Goal: Task Accomplishment & Management: Complete application form

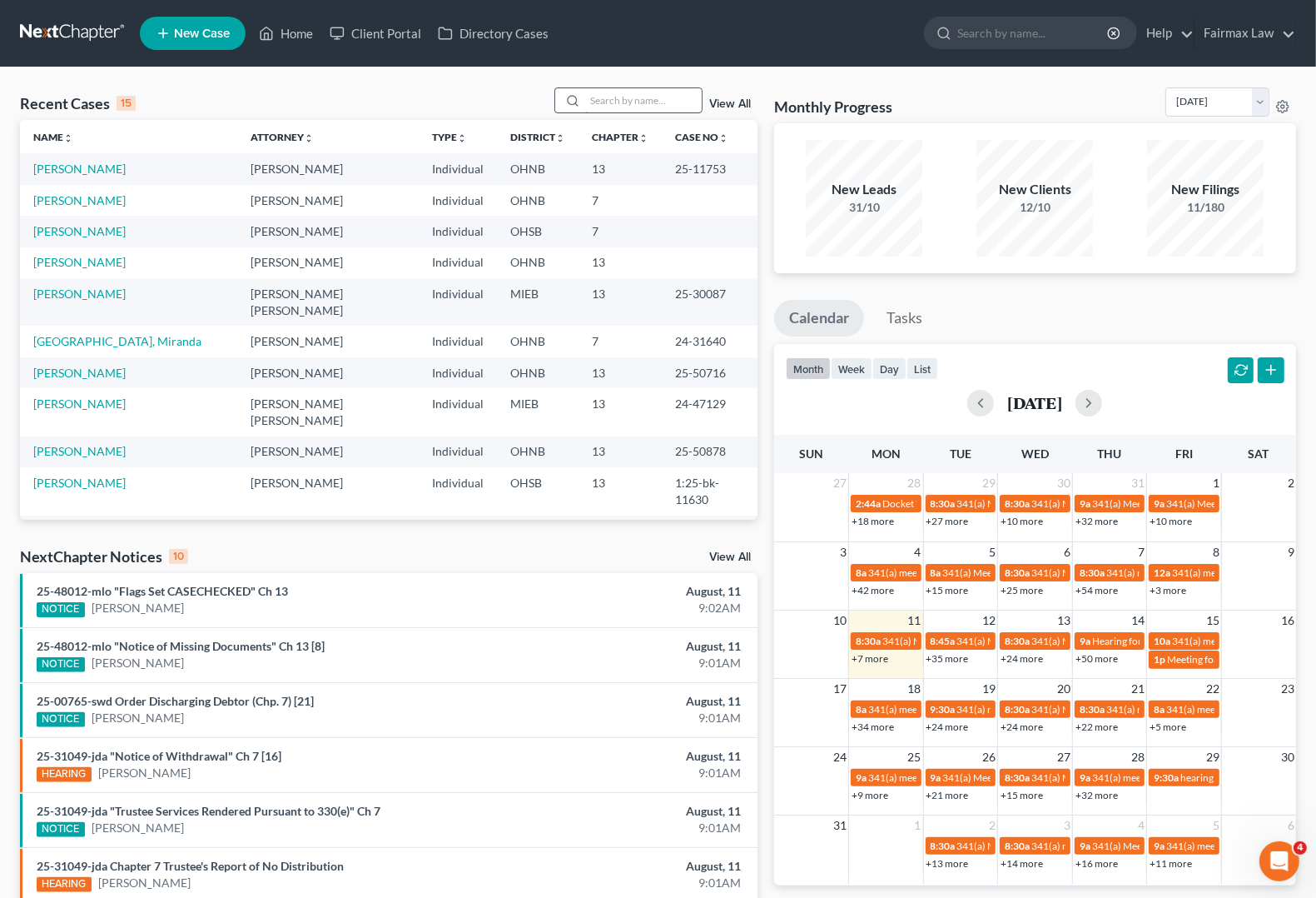
click at [609, 101] on input "search" at bounding box center [643, 100] width 116 height 24
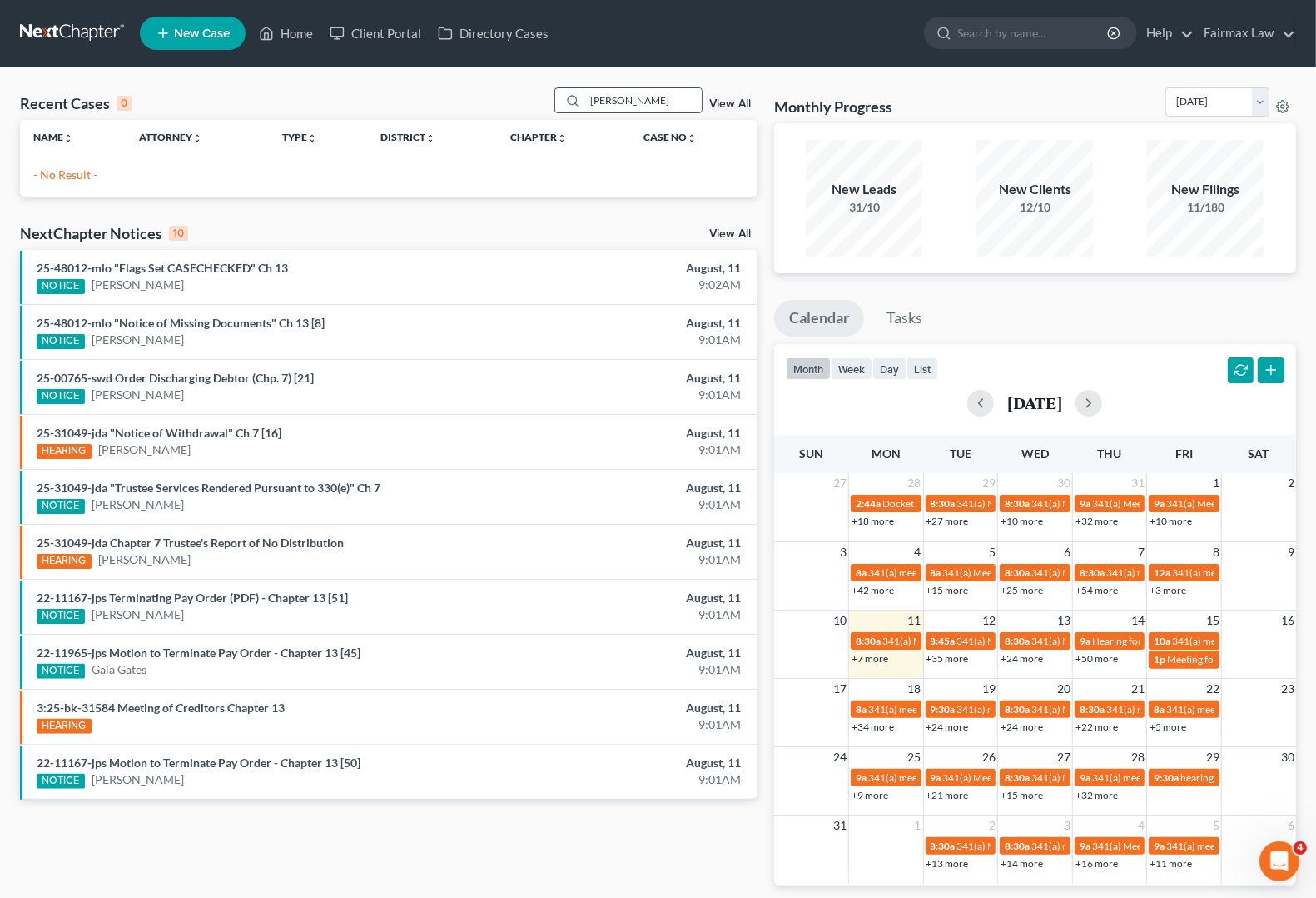
click at [680, 89] on input "[PERSON_NAME]" at bounding box center [643, 100] width 116 height 24
type input "[PERSON_NAME]"
drag, startPoint x: 677, startPoint y: 102, endPoint x: 190, endPoint y: 103, distance: 487.0
click at [190, 103] on div "Recent Cases 0 [PERSON_NAME] View All" at bounding box center [389, 104] width 738 height 33
type input "genna"
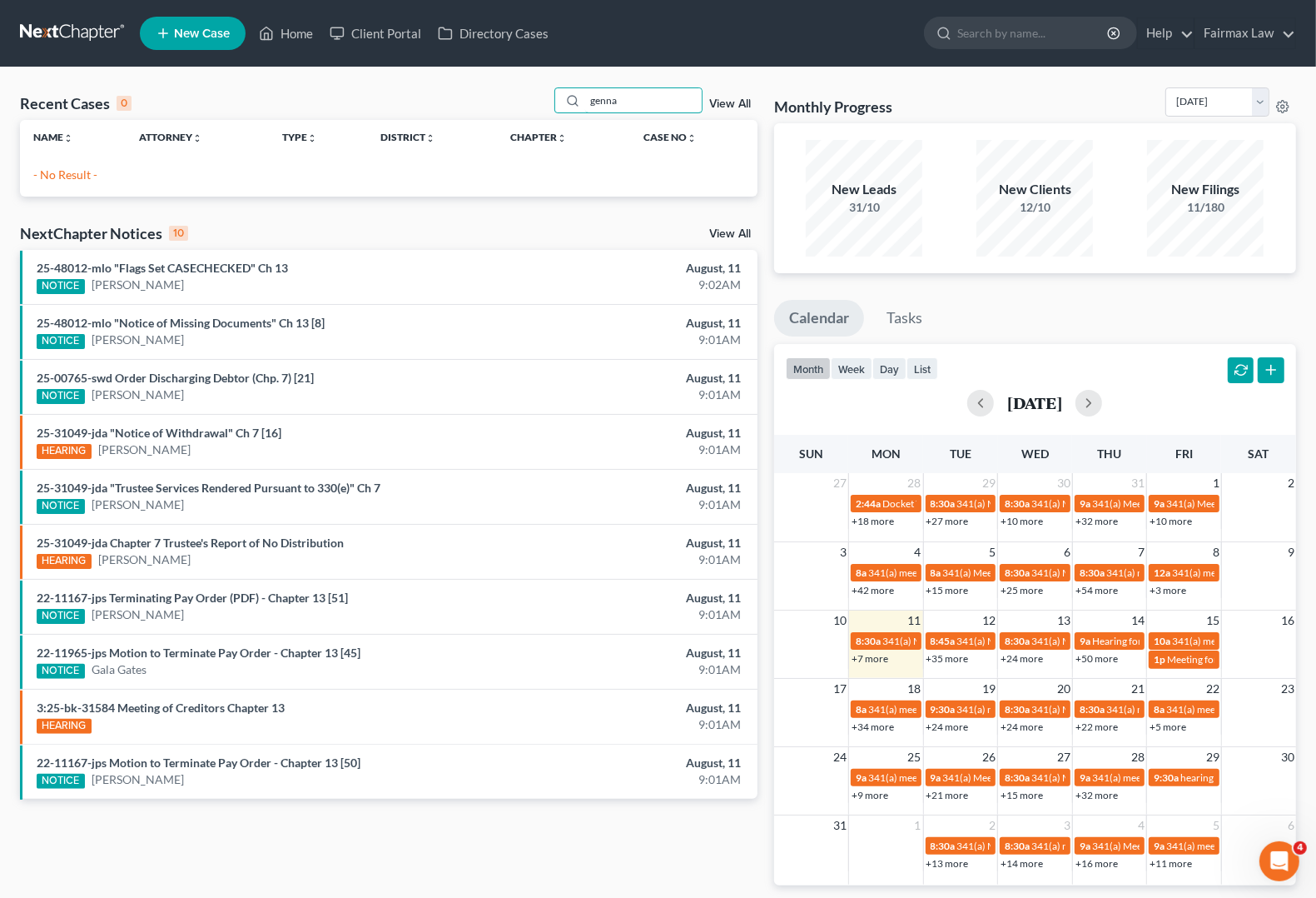
drag, startPoint x: 658, startPoint y: 105, endPoint x: 62, endPoint y: 56, distance: 598.0
click at [102, 56] on div "Home New Case Client Portal Directory Cases Fairmax Law [PERSON_NAME][EMAIL_ADD…" at bounding box center [658, 480] width 1316 height 962
type input "g"
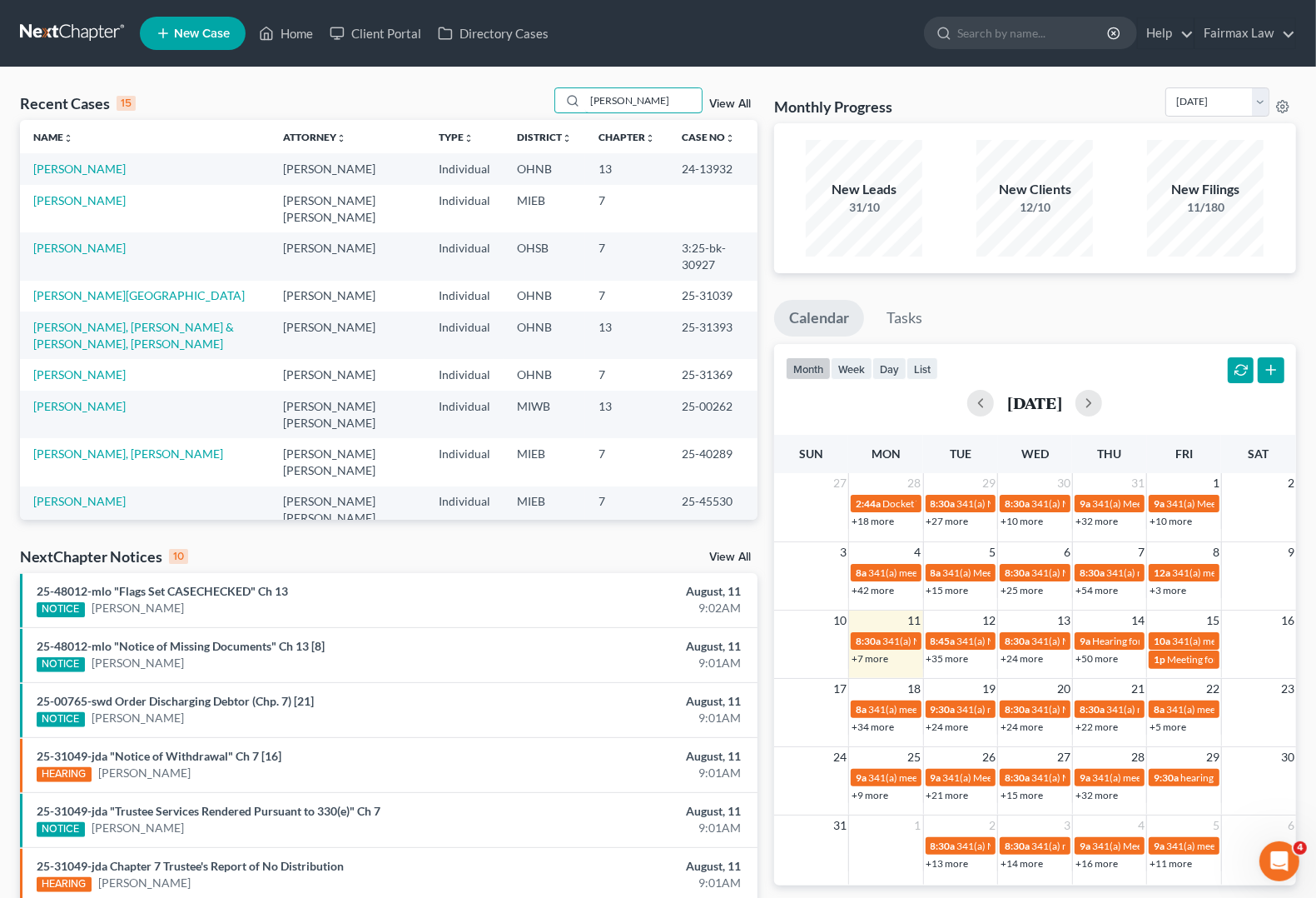
type input "[PERSON_NAME]"
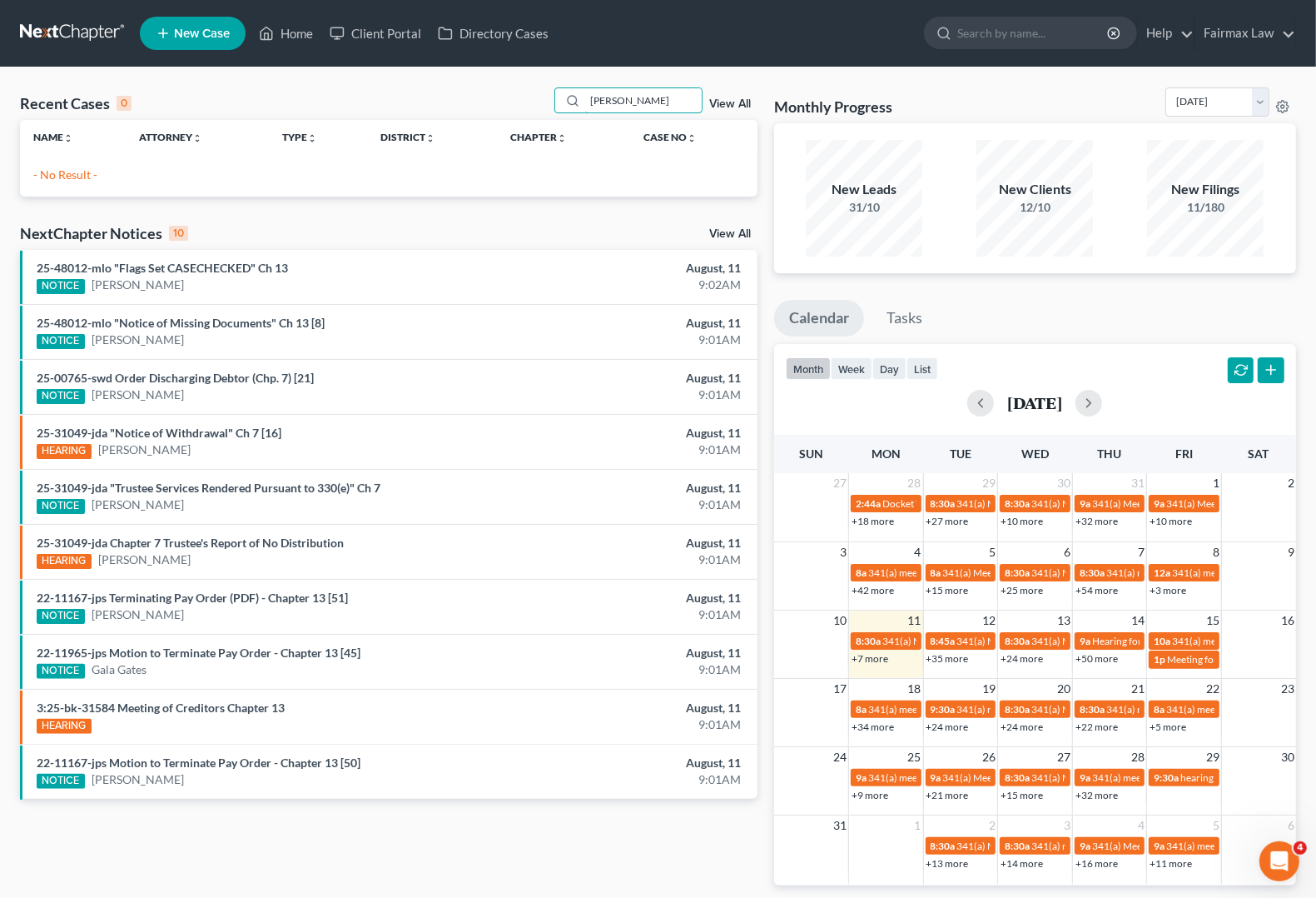
drag, startPoint x: 663, startPoint y: 106, endPoint x: 398, endPoint y: 106, distance: 265.0
click at [400, 106] on div "Recent Cases 0 [PERSON_NAME] View All" at bounding box center [389, 104] width 738 height 33
type input "v"
type input "genna"
drag, startPoint x: 685, startPoint y: 97, endPoint x: -293, endPoint y: 110, distance: 978.1
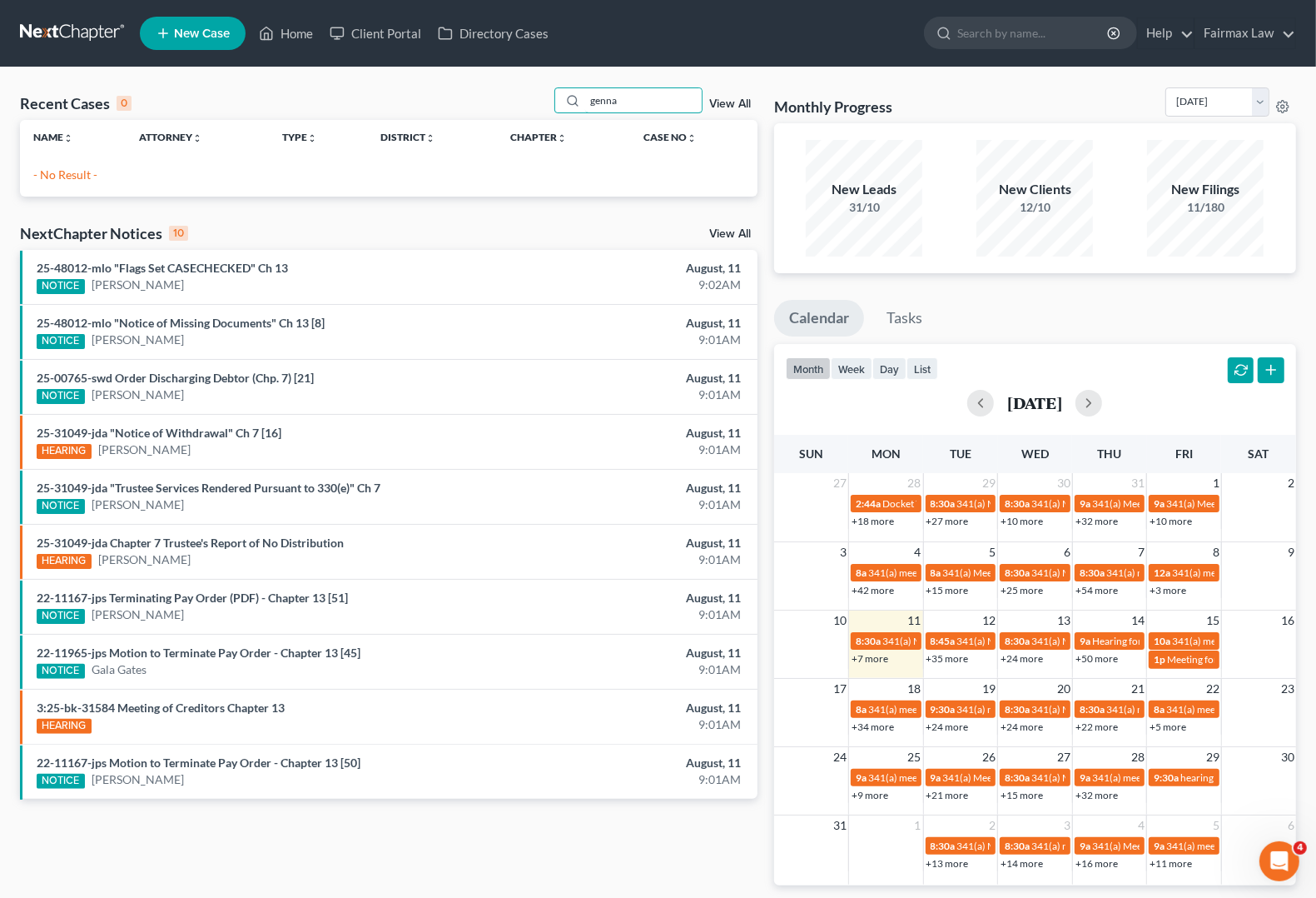
click at [0, 110] on html "Home New Case Client Portal Directory Cases Fairmax Law [PERSON_NAME][EMAIL_ADD…" at bounding box center [658, 480] width 1316 height 962
click at [685, 92] on input "[PERSON_NAME]" at bounding box center [643, 100] width 116 height 24
click at [675, 101] on input "[PERSON_NAME]" at bounding box center [643, 100] width 116 height 24
click at [670, 100] on input "[PERSON_NAME]" at bounding box center [643, 100] width 116 height 24
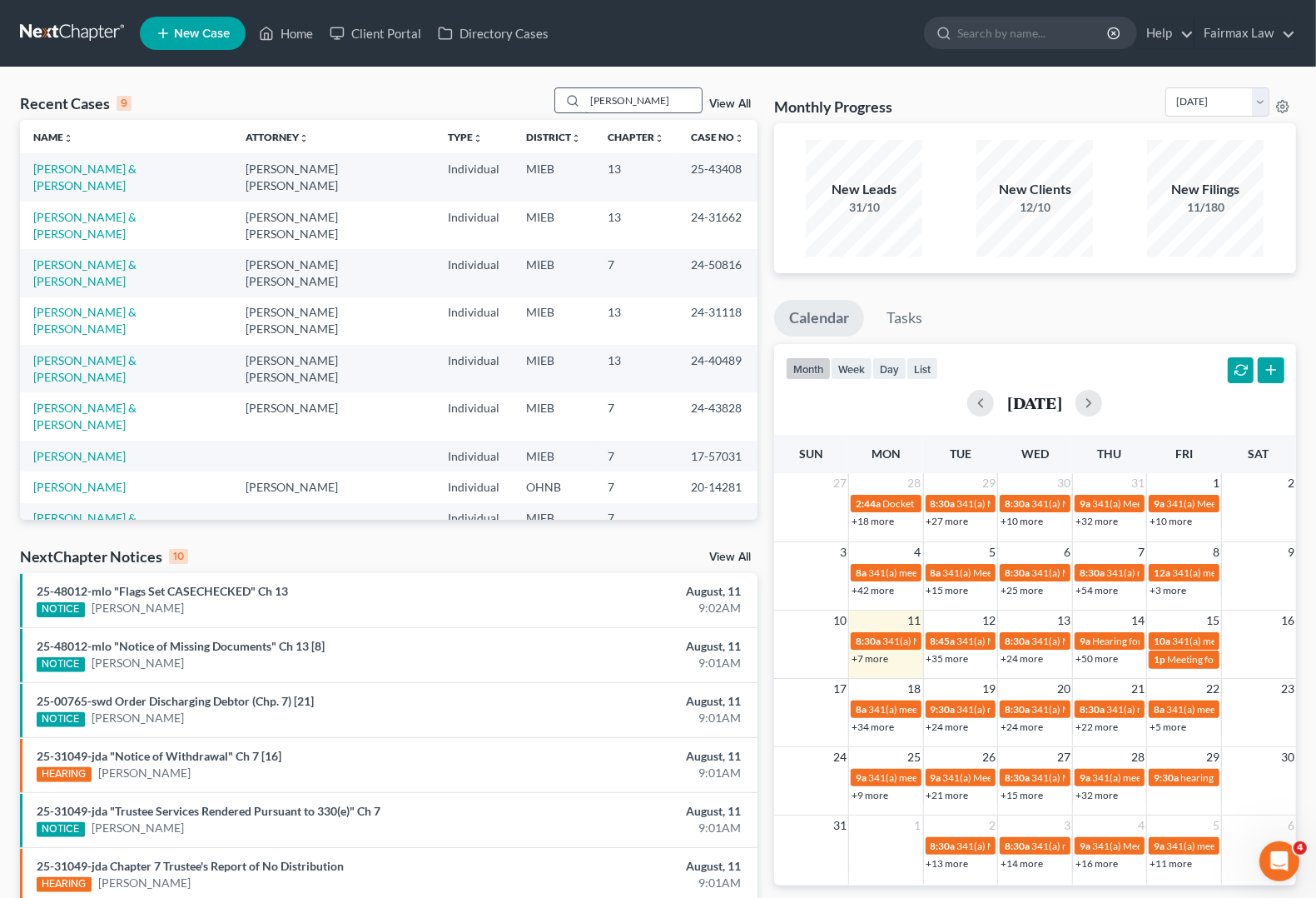
click at [637, 106] on input "[PERSON_NAME]" at bounding box center [643, 100] width 116 height 24
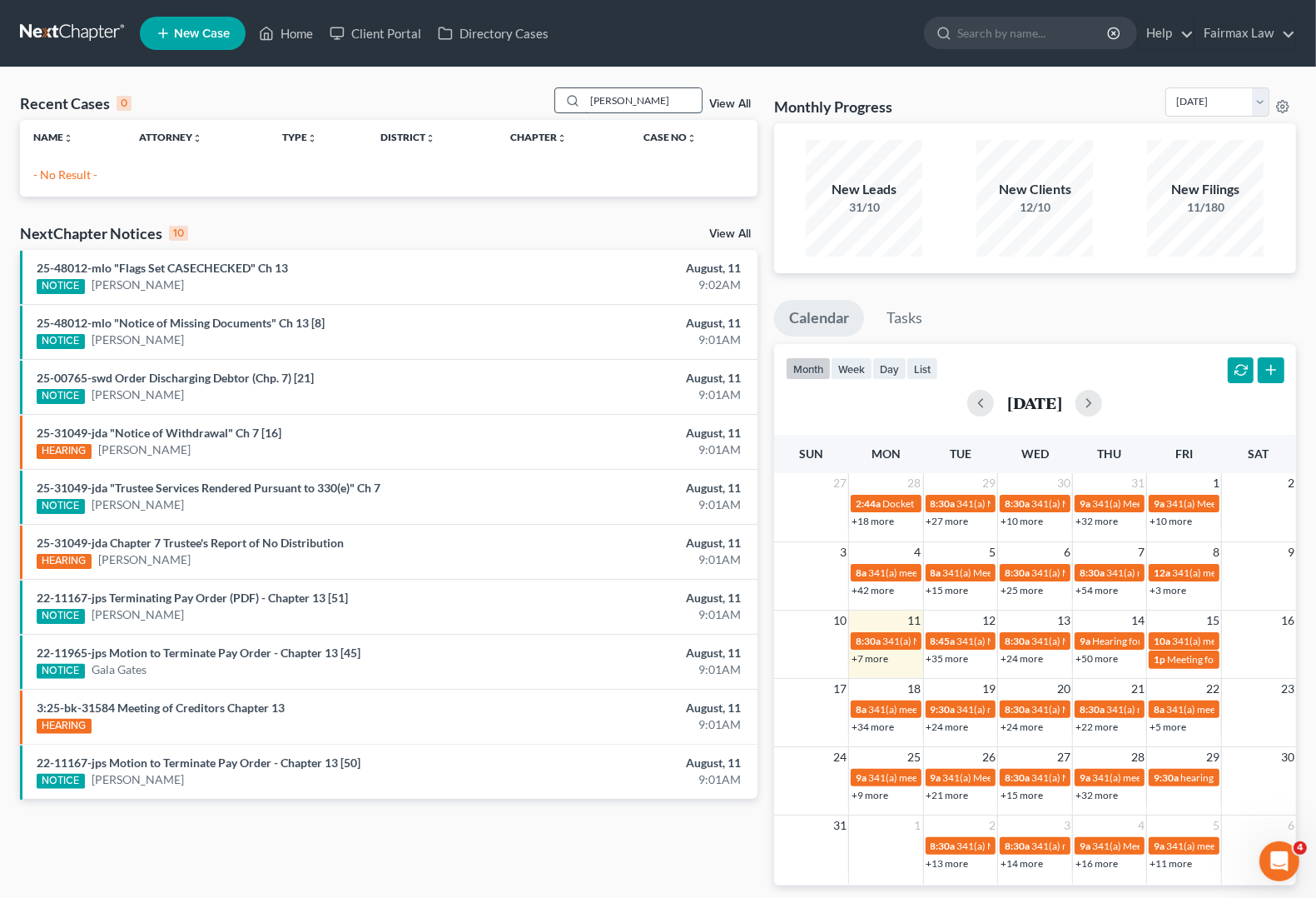
click at [652, 100] on input "[PERSON_NAME]" at bounding box center [643, 100] width 116 height 24
type input "j"
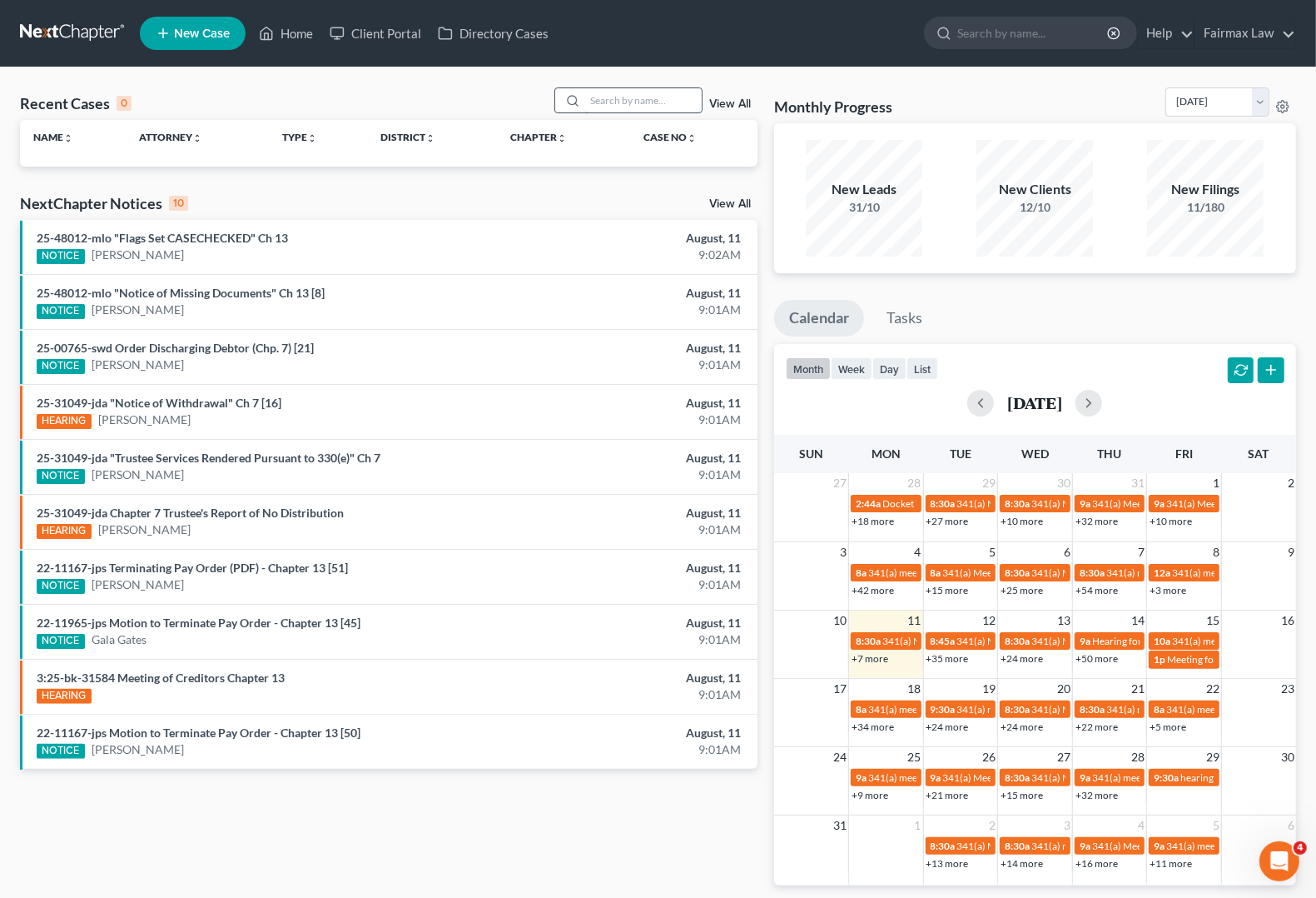
type input "n"
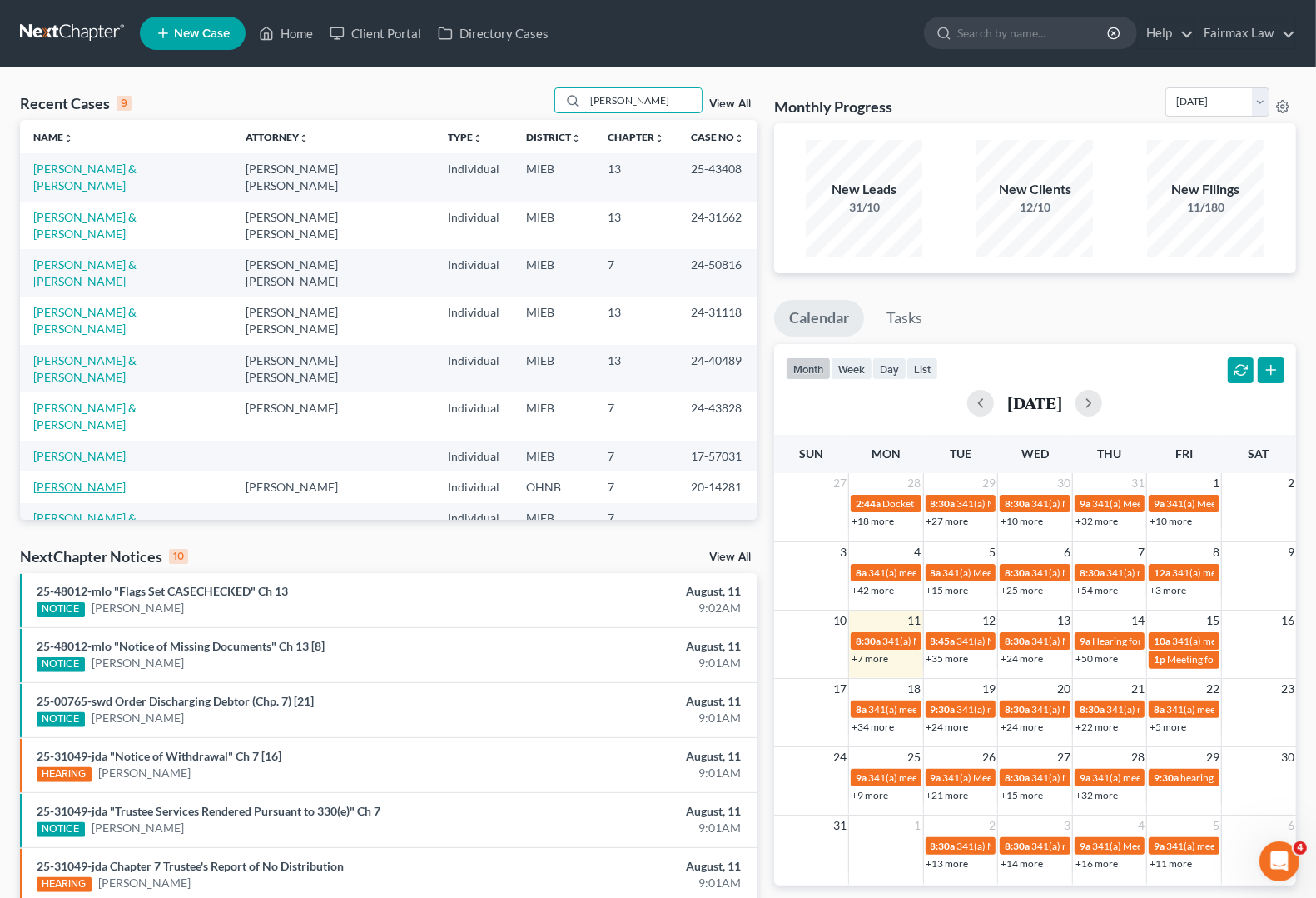
type input "[PERSON_NAME]"
click at [75, 480] on link "[PERSON_NAME]" at bounding box center [78, 486] width 92 height 15
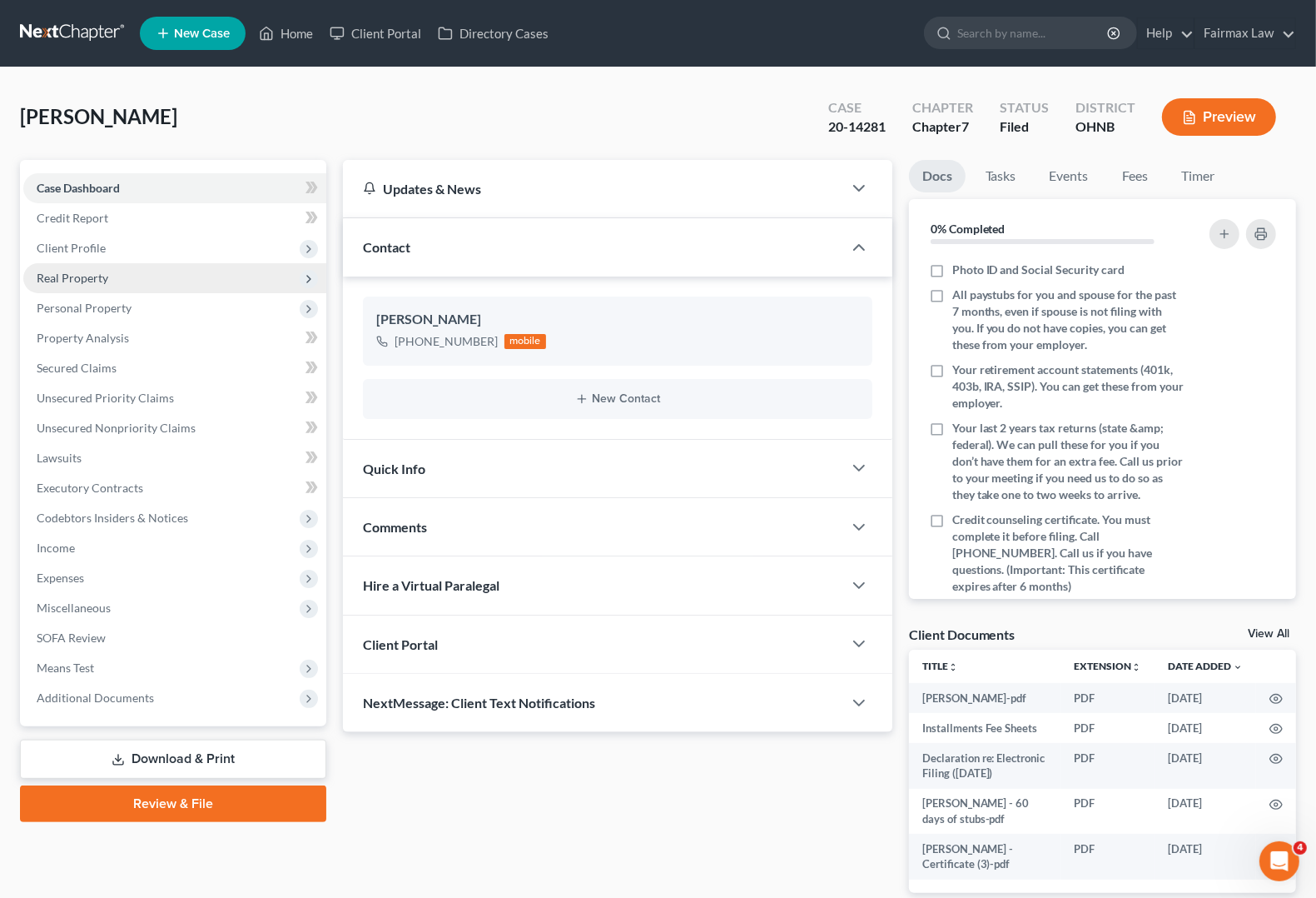
click at [74, 285] on span "Real Property" at bounding box center [174, 278] width 303 height 30
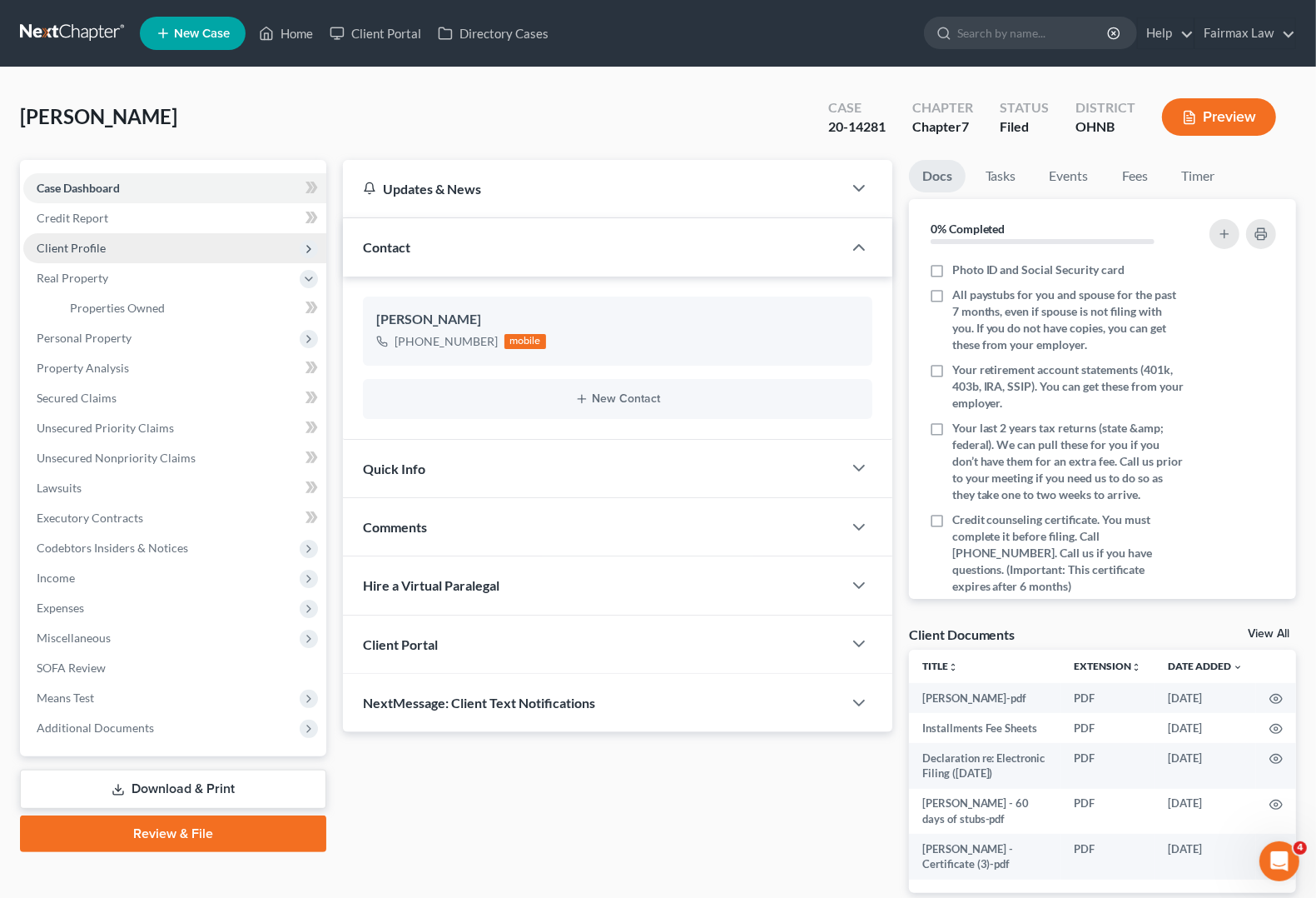
click at [79, 241] on span "Client Profile" at bounding box center [71, 247] width 69 height 15
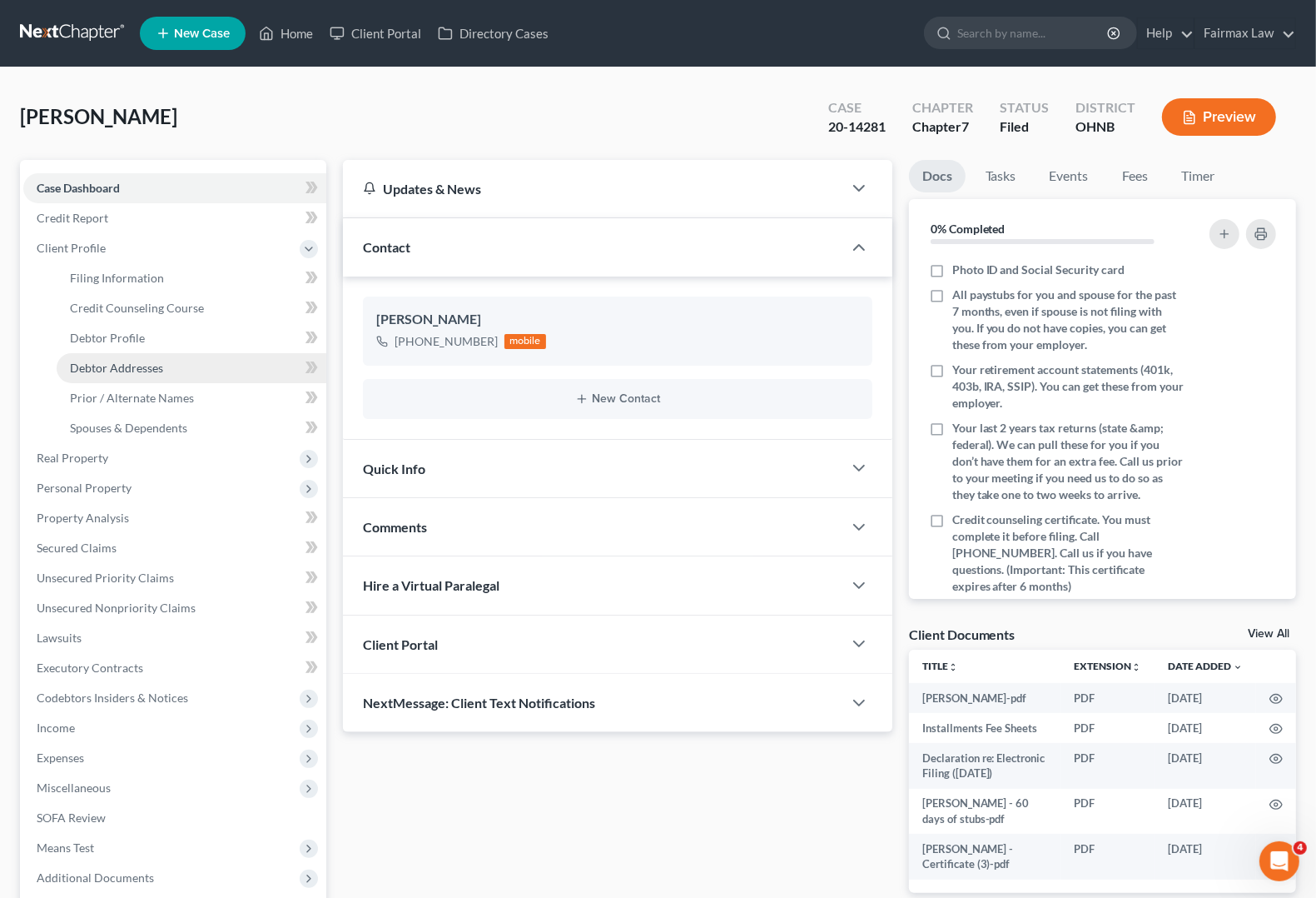
click at [115, 366] on span "Debtor Addresses" at bounding box center [116, 367] width 93 height 15
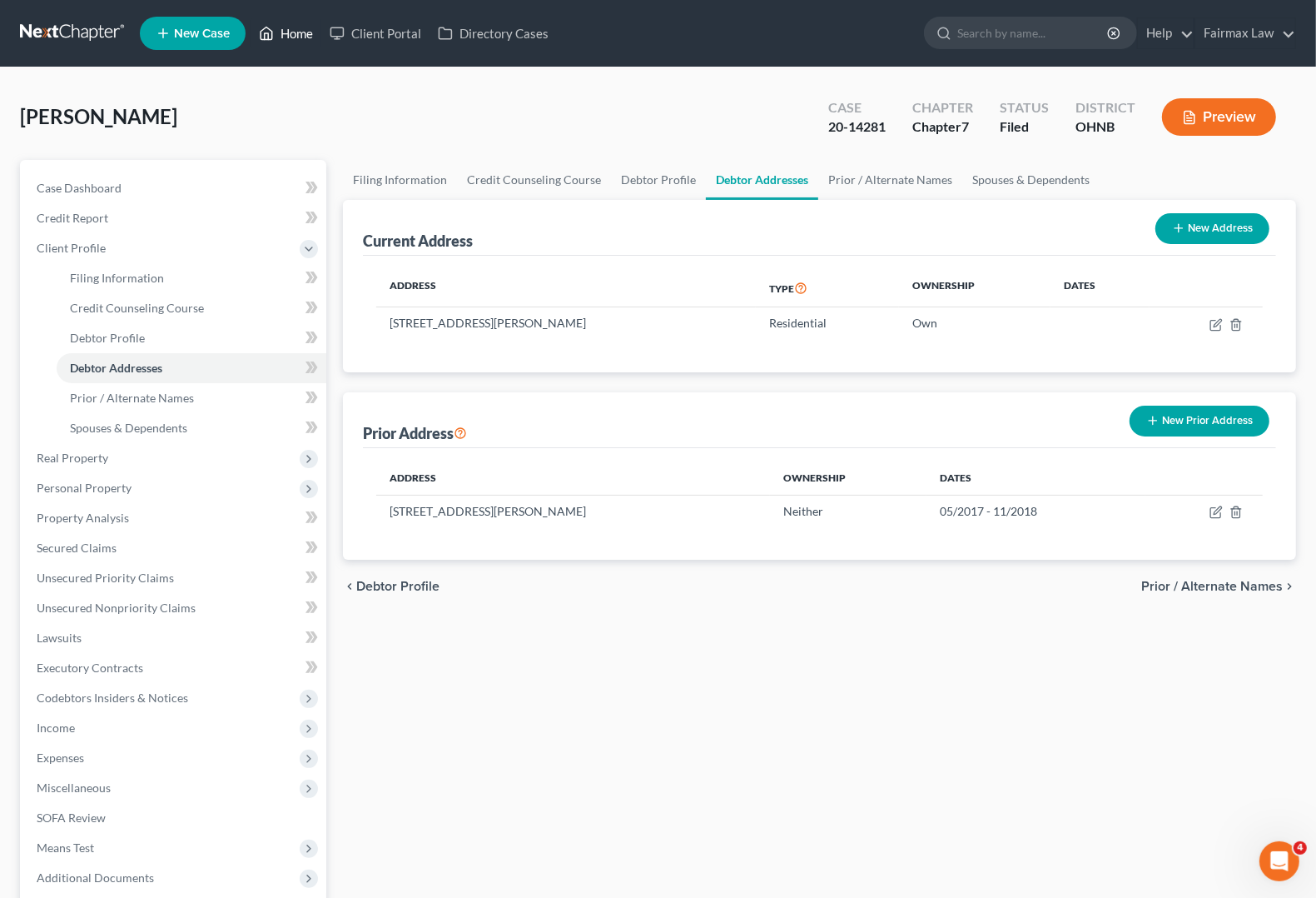
click at [292, 34] on link "Home" at bounding box center [286, 33] width 71 height 30
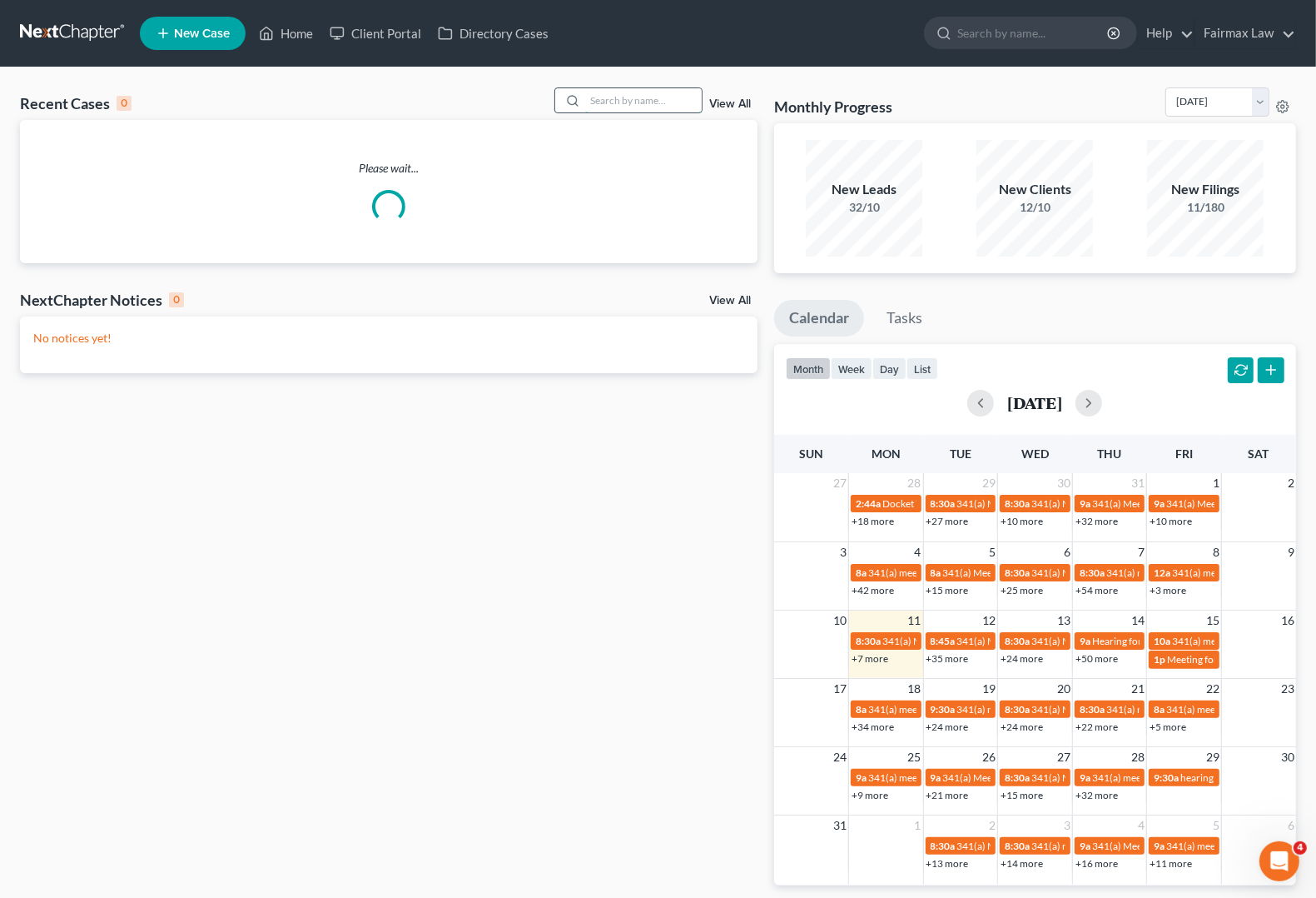
click at [648, 93] on input "search" at bounding box center [643, 100] width 116 height 24
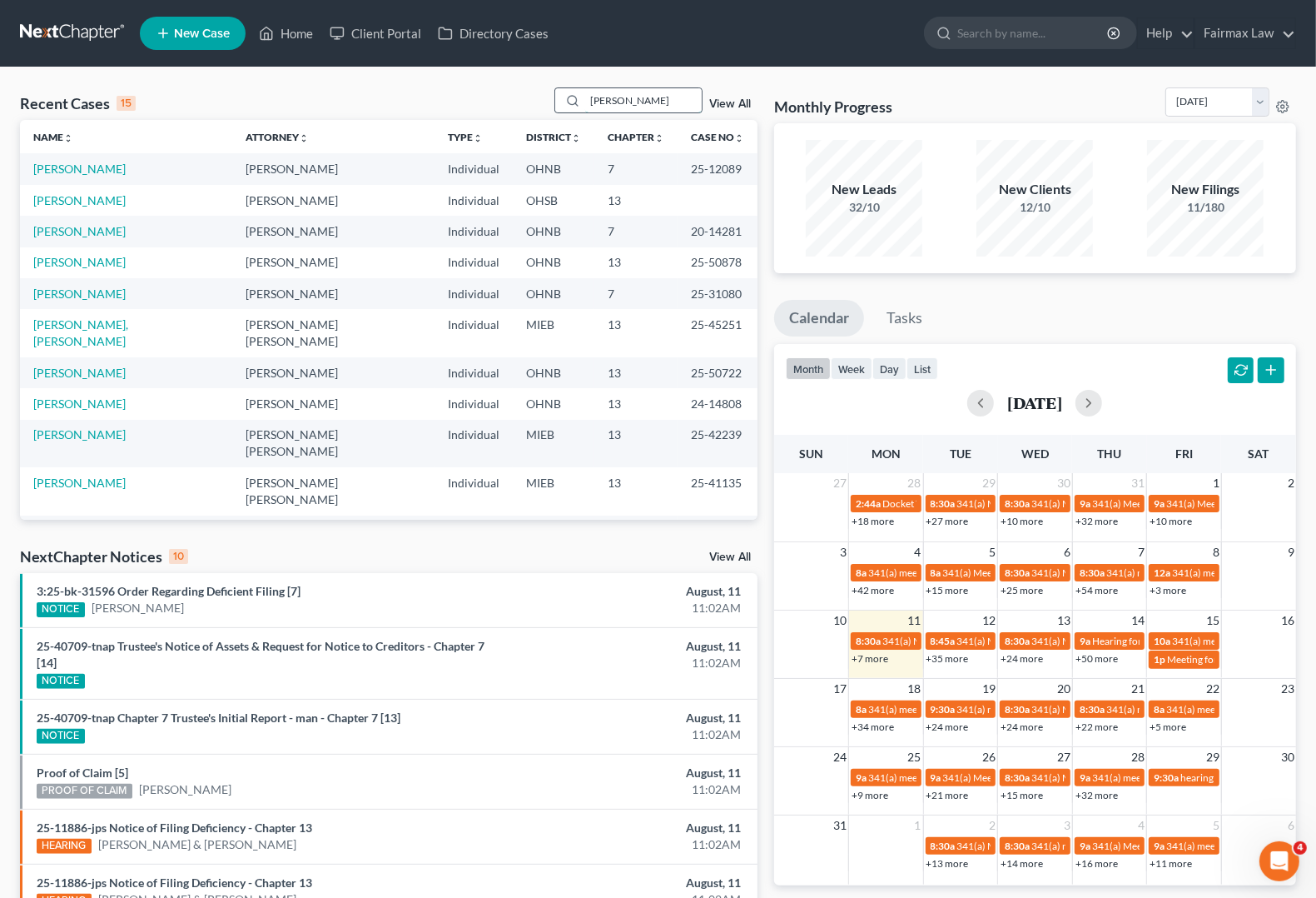
click at [664, 108] on input "[PERSON_NAME]" at bounding box center [643, 100] width 116 height 24
drag, startPoint x: 664, startPoint y: 108, endPoint x: 472, endPoint y: 73, distance: 195.2
click at [478, 73] on div "Recent Cases 15 [PERSON_NAME] View All Name unfold_more expand_more expand_less…" at bounding box center [658, 627] width 1316 height 1118
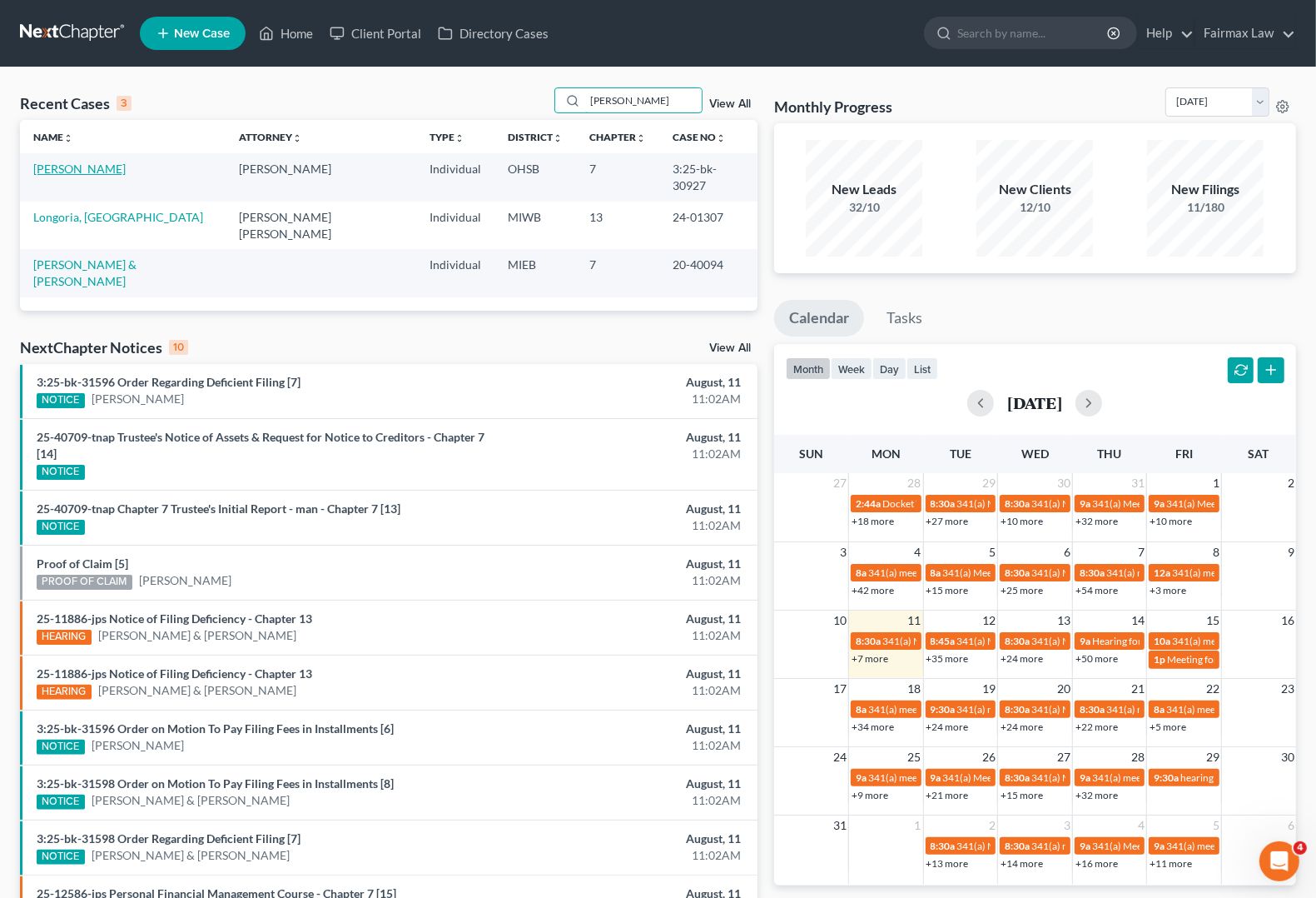
type input "[PERSON_NAME]"
click at [72, 175] on link "[PERSON_NAME]" at bounding box center [78, 169] width 92 height 15
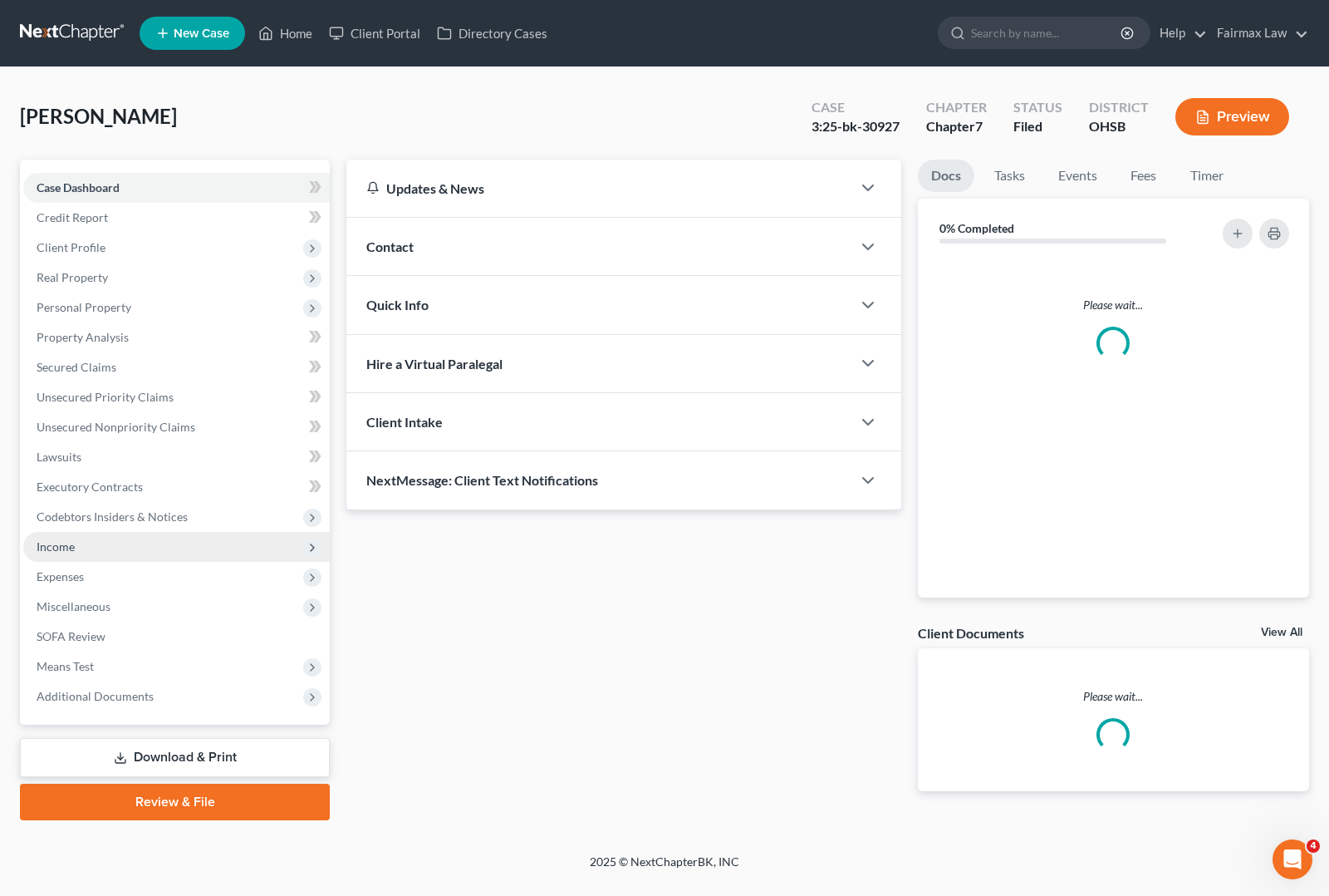
click at [73, 542] on span "Income" at bounding box center [56, 546] width 39 height 14
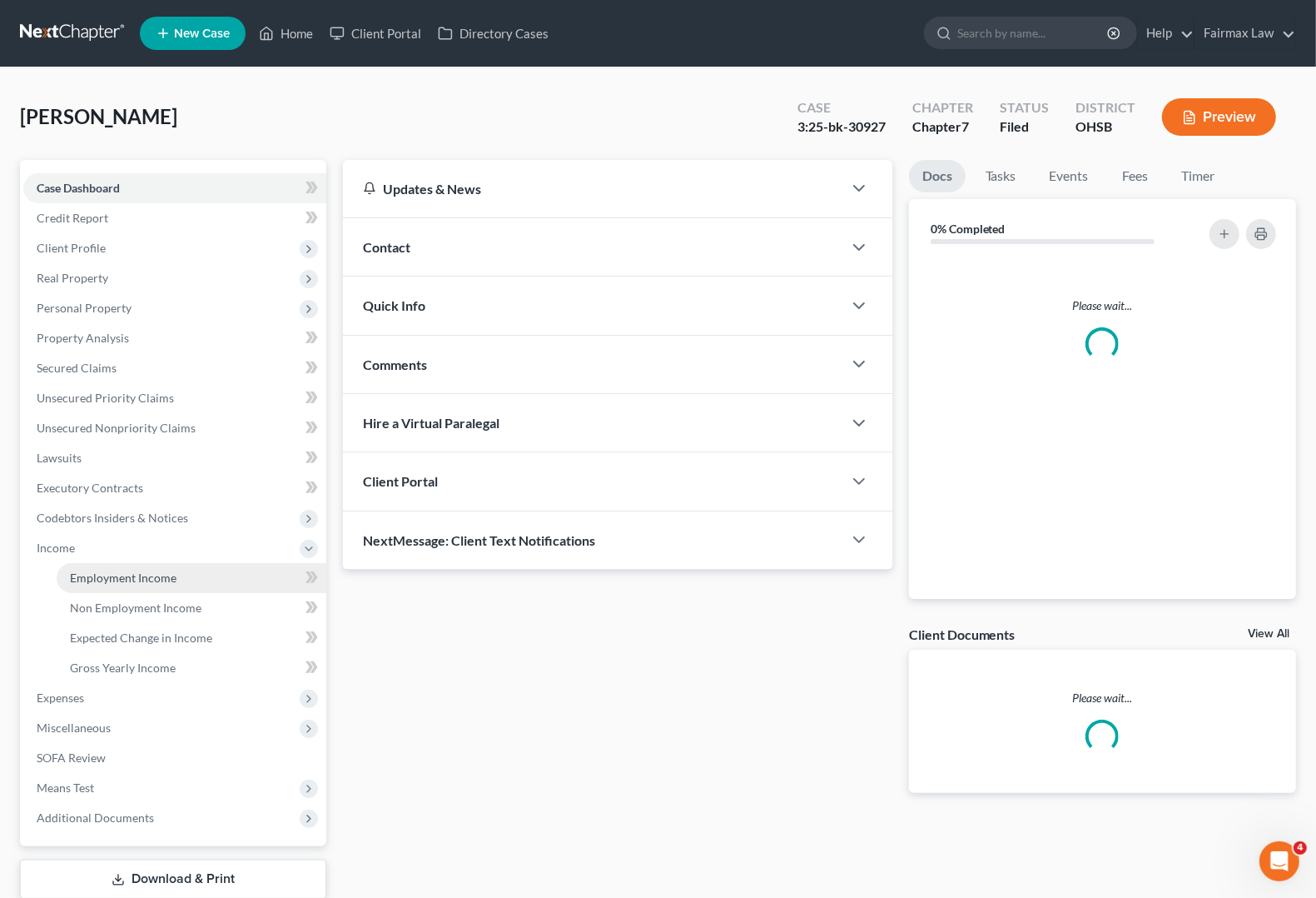
click at [98, 587] on link "Employment Income" at bounding box center [191, 577] width 270 height 30
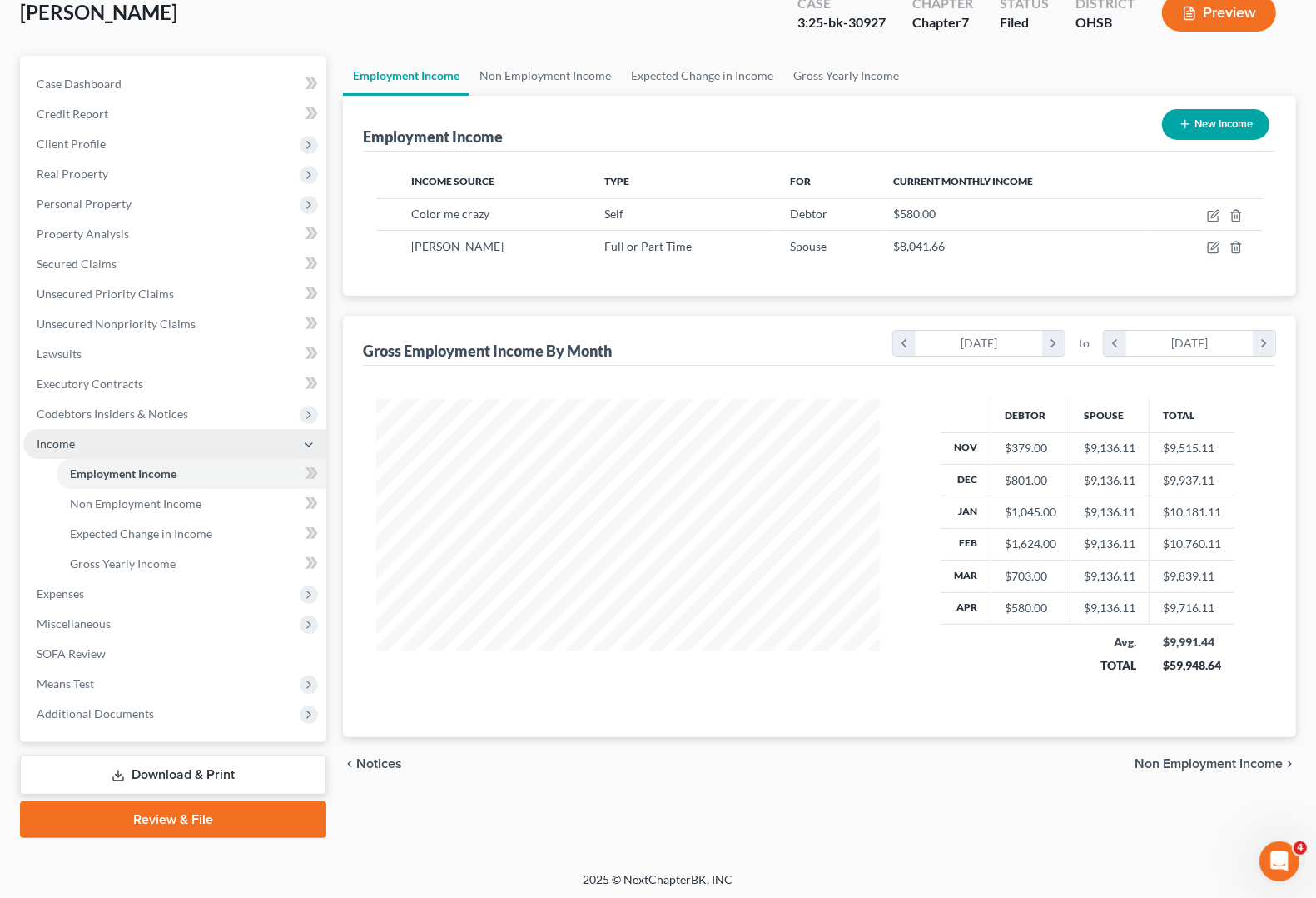
scroll to position [105, 0]
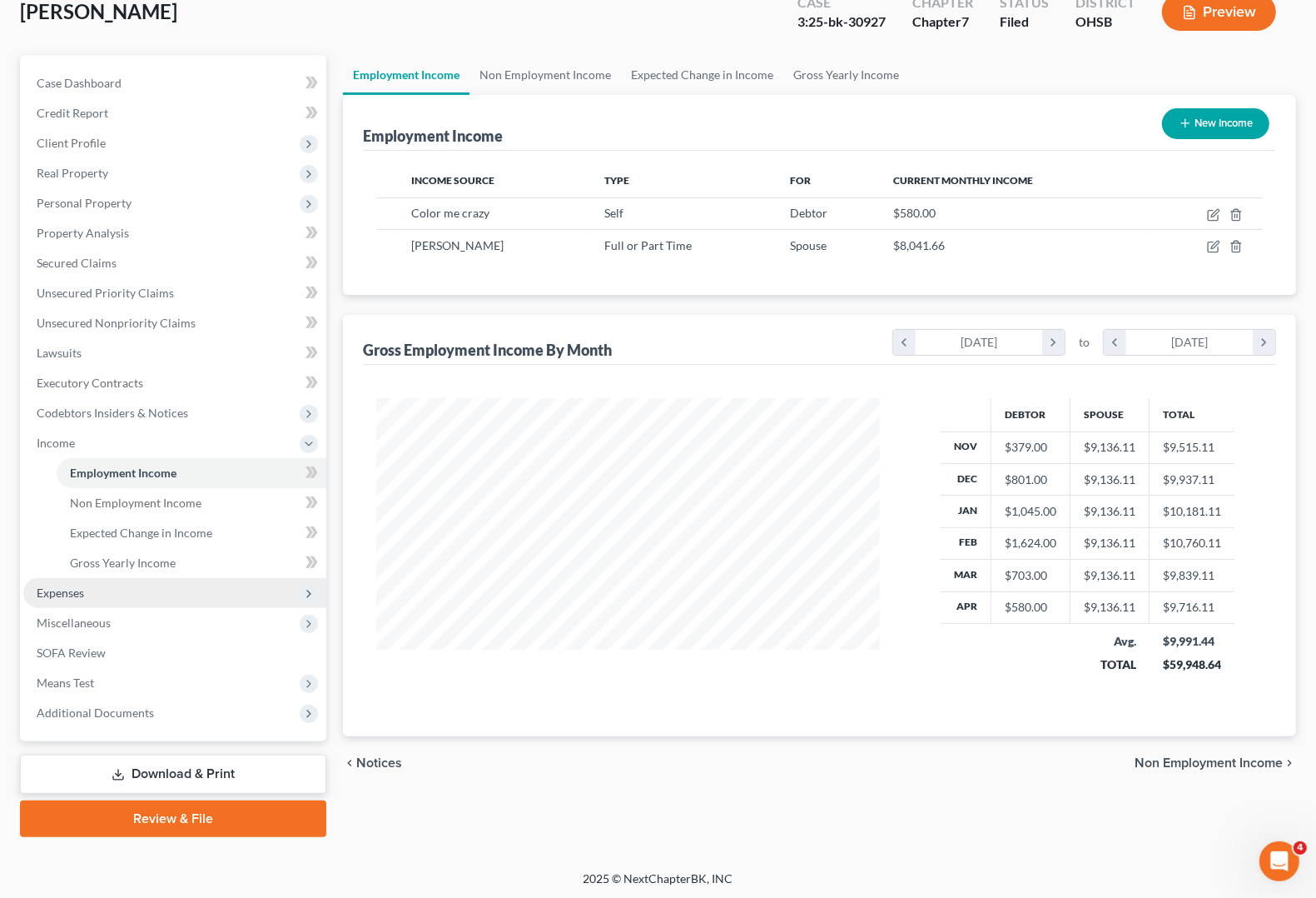
click at [65, 600] on span "Expenses" at bounding box center [174, 593] width 303 height 30
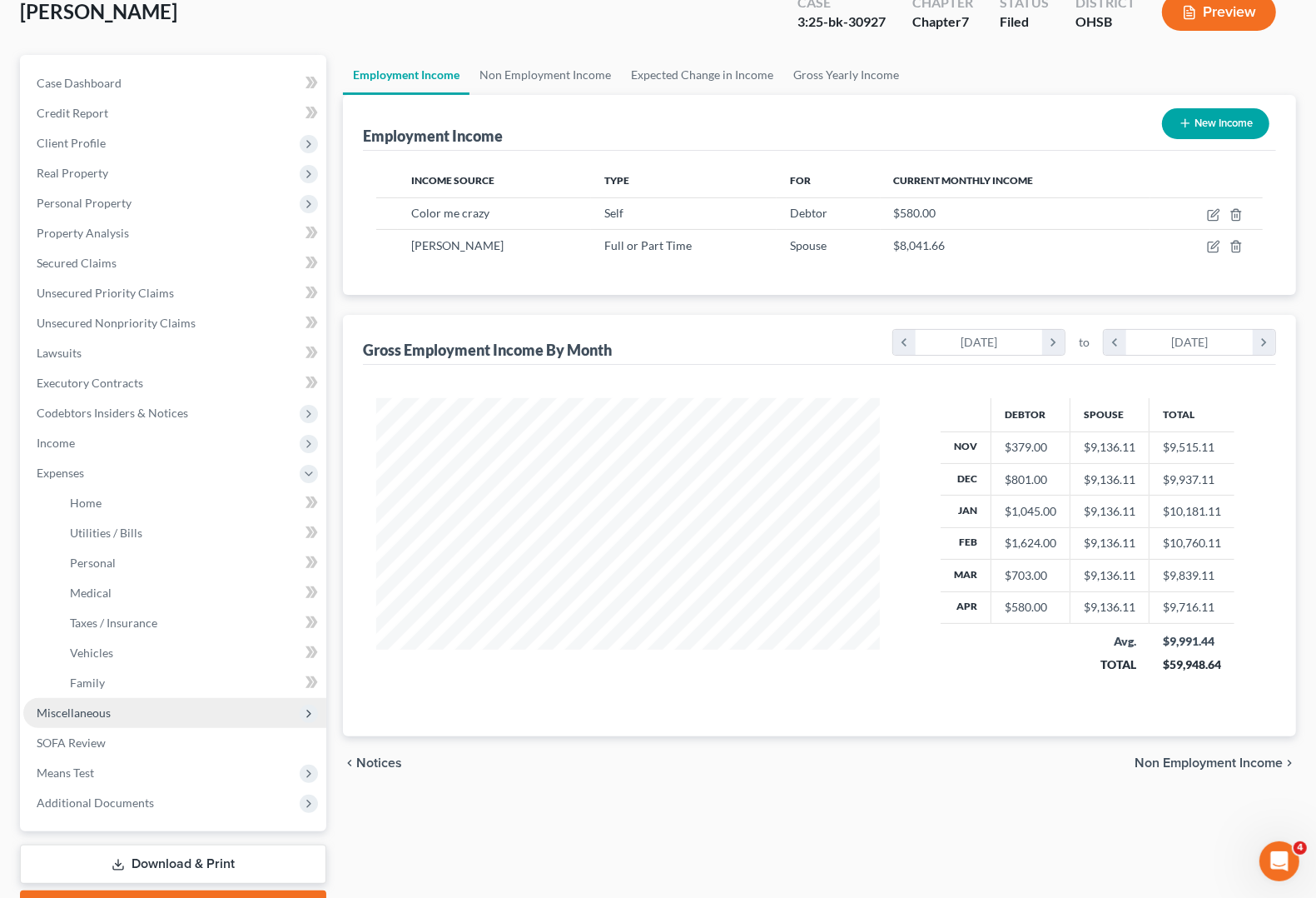
click at [69, 713] on span "Miscellaneous" at bounding box center [74, 712] width 75 height 15
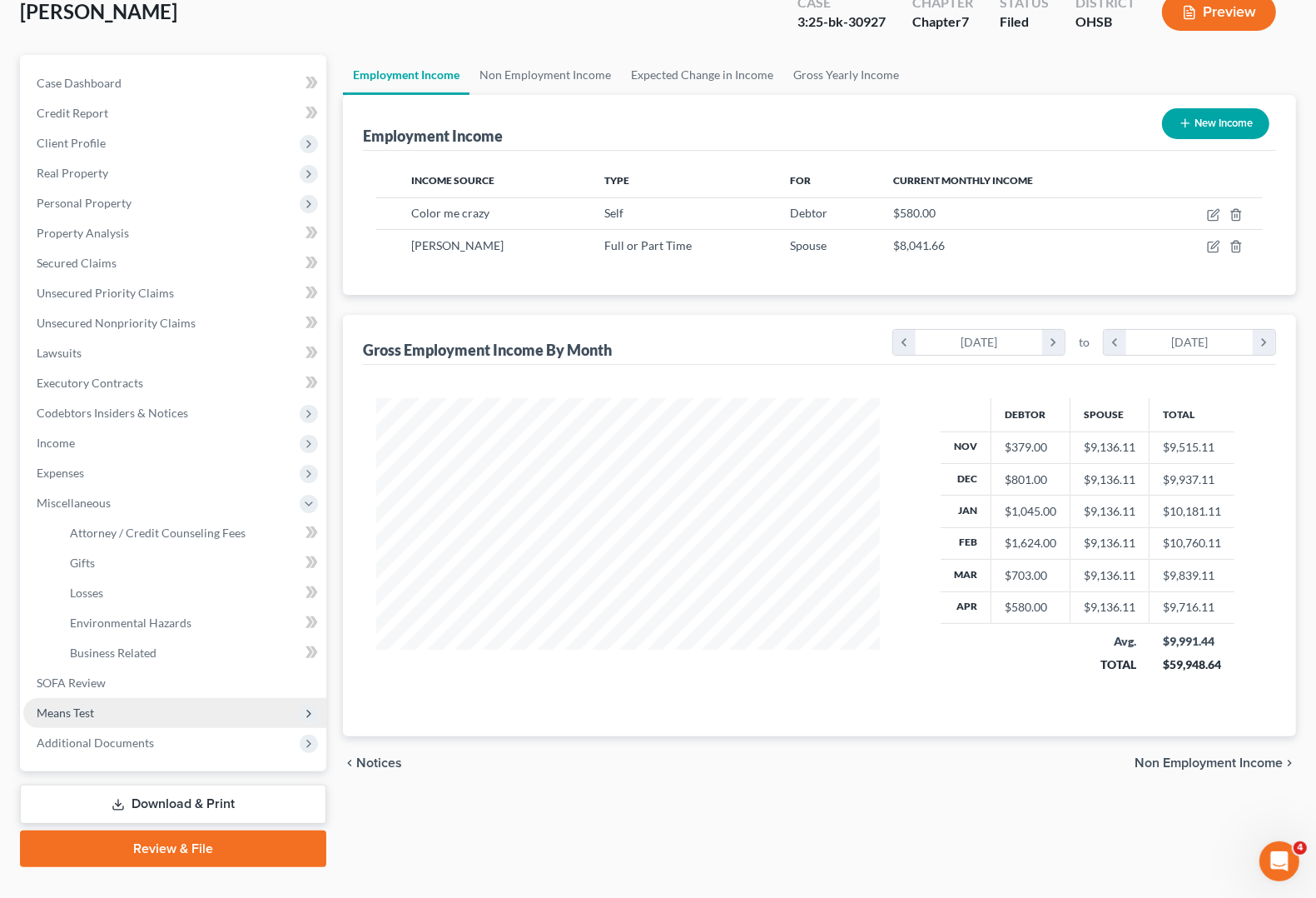
click at [69, 710] on span "Means Test" at bounding box center [65, 712] width 57 height 15
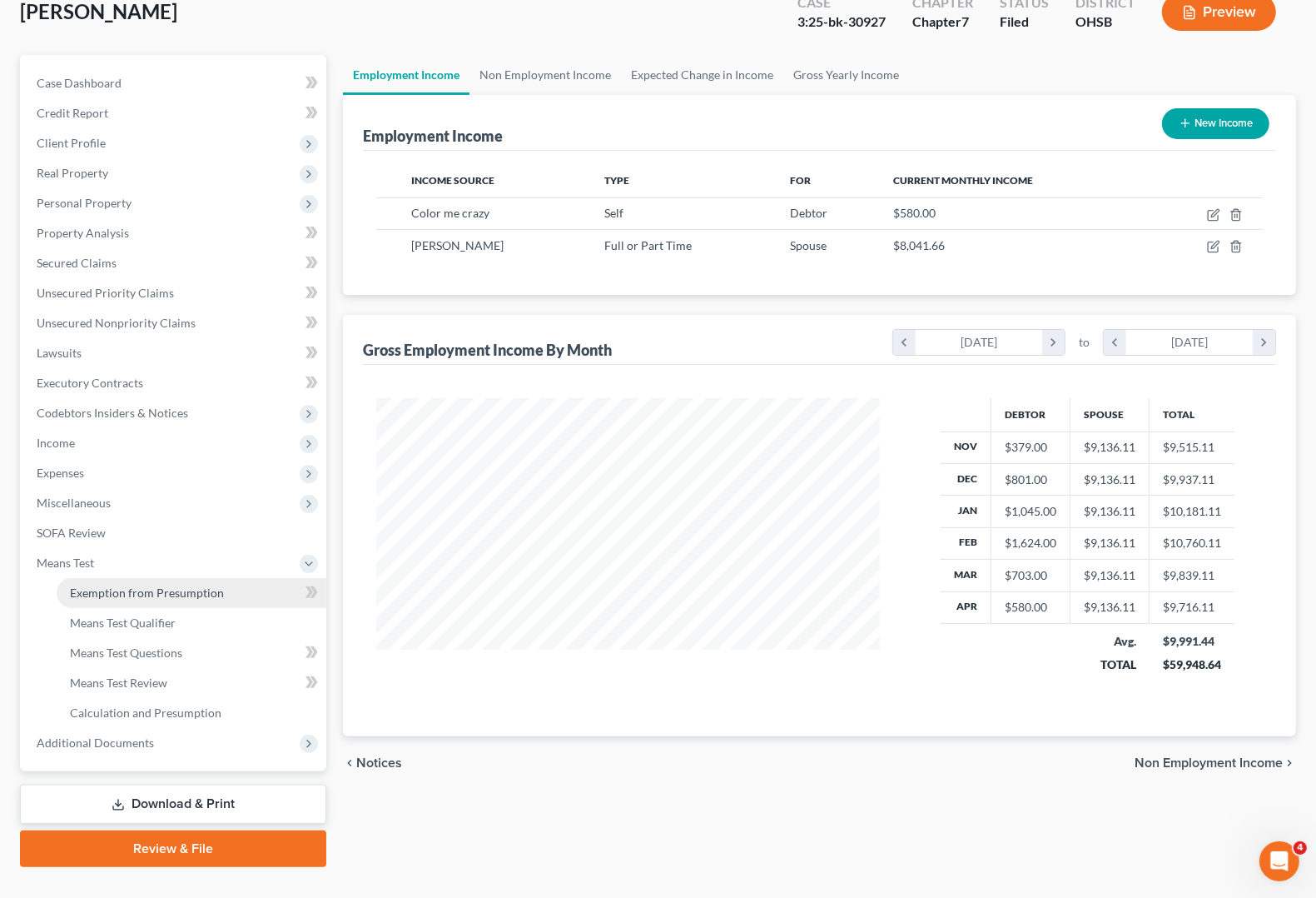
click at [123, 585] on span "Exemption from Presumption" at bounding box center [146, 592] width 154 height 15
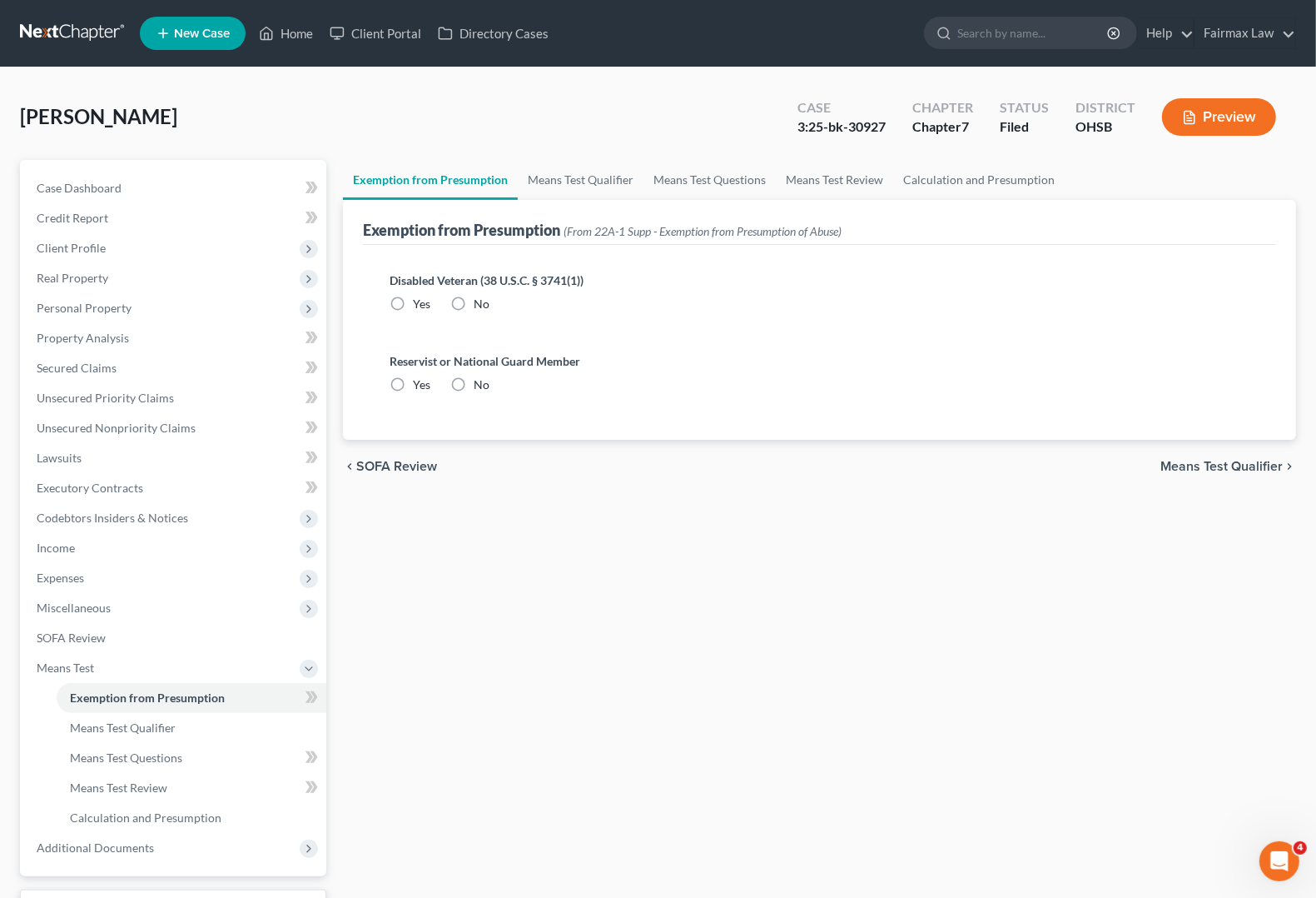
click at [1251, 465] on span "Means Test Qualifier" at bounding box center [1221, 467] width 122 height 14
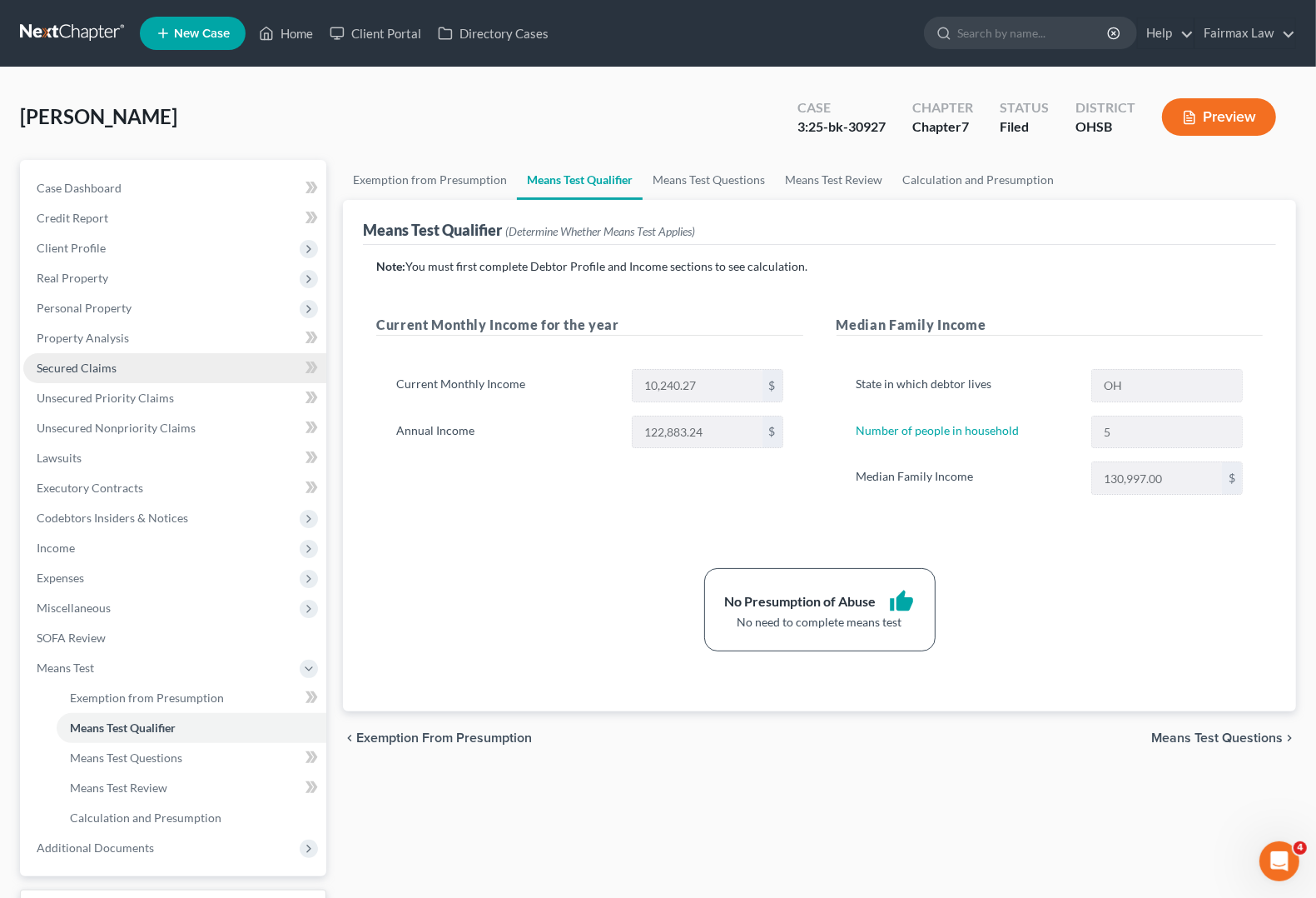
click at [80, 373] on link "Secured Claims" at bounding box center [174, 367] width 303 height 30
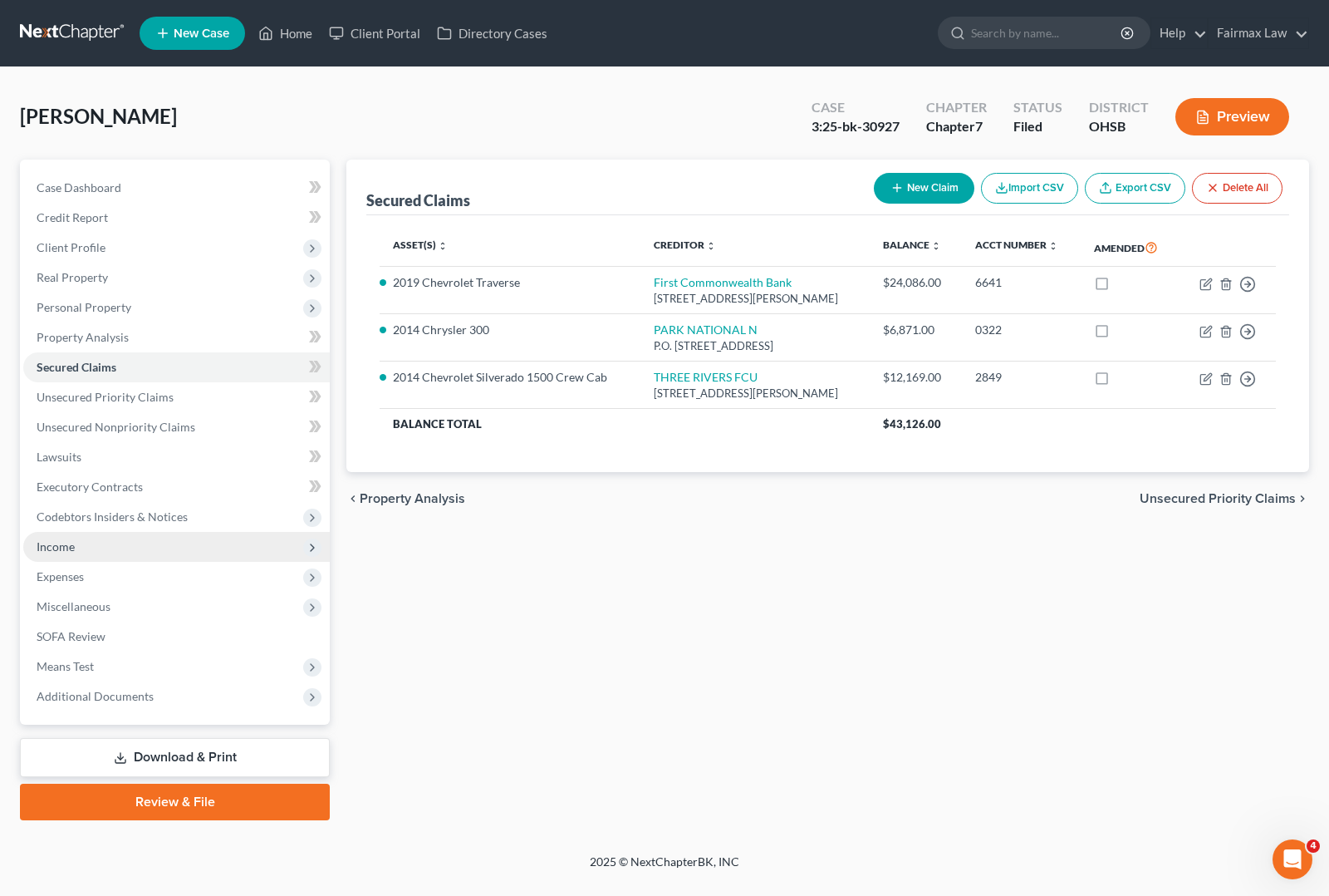
click at [67, 538] on span "Income" at bounding box center [176, 546] width 306 height 30
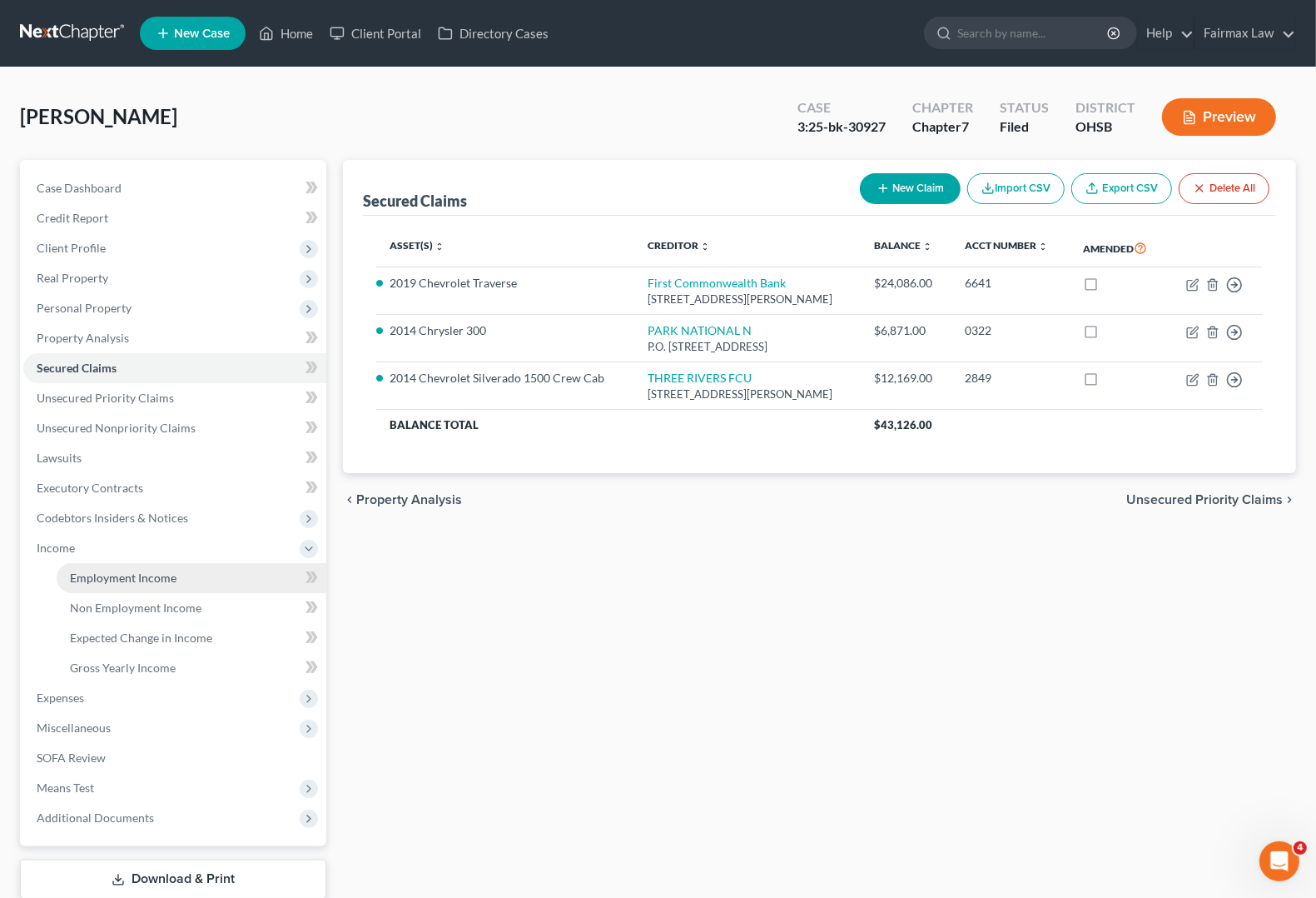
click at [103, 580] on span "Employment Income" at bounding box center [123, 577] width 107 height 15
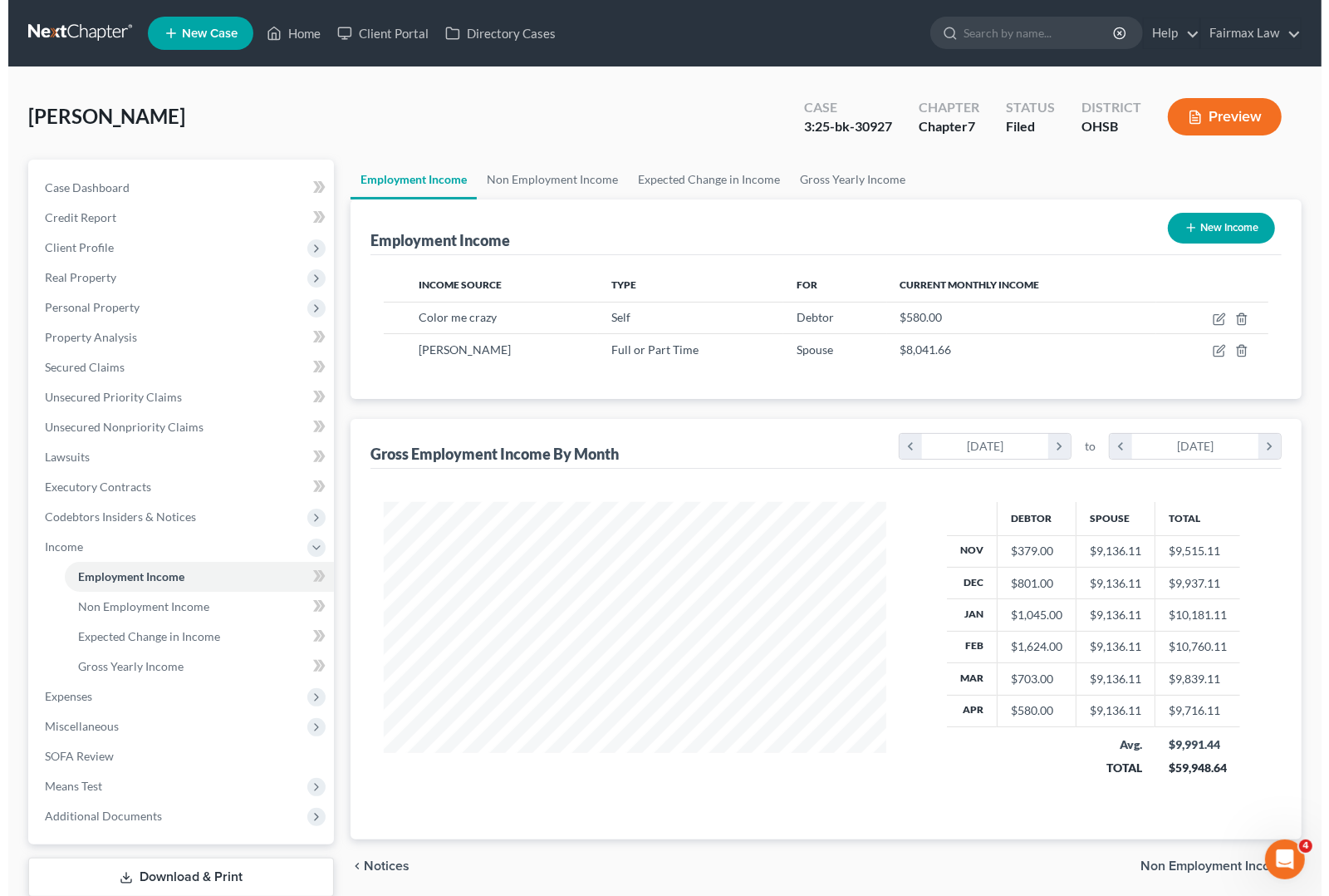
scroll to position [299, 534]
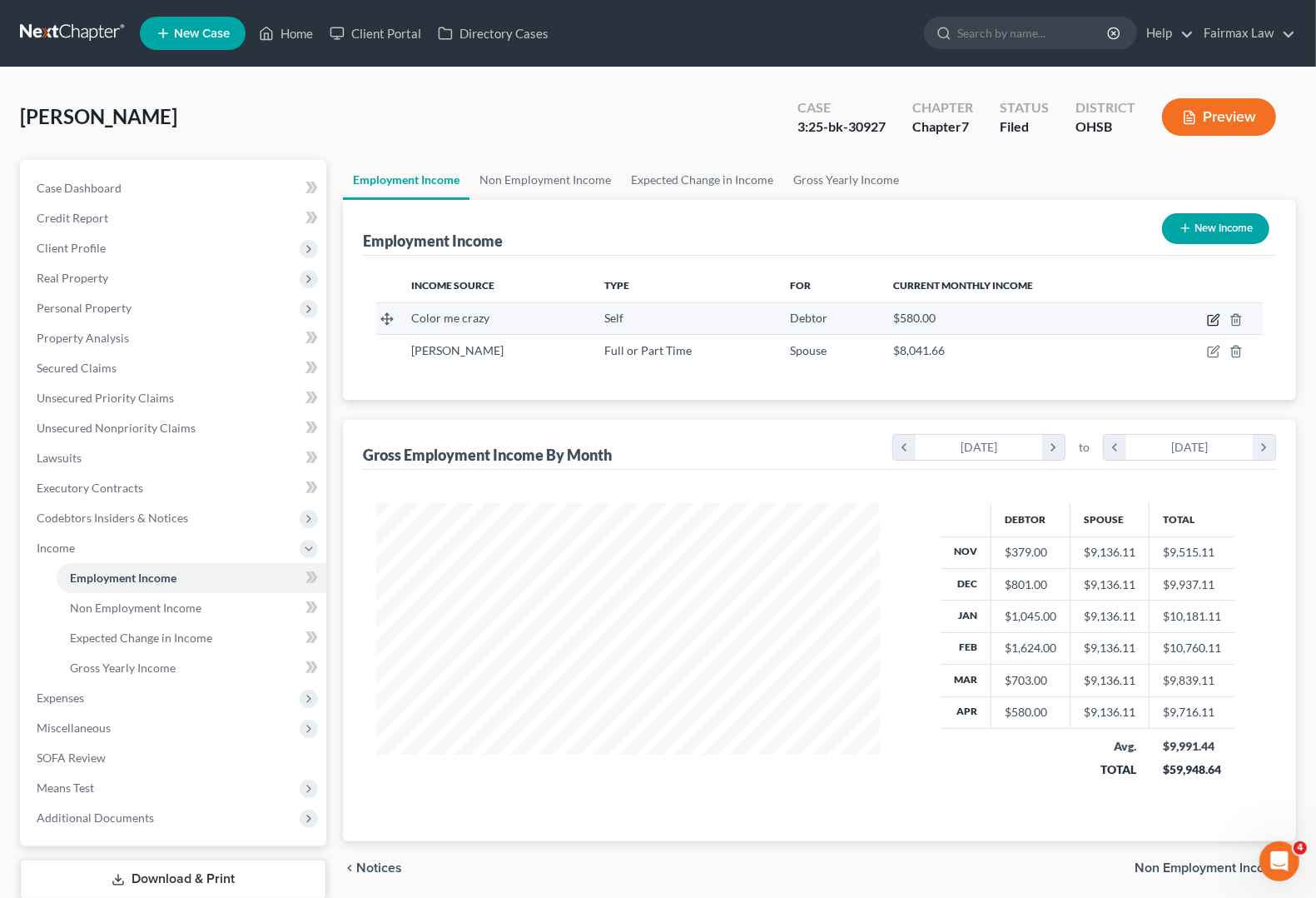
click at [1215, 323] on icon "button" at bounding box center [1213, 320] width 14 height 14
select select "1"
select select "36"
select select "0"
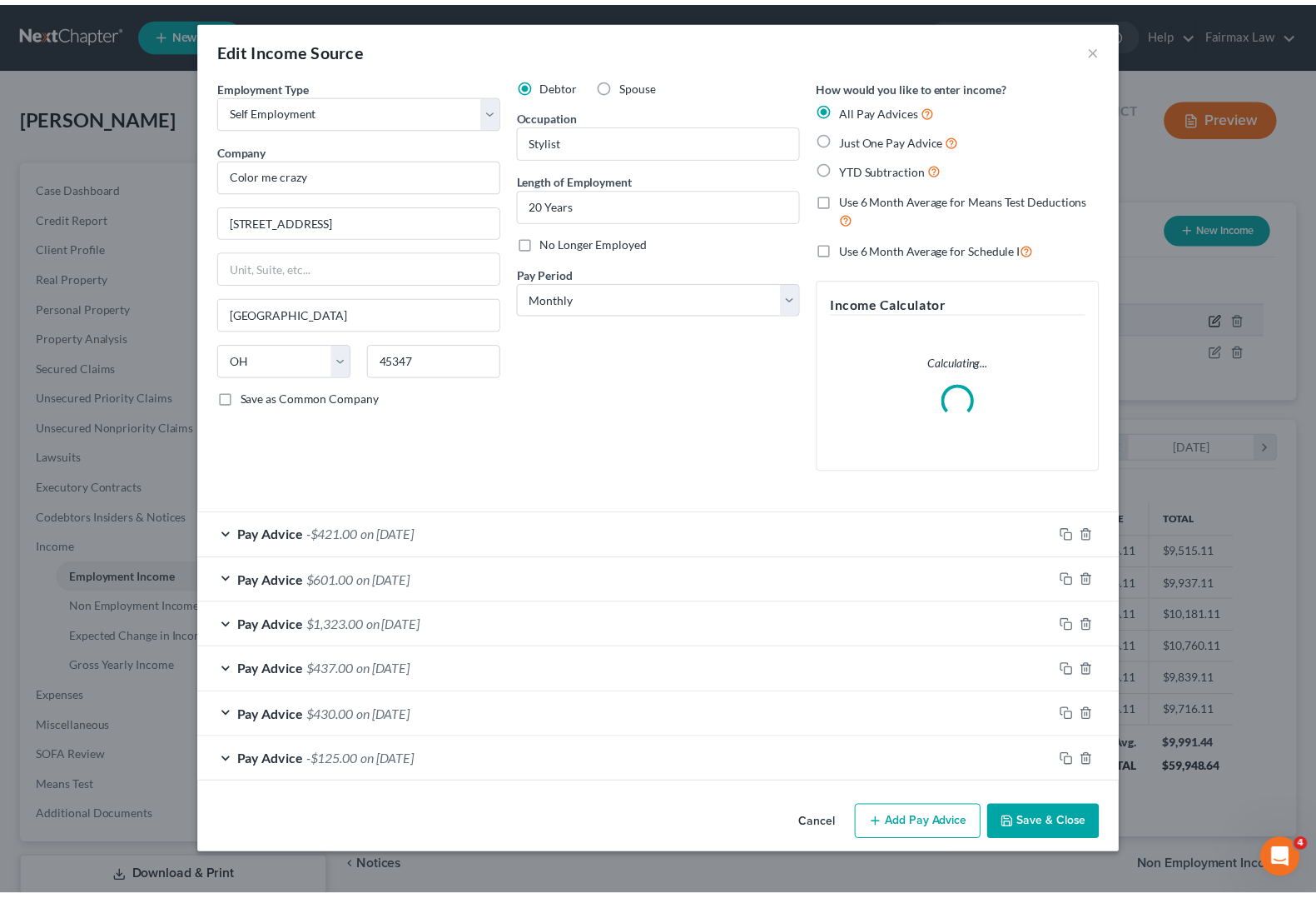
scroll to position [299, 542]
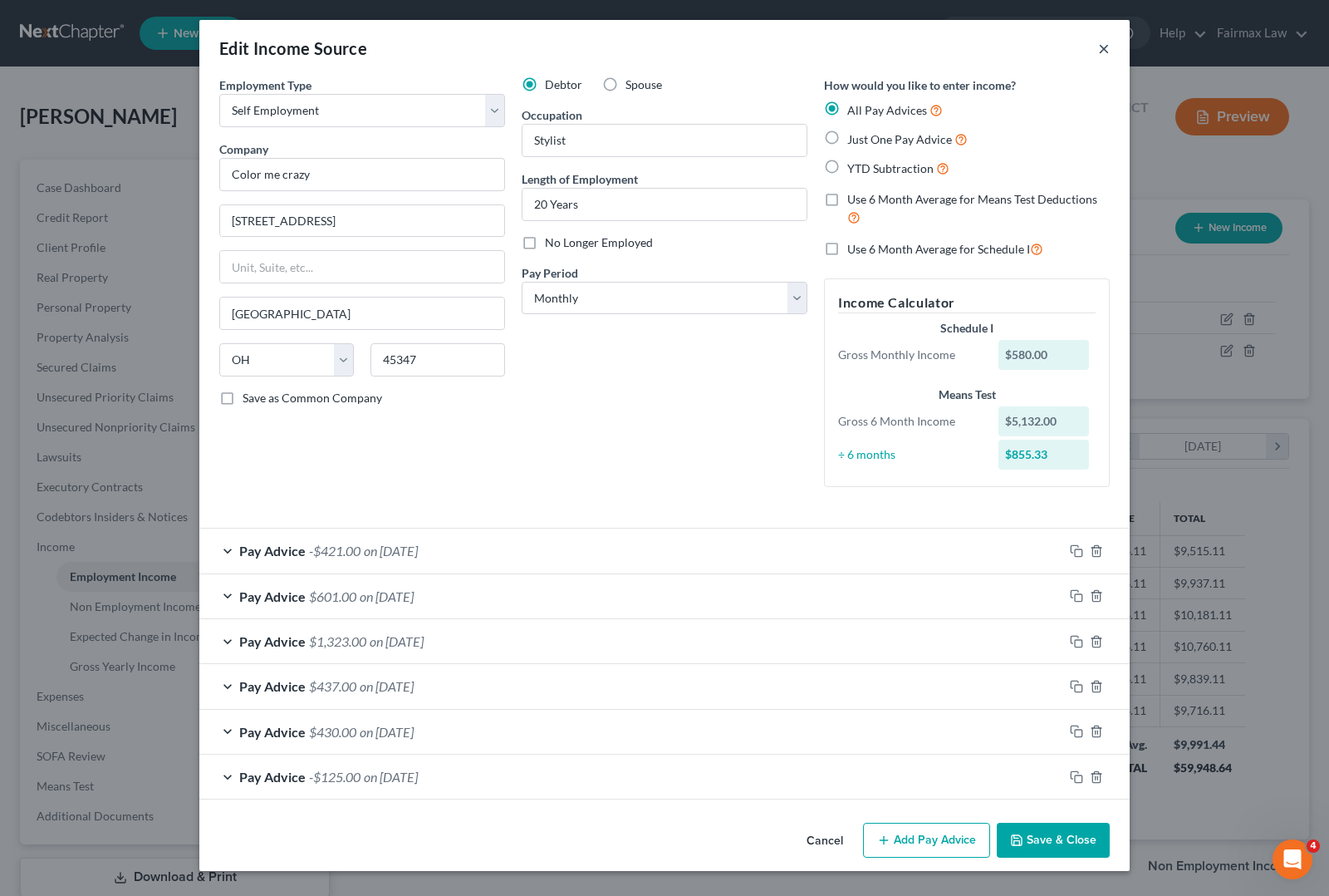
click at [1103, 43] on button "×" at bounding box center [1104, 48] width 12 height 20
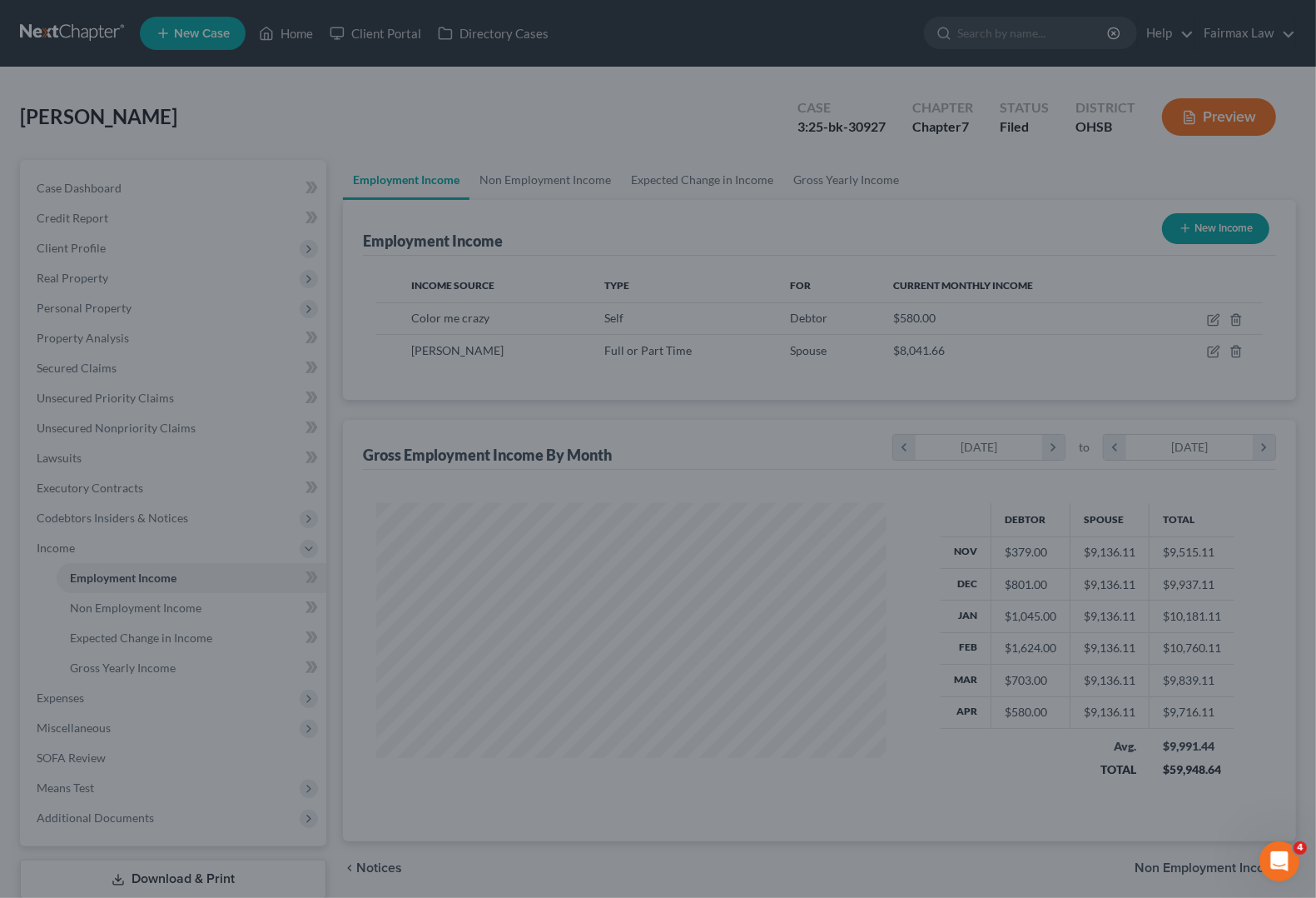
scroll to position [832454, 831910]
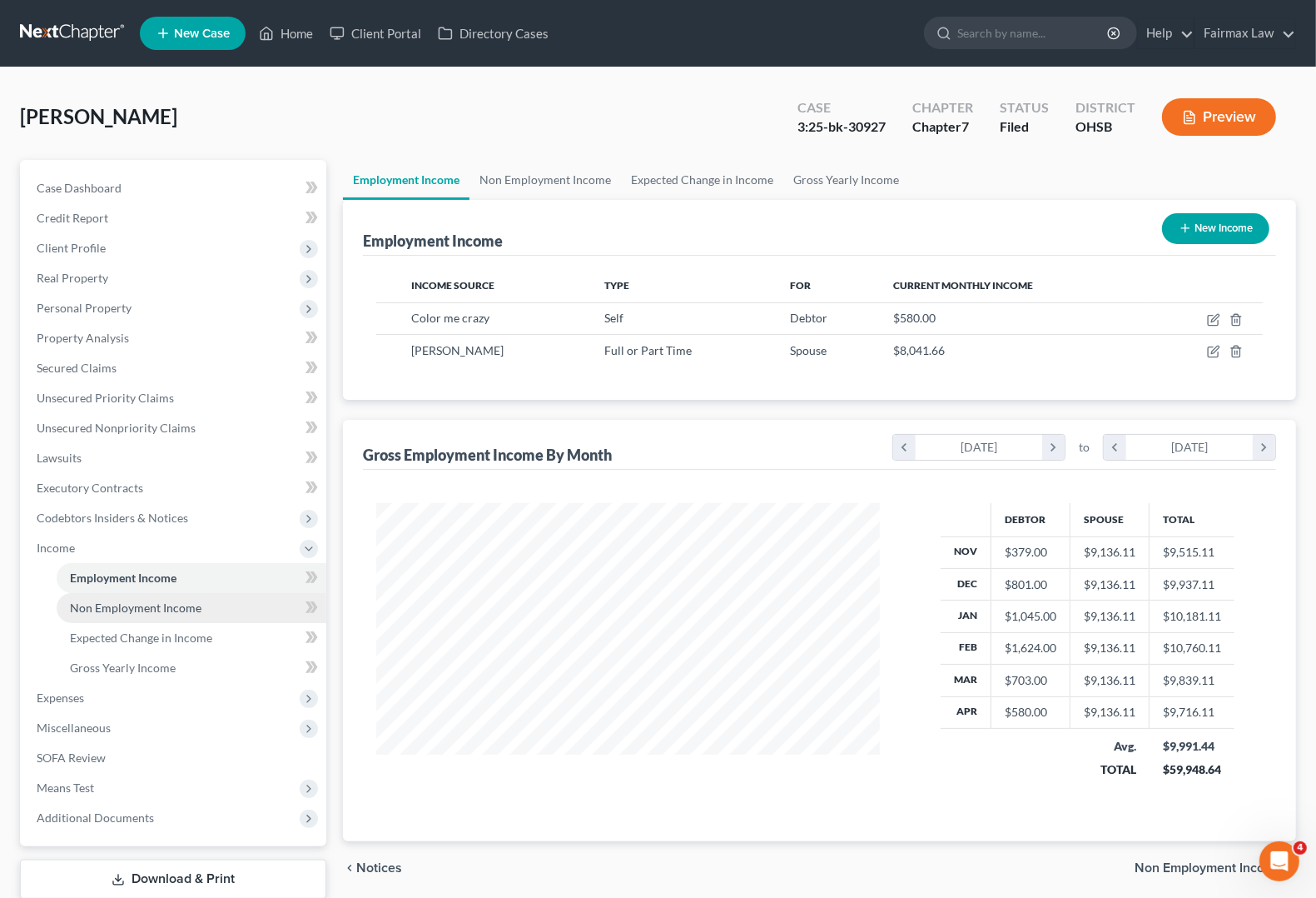
click at [119, 603] on span "Non Employment Income" at bounding box center [136, 607] width 132 height 15
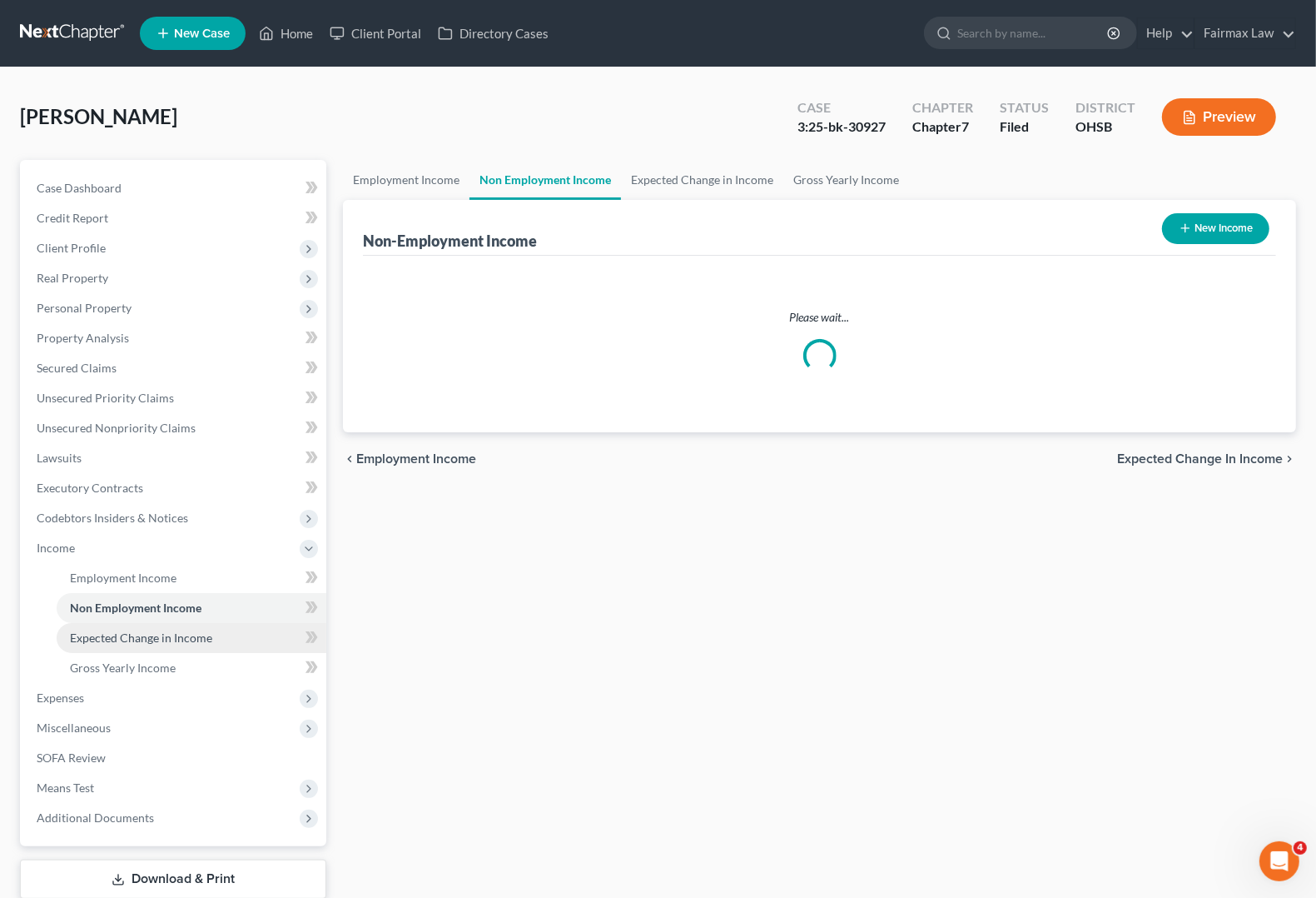
click at [129, 639] on span "Expected Change in Income" at bounding box center [140, 637] width 142 height 15
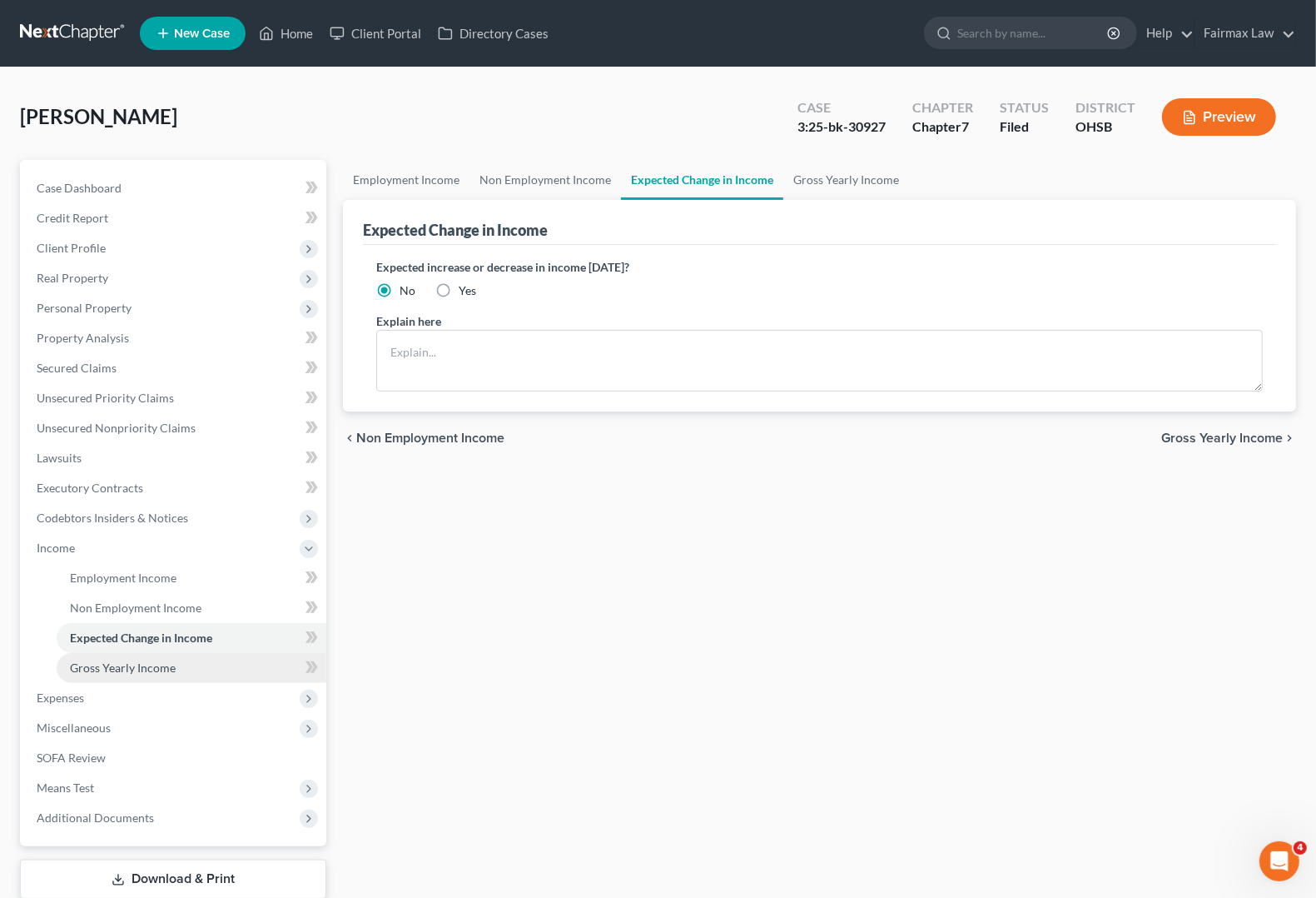
click at [114, 667] on span "Gross Yearly Income" at bounding box center [122, 667] width 106 height 15
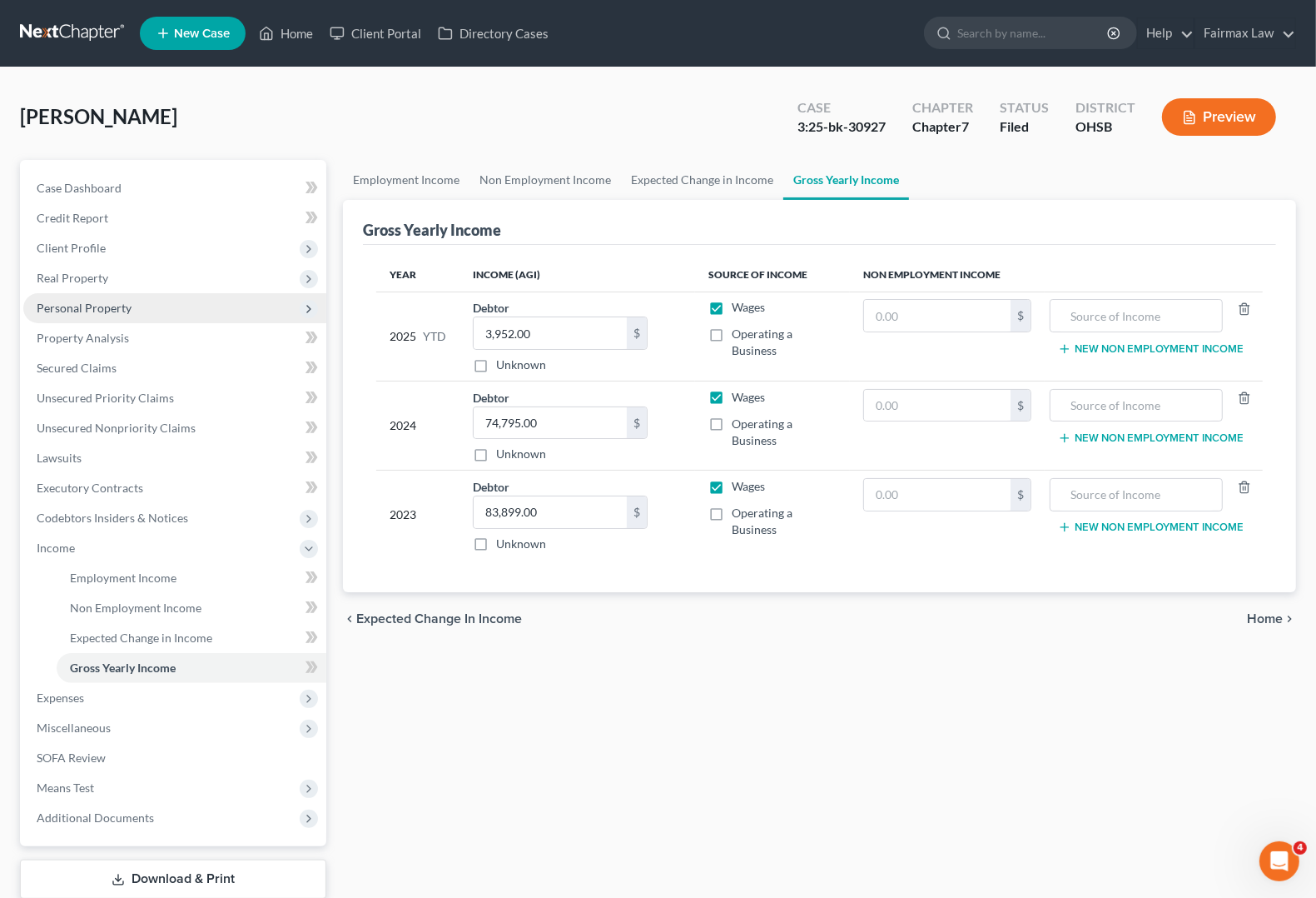
click at [71, 313] on span "Personal Property" at bounding box center [174, 308] width 303 height 30
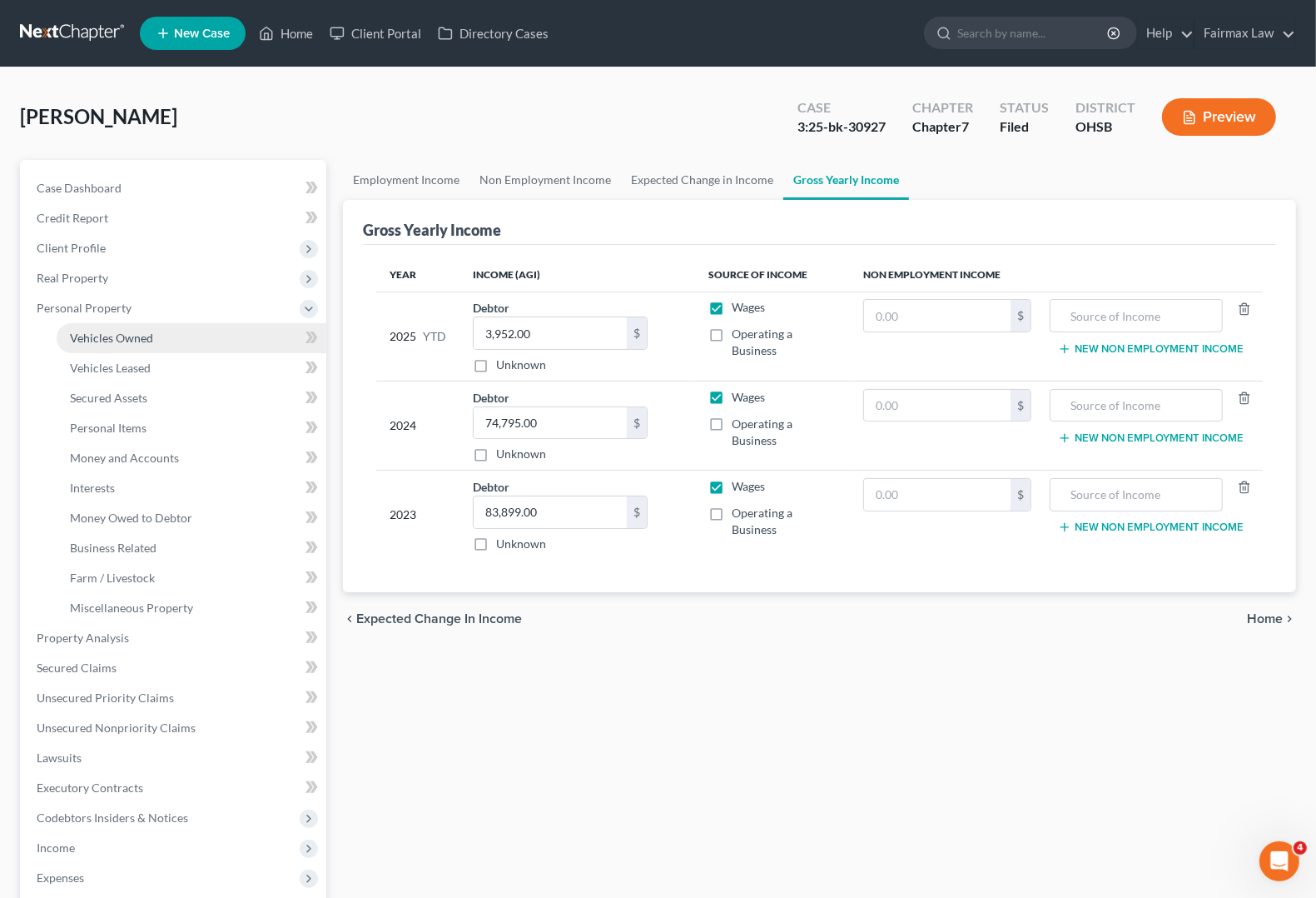
click at [96, 344] on link "Vehicles Owned" at bounding box center [191, 338] width 270 height 30
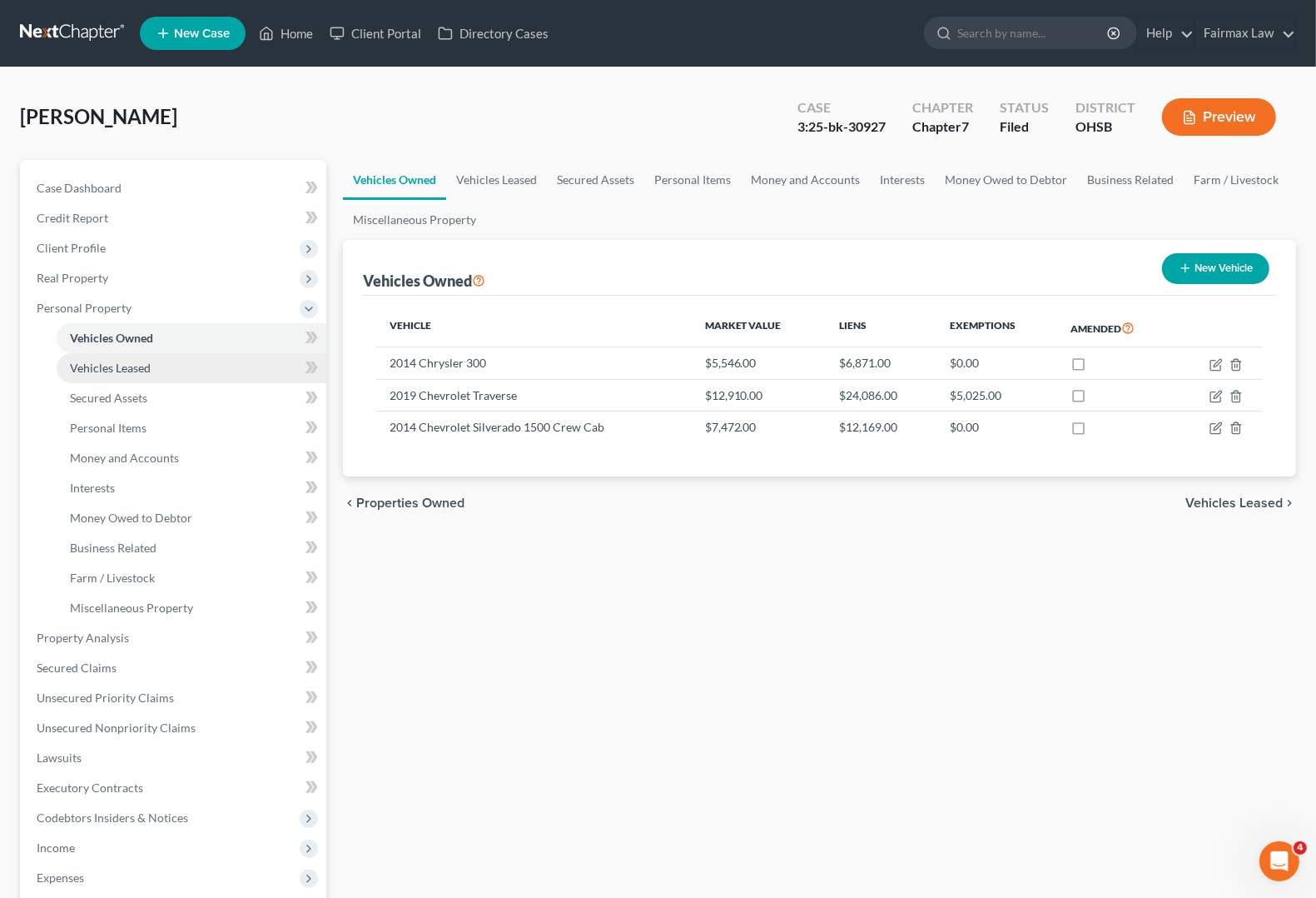
click at [96, 369] on span "Vehicles Leased" at bounding box center [109, 367] width 80 height 15
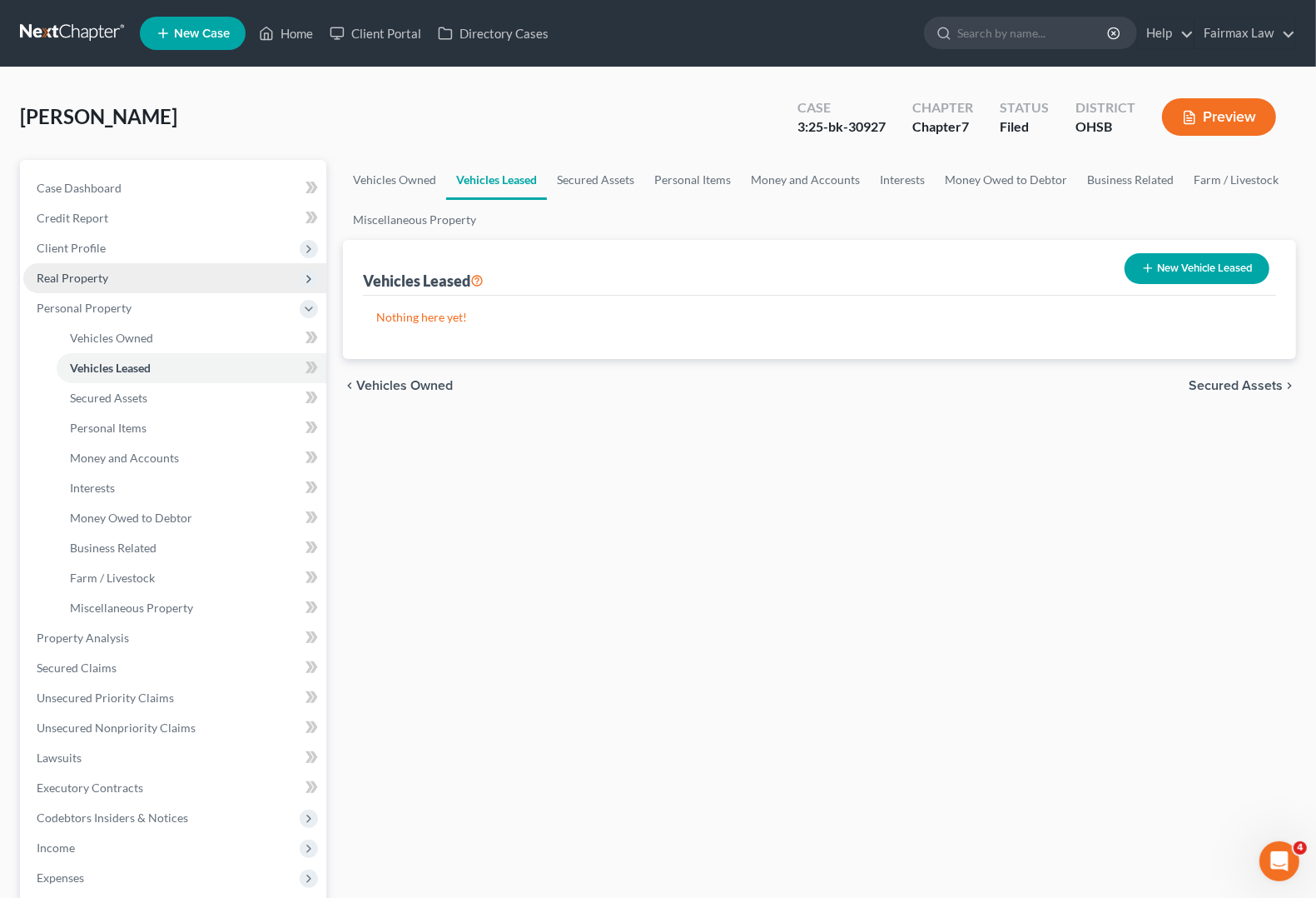
click at [92, 282] on span "Real Property" at bounding box center [73, 277] width 72 height 15
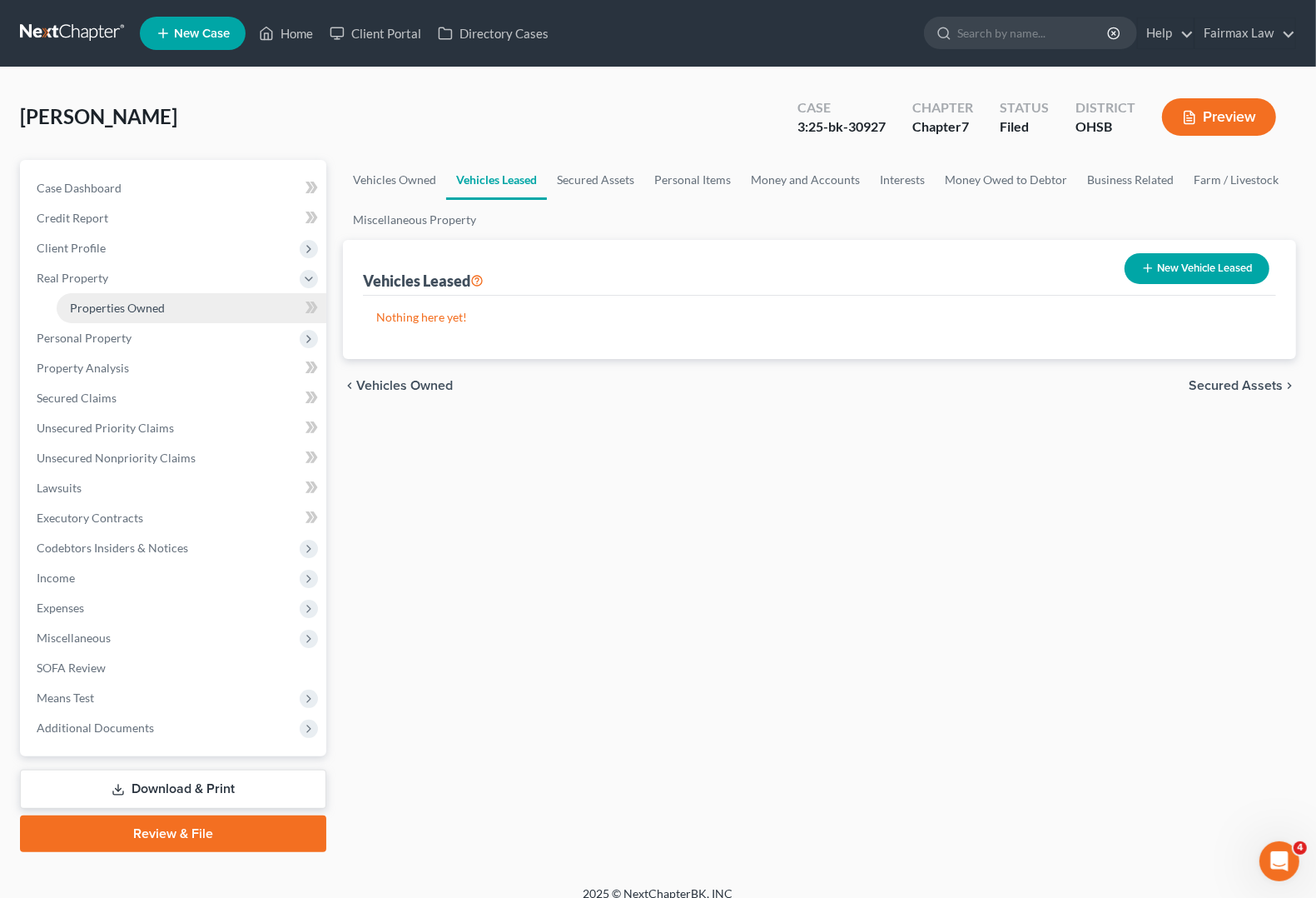
click at [88, 312] on span "Properties Owned" at bounding box center [117, 307] width 95 height 15
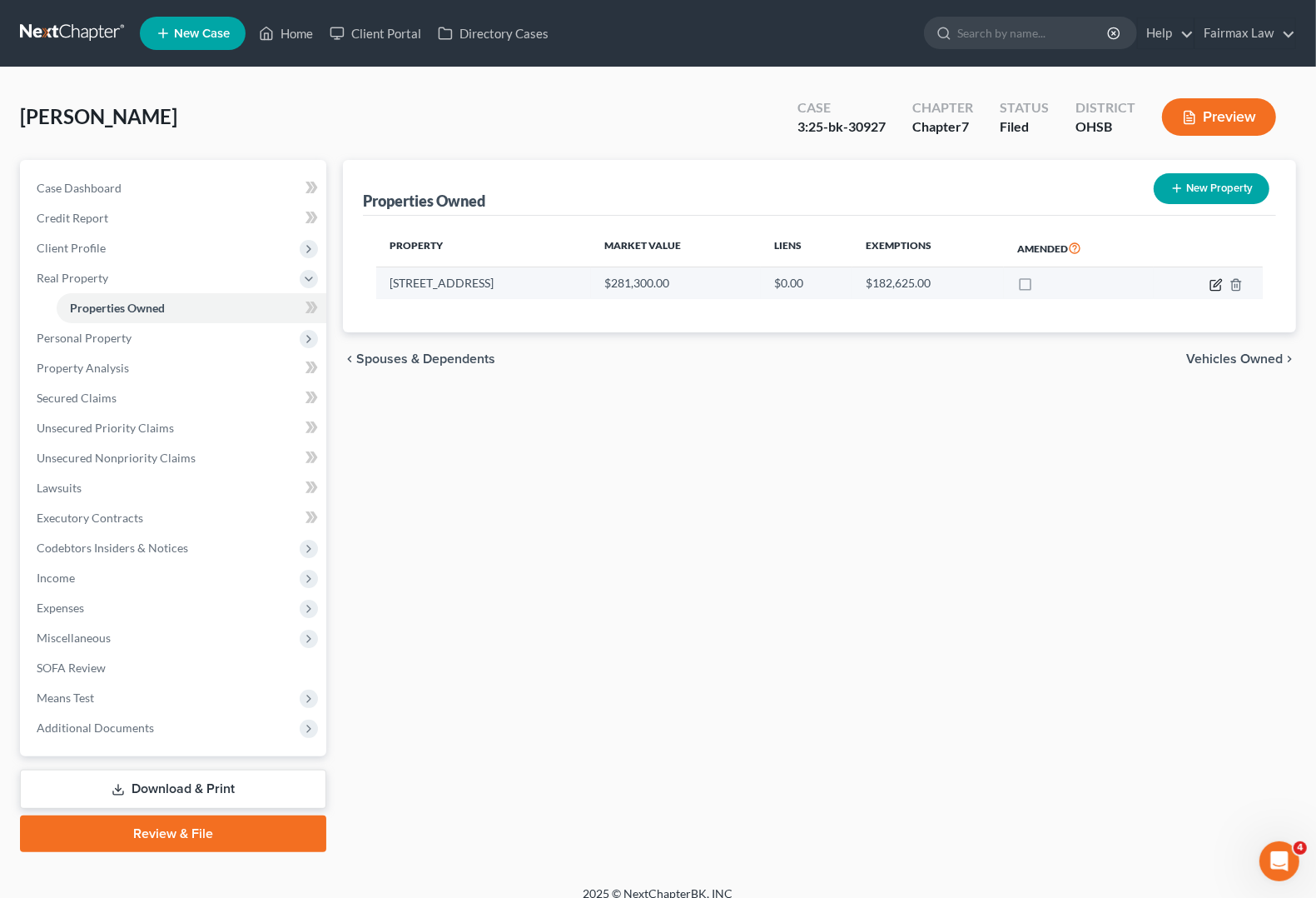
click at [1211, 288] on icon "button" at bounding box center [1216, 285] width 14 height 14
select select "36"
select select "3"
select select "7"
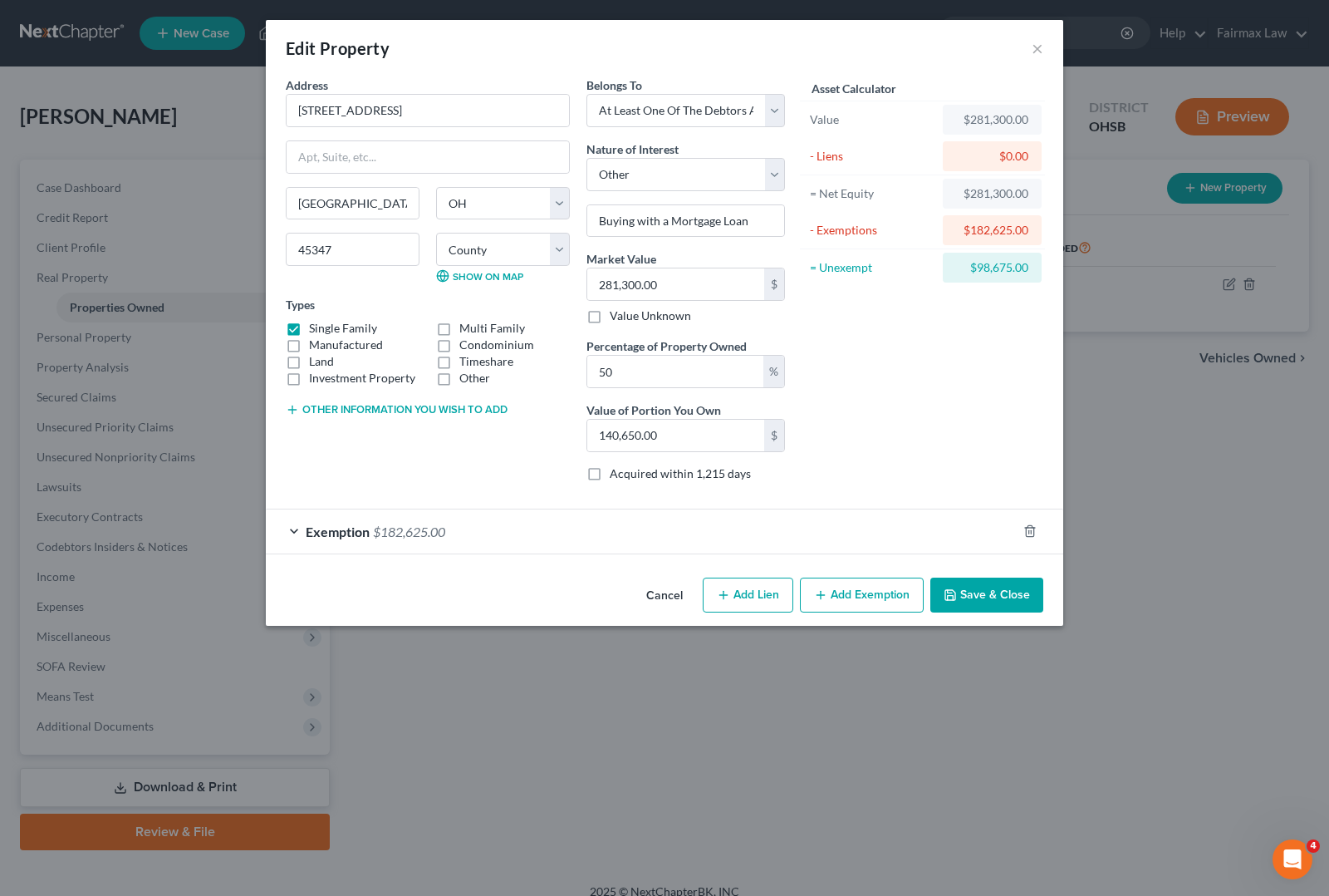
click at [366, 533] on span "Exemption" at bounding box center [337, 532] width 64 height 15
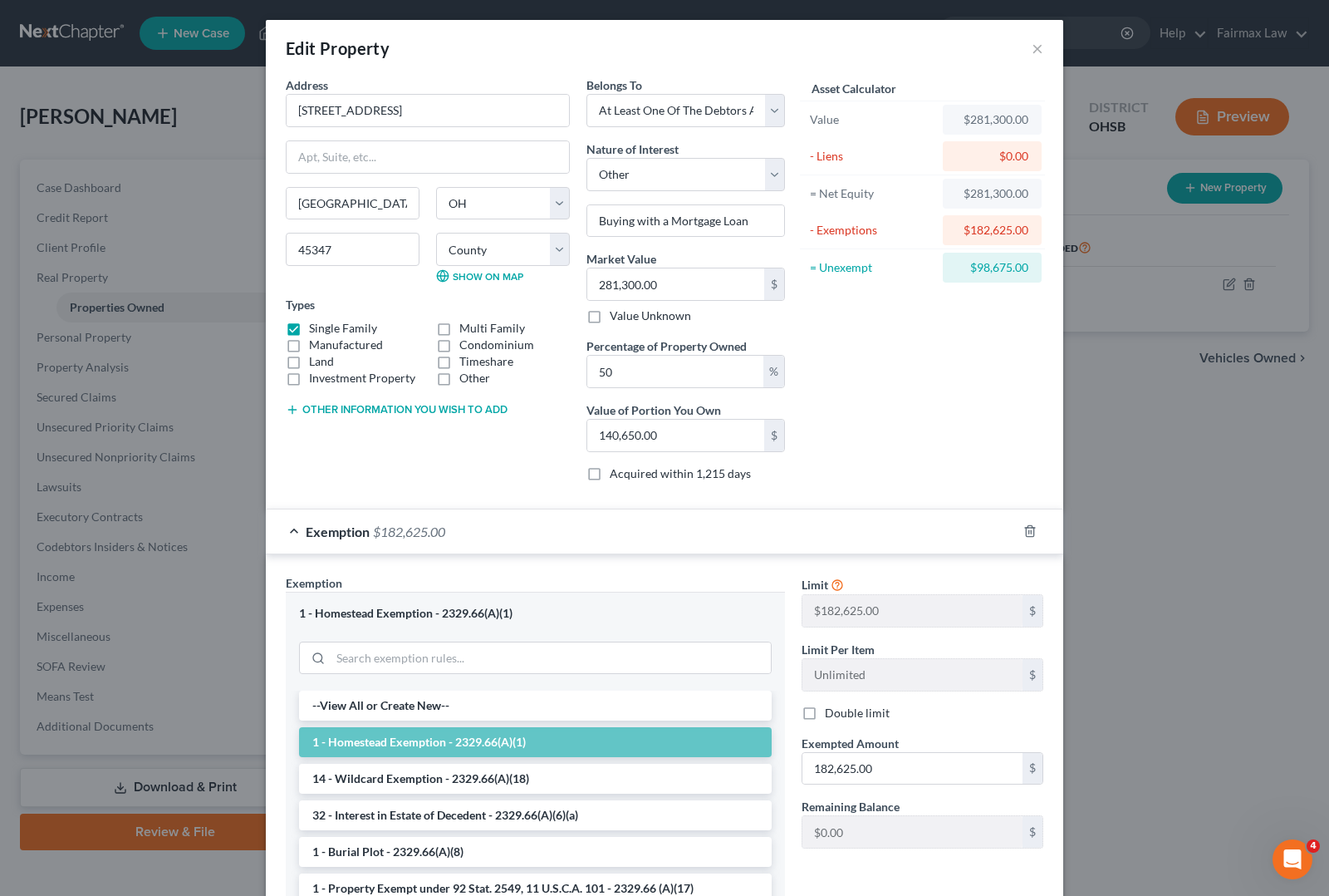
click at [486, 476] on div "Address * 6205 [GEOGRAPHIC_DATA] [GEOGRAPHIC_DATA] [GEOGRAPHIC_DATA] [US_STATE]…" at bounding box center [427, 285] width 301 height 419
click at [1034, 51] on button "×" at bounding box center [1038, 48] width 12 height 20
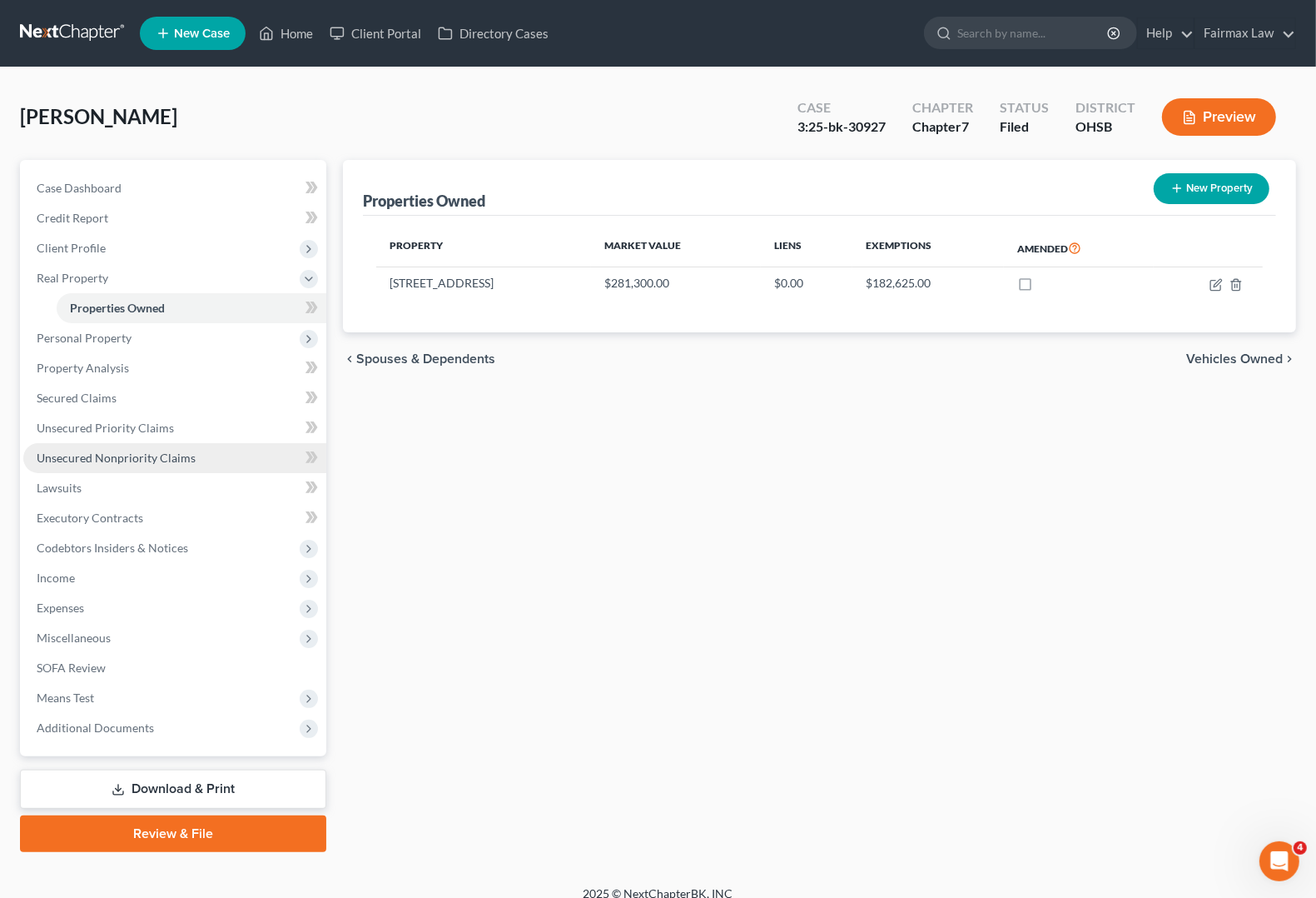
click at [116, 454] on span "Unsecured Nonpriority Claims" at bounding box center [116, 457] width 159 height 15
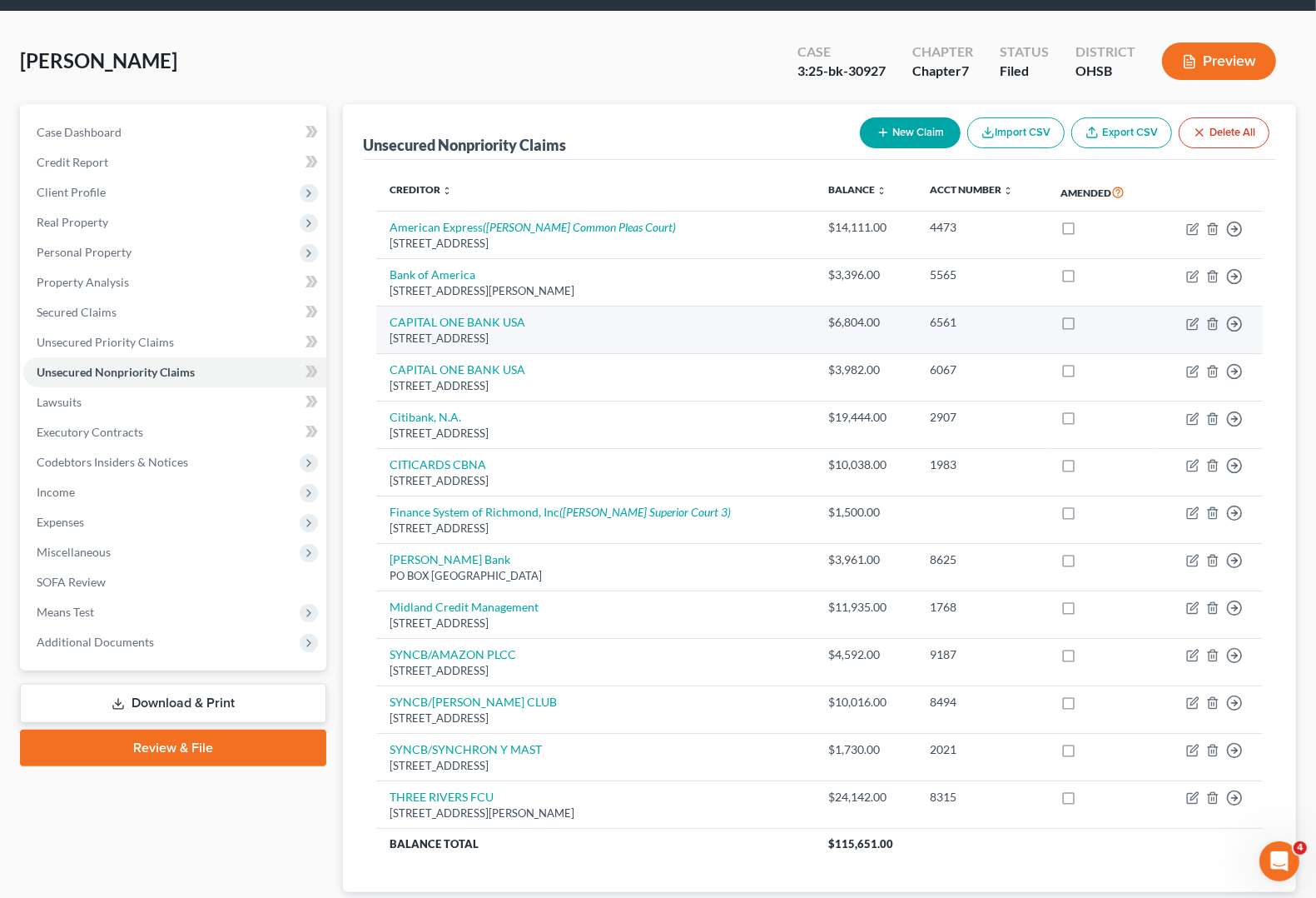
scroll to position [104, 0]
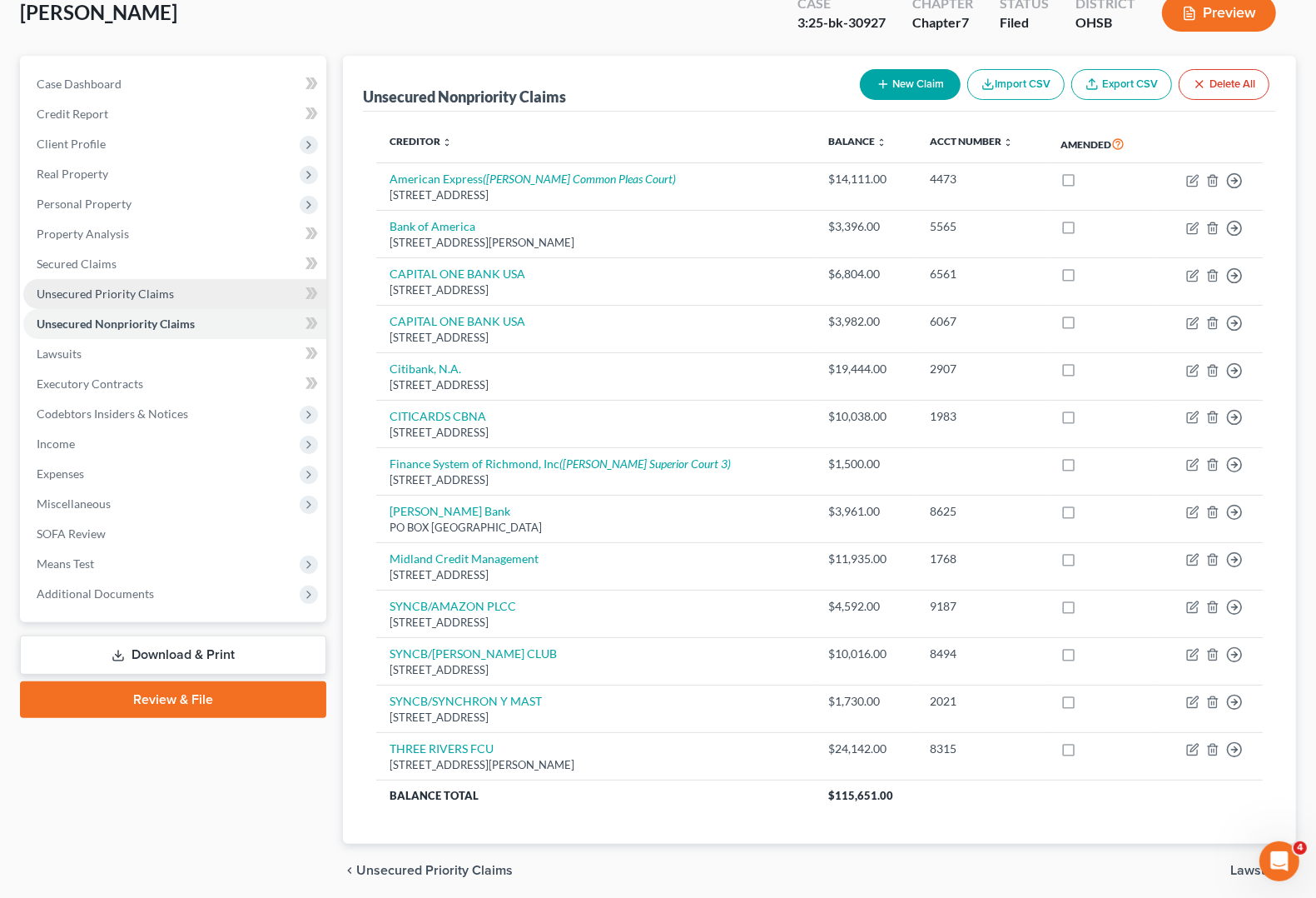
click at [108, 288] on span "Unsecured Priority Claims" at bounding box center [106, 294] width 138 height 15
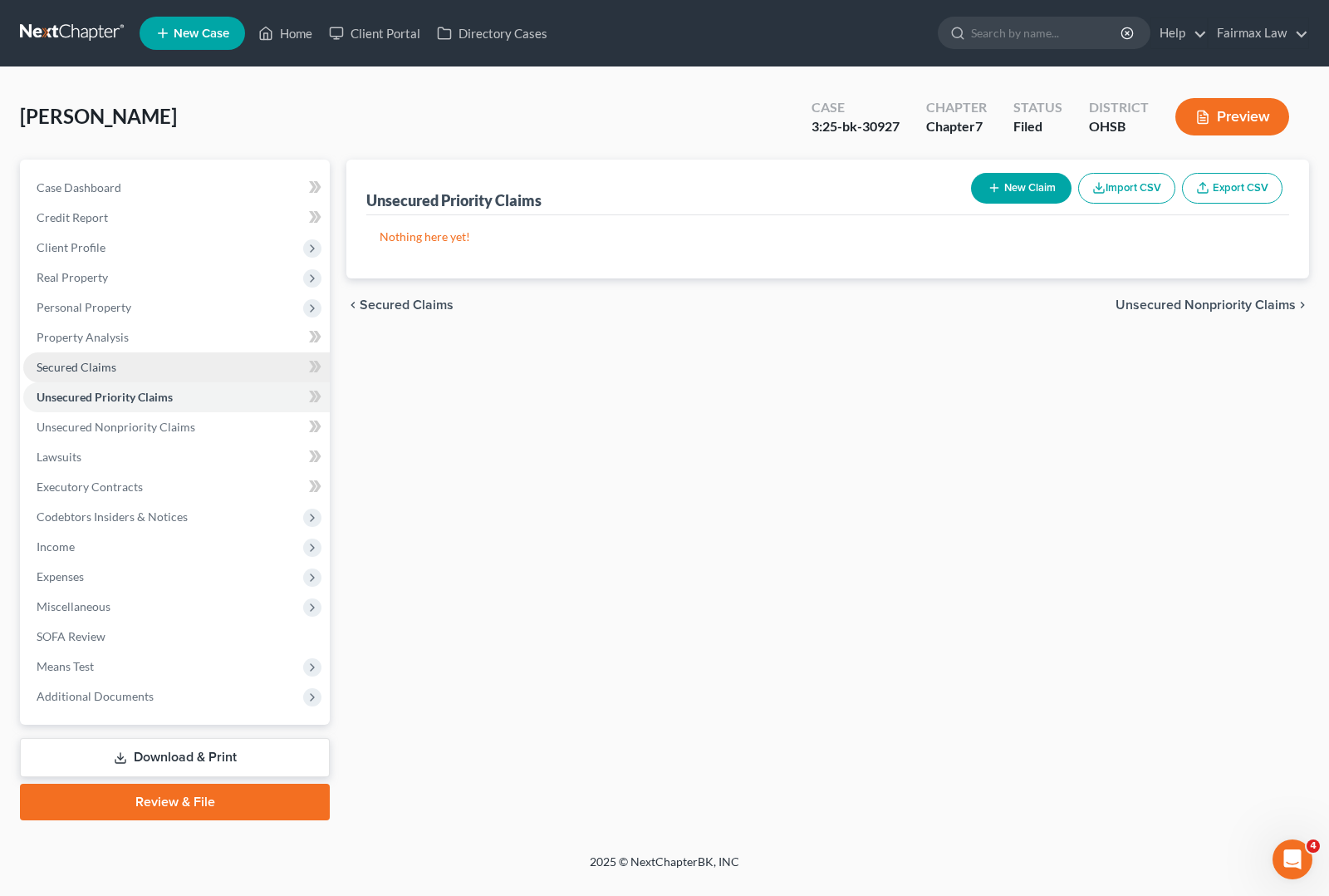
click at [92, 365] on span "Secured Claims" at bounding box center [76, 366] width 80 height 14
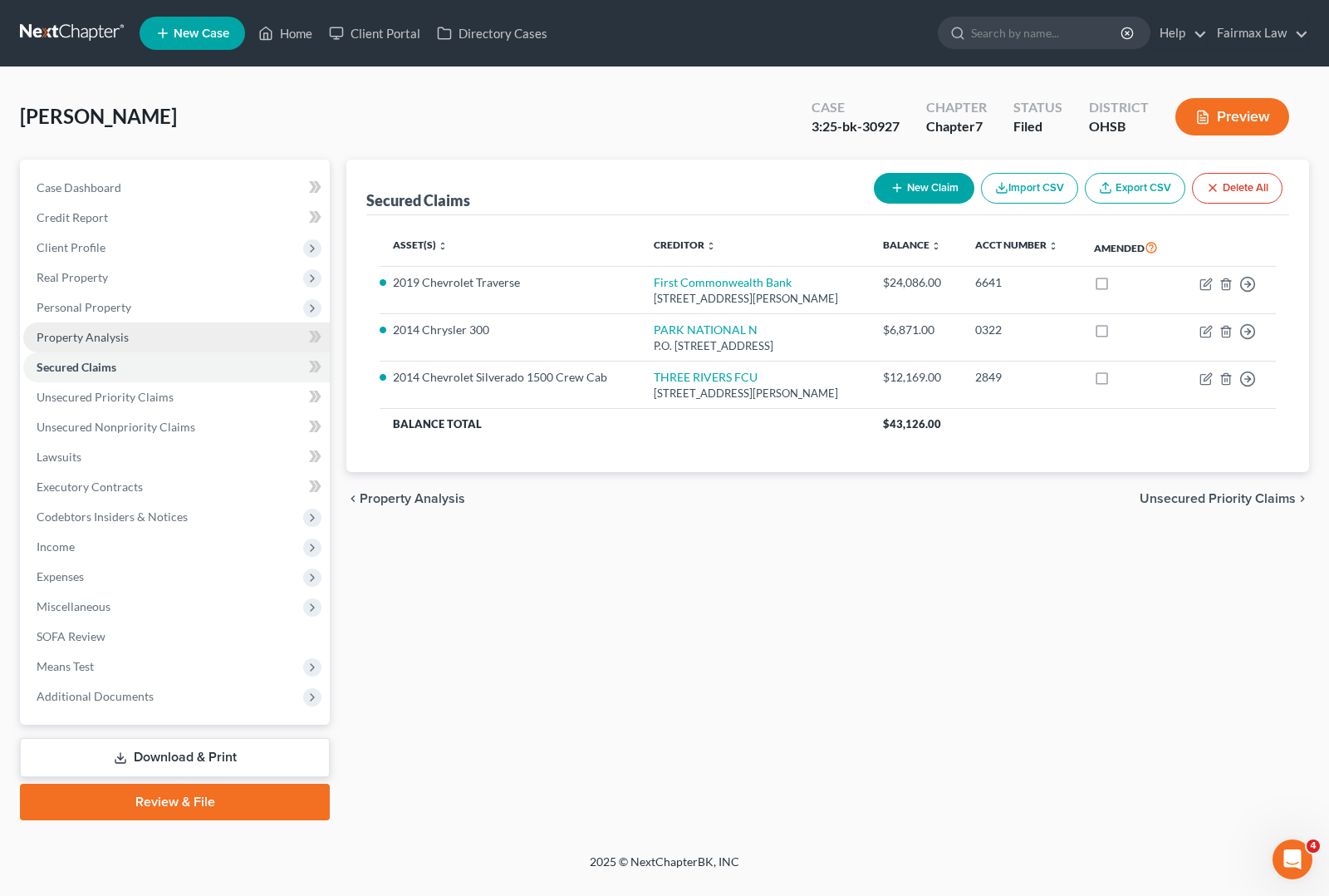
click at [100, 330] on span "Property Analysis" at bounding box center [82, 336] width 92 height 14
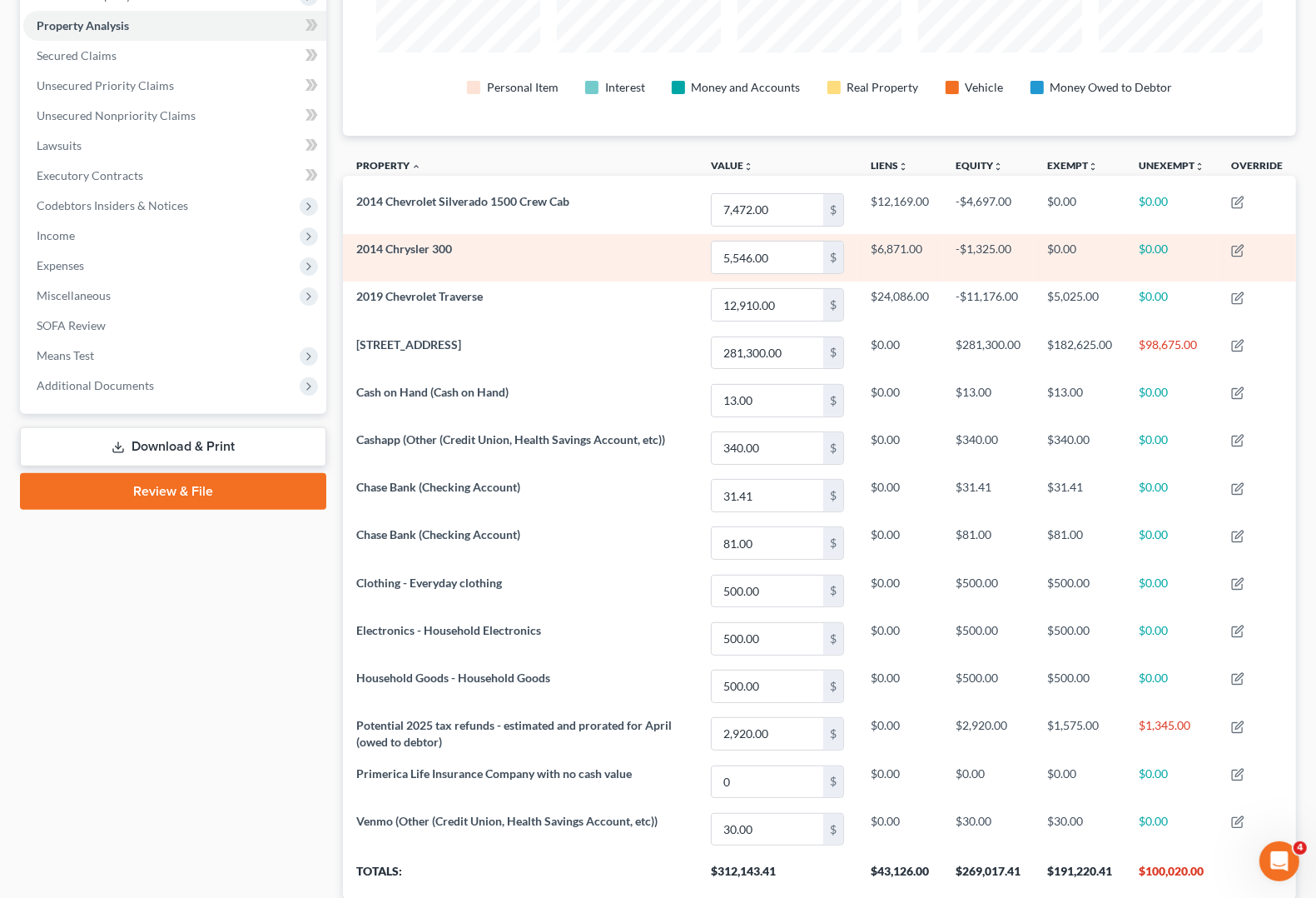
scroll to position [208, 0]
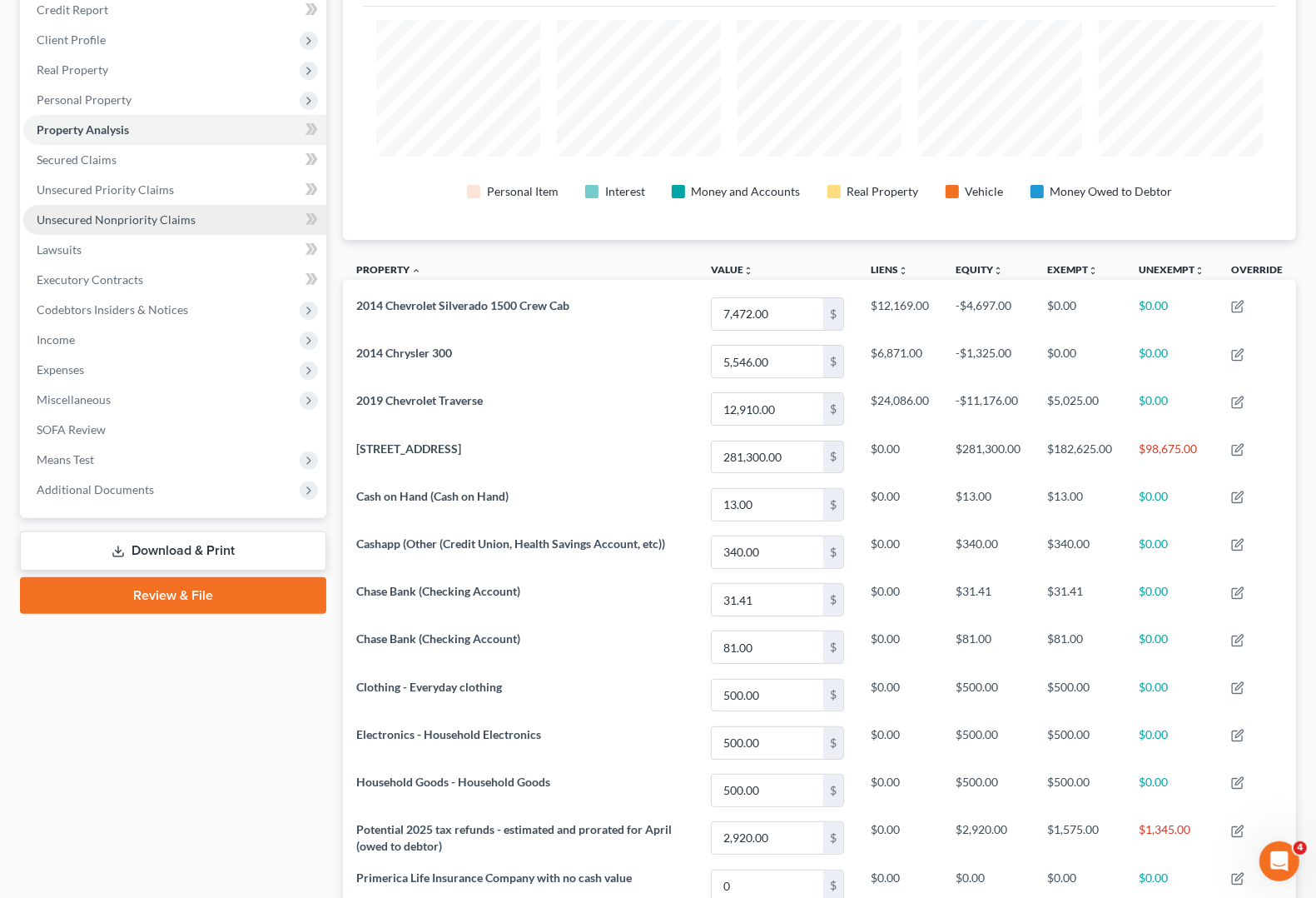
click at [92, 204] on link "Unsecured Nonpriority Claims" at bounding box center [174, 219] width 303 height 30
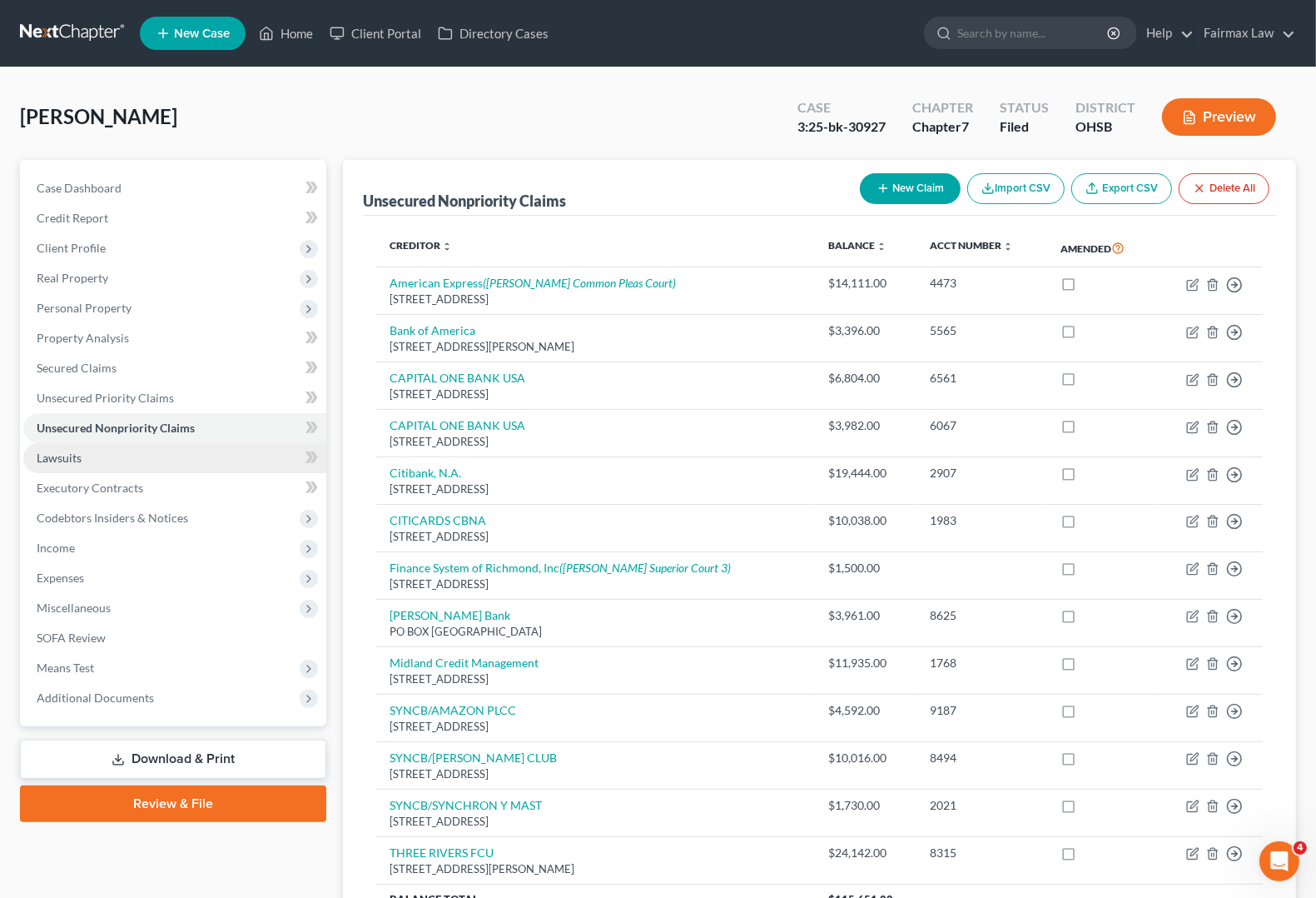
click at [67, 463] on link "Lawsuits" at bounding box center [174, 457] width 303 height 30
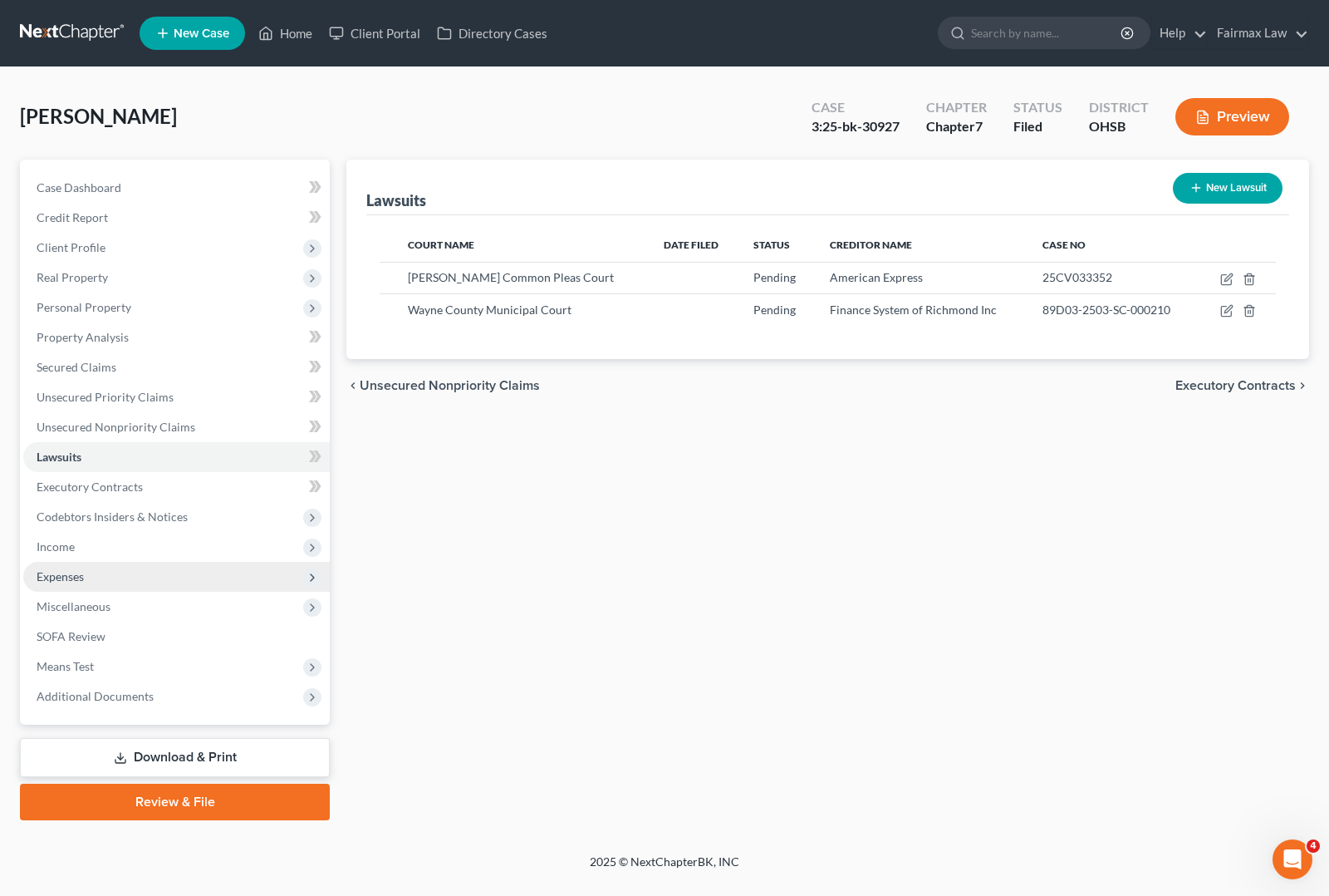
click at [62, 575] on span "Expenses" at bounding box center [60, 576] width 47 height 14
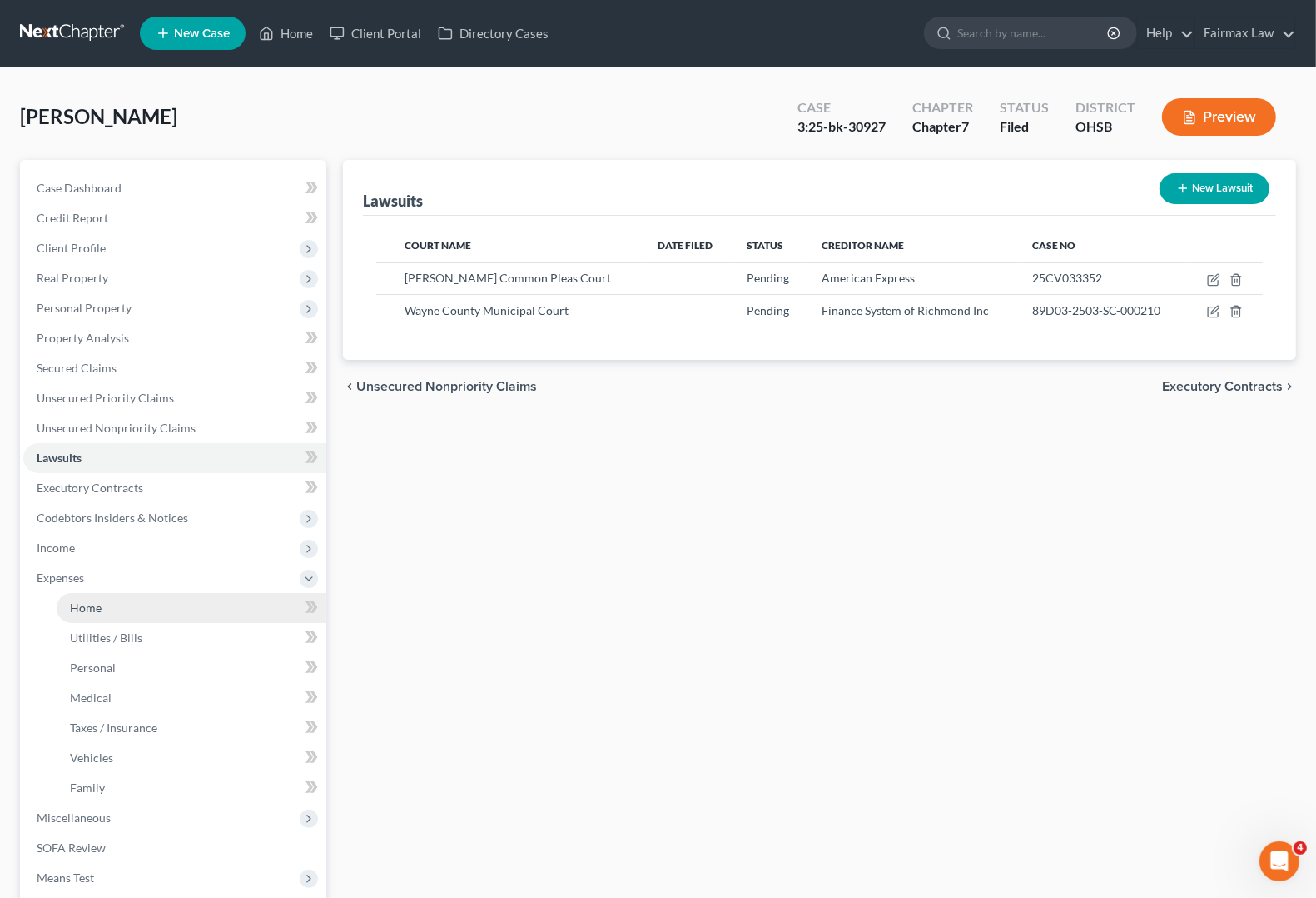
click at [81, 617] on link "Home" at bounding box center [191, 607] width 270 height 30
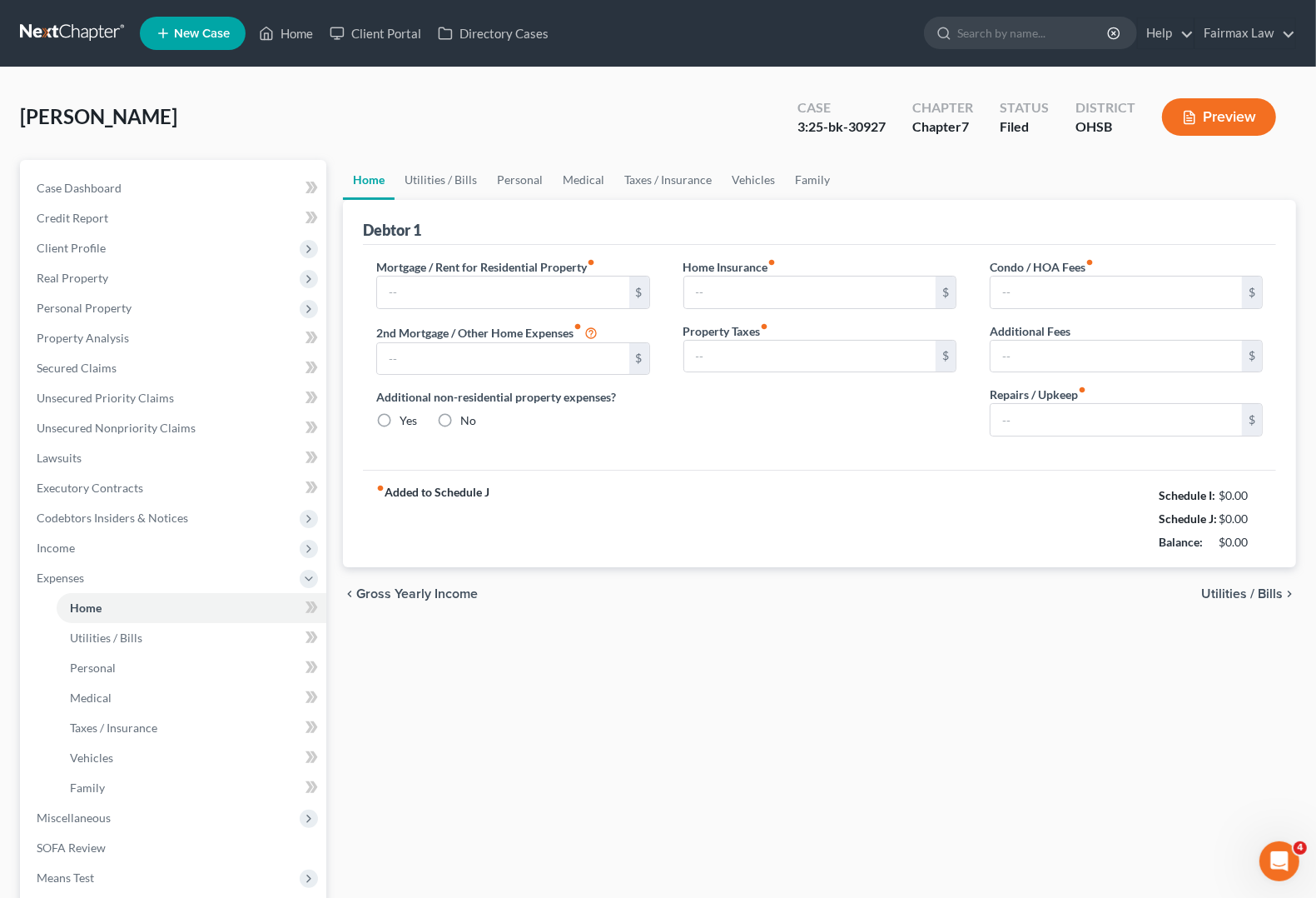
type input "1,408.00"
type input "0.00"
radio input "true"
type input "290.00"
type input "0.00"
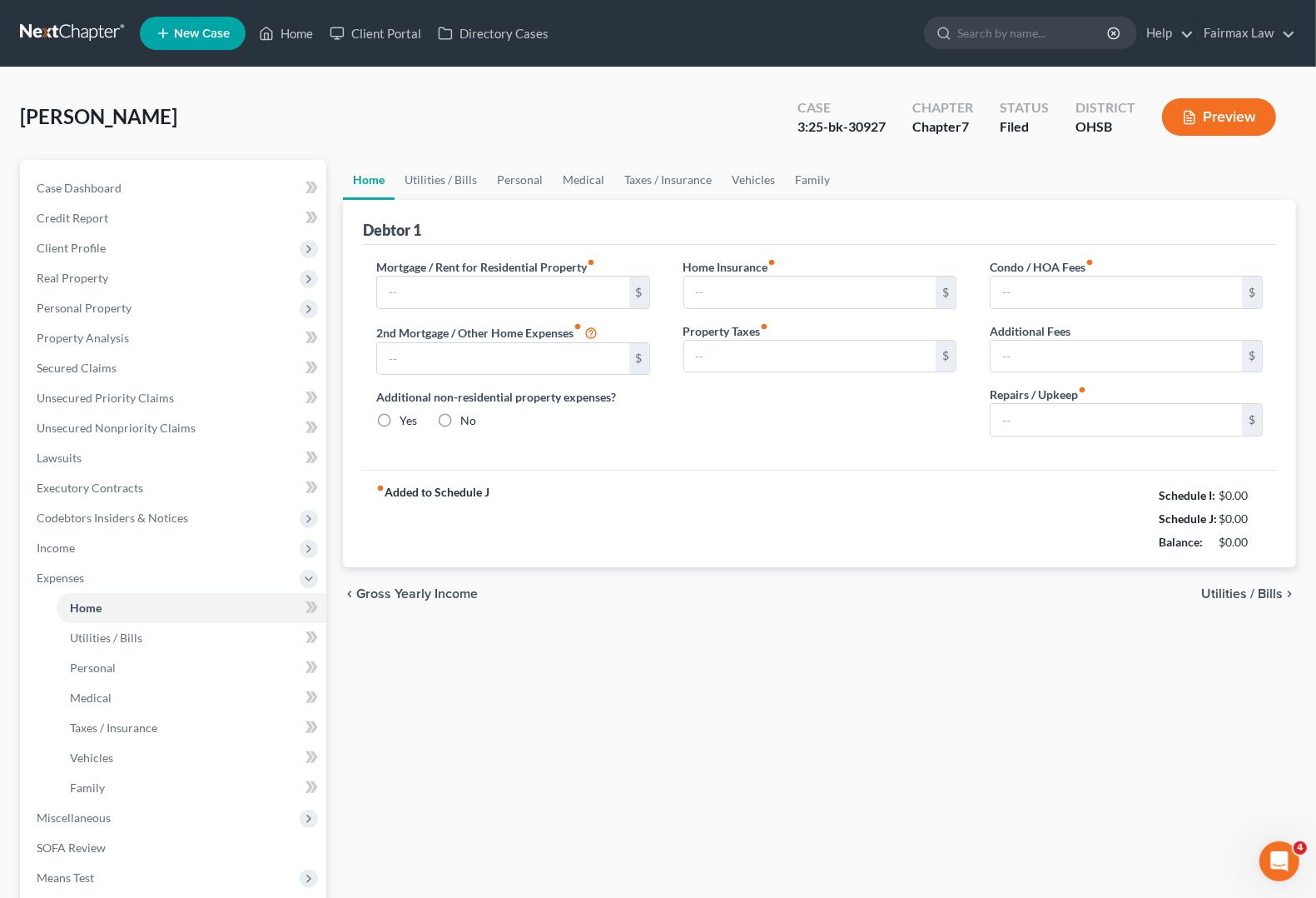
type input "0.00"
click at [1225, 589] on span "Utilities / Bills" at bounding box center [1241, 594] width 81 height 14
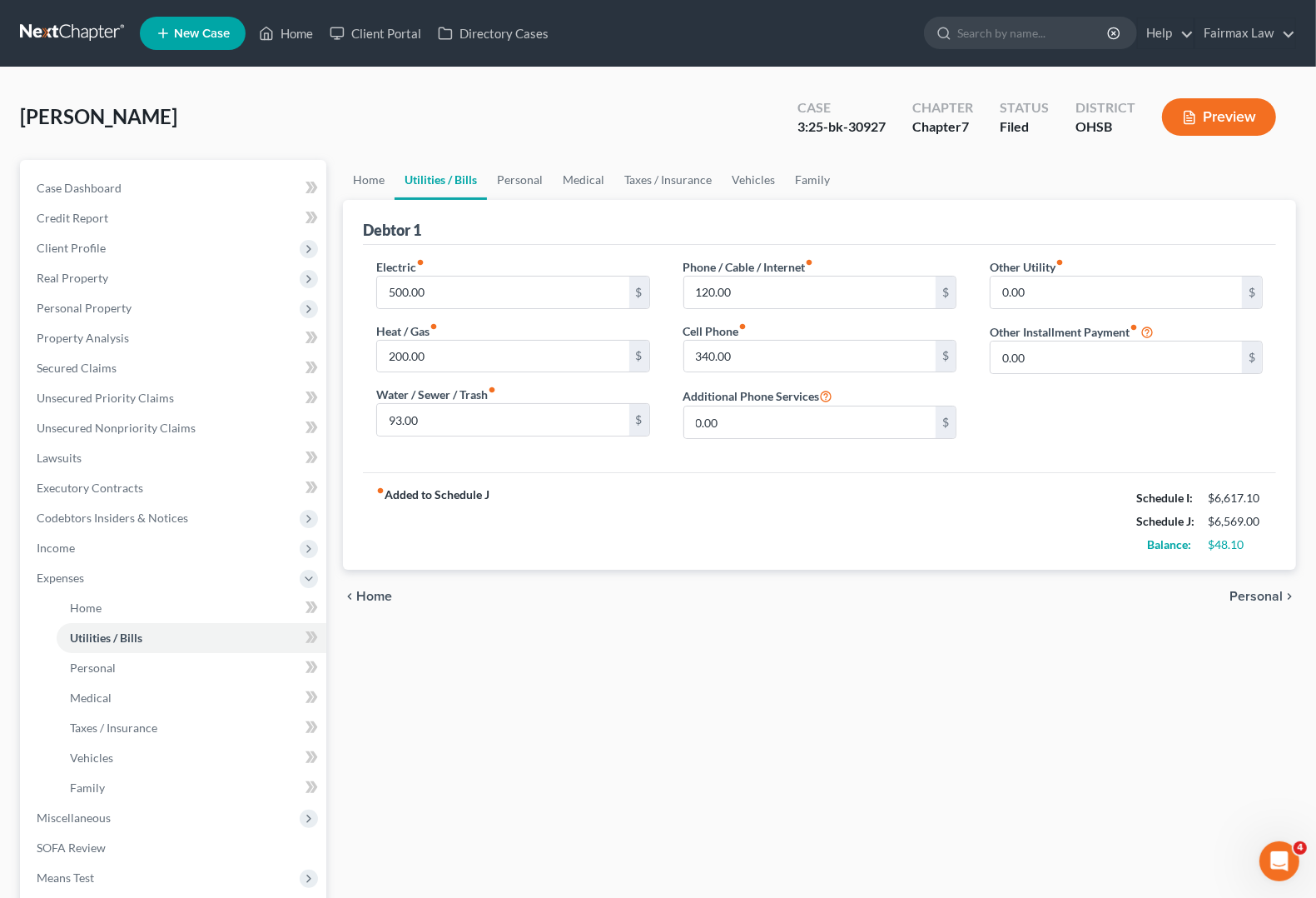
click at [1225, 589] on div "chevron_left Home Personal chevron_right" at bounding box center [819, 596] width 953 height 53
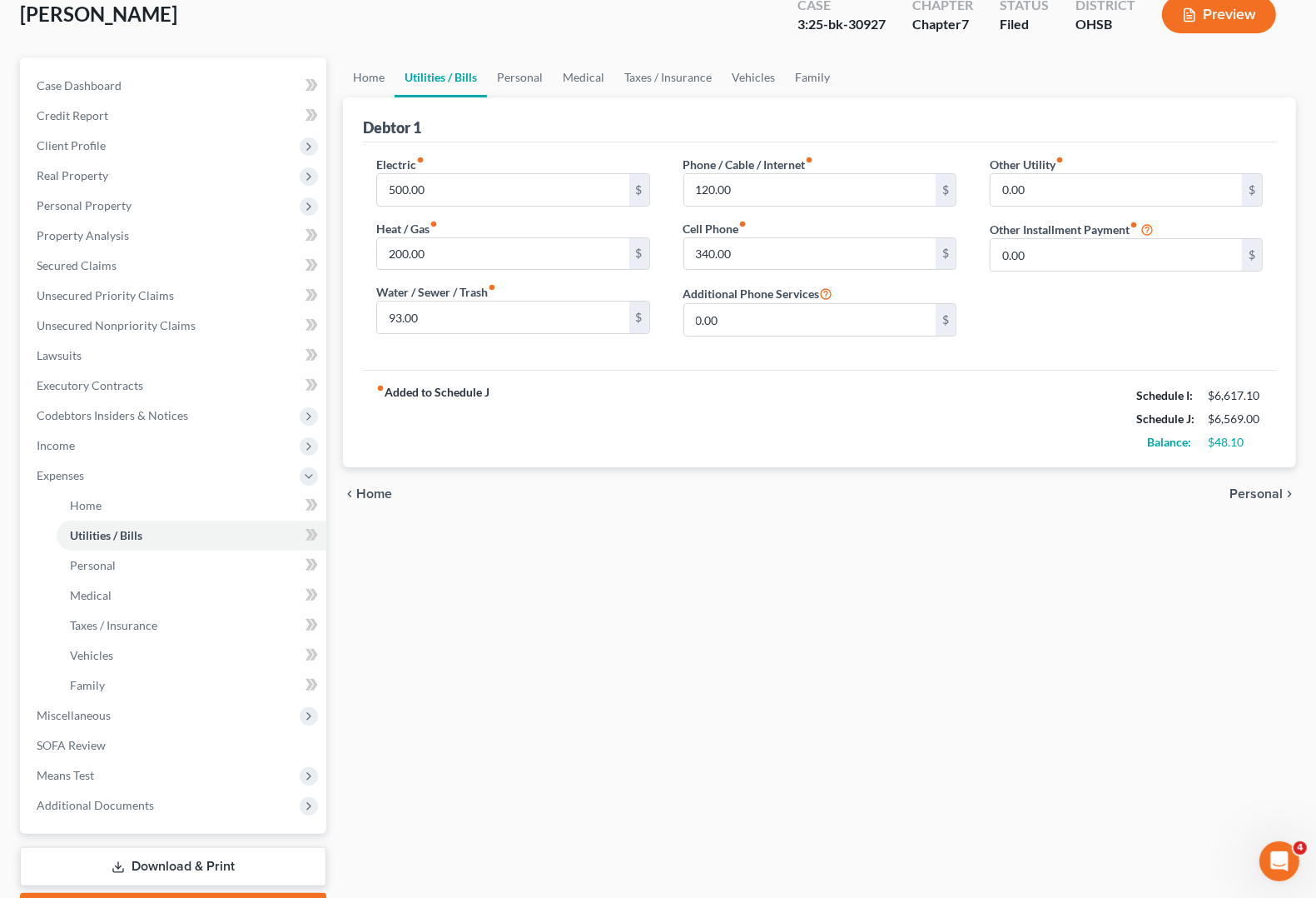
scroll to position [104, 0]
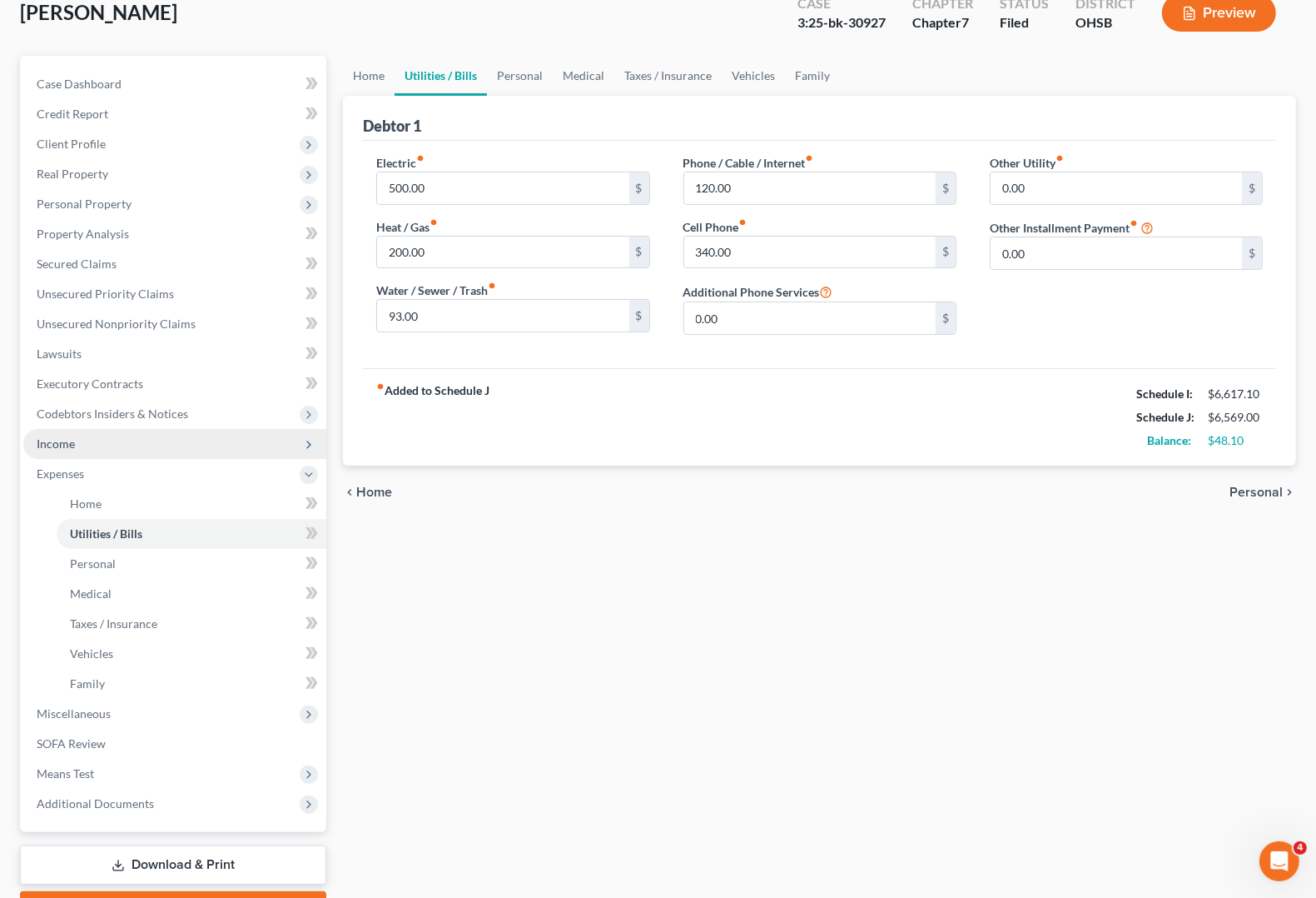
click at [75, 448] on span "Income" at bounding box center [174, 444] width 303 height 30
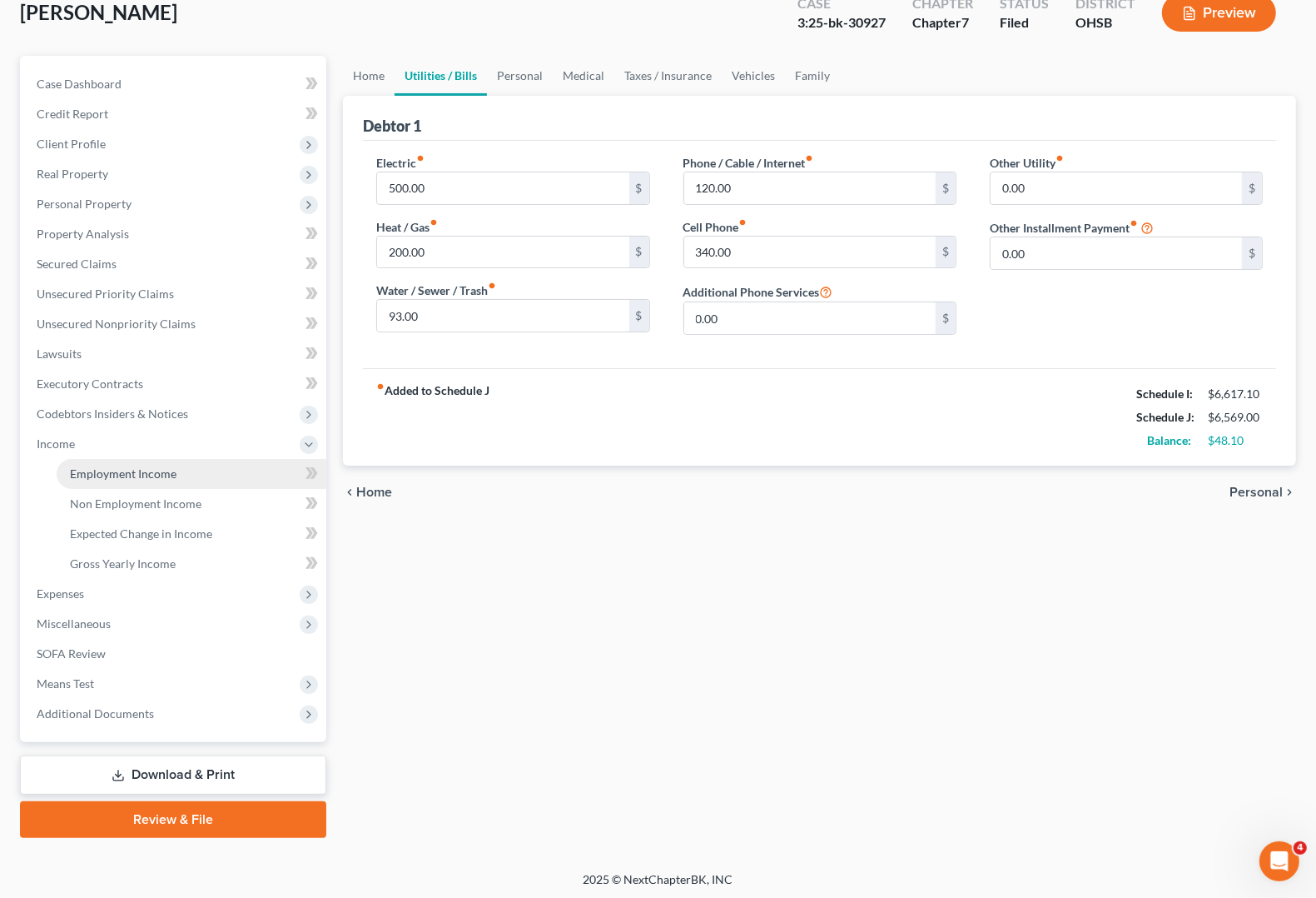
click at [112, 471] on span "Employment Income" at bounding box center [123, 473] width 107 height 15
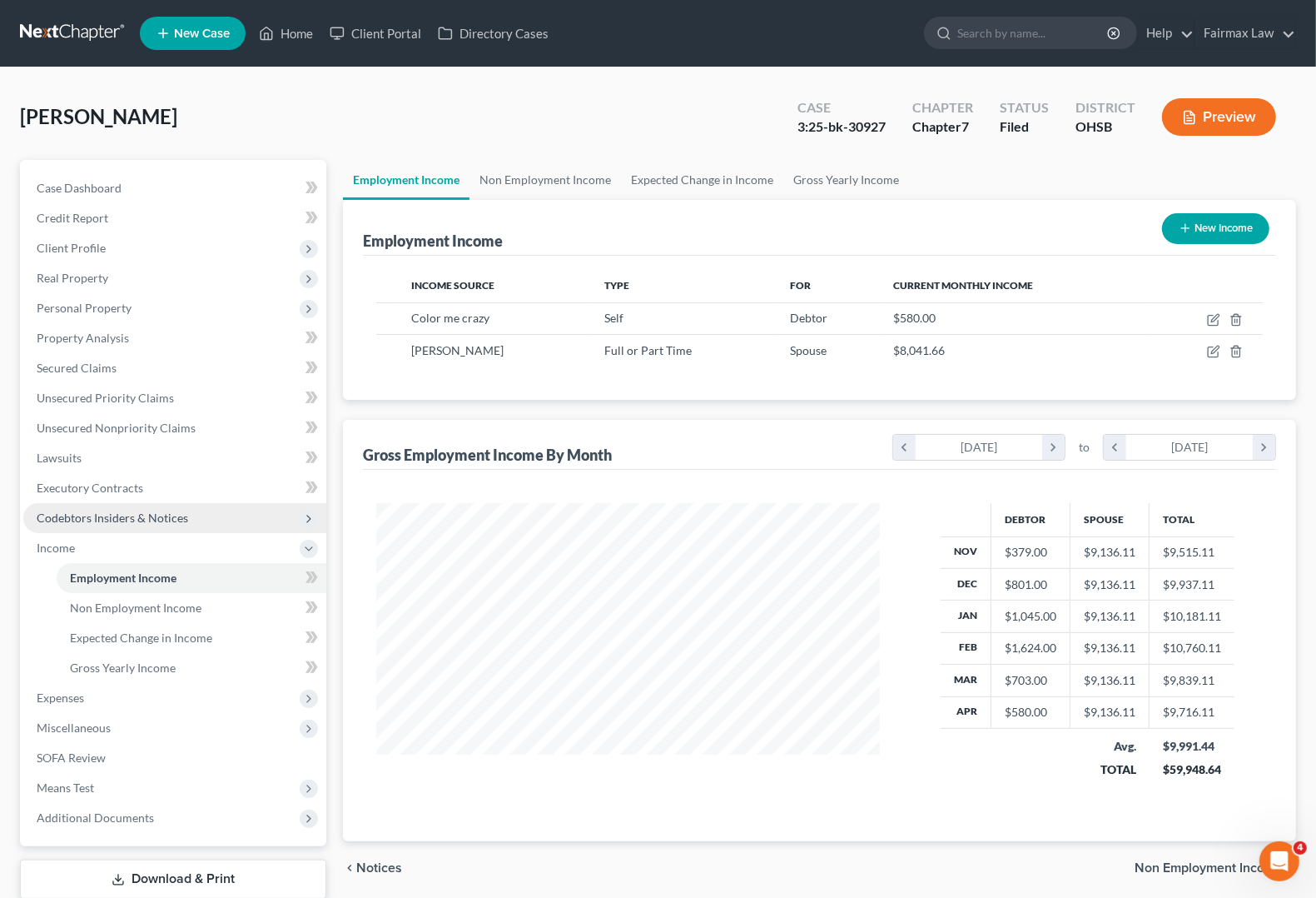
scroll to position [299, 536]
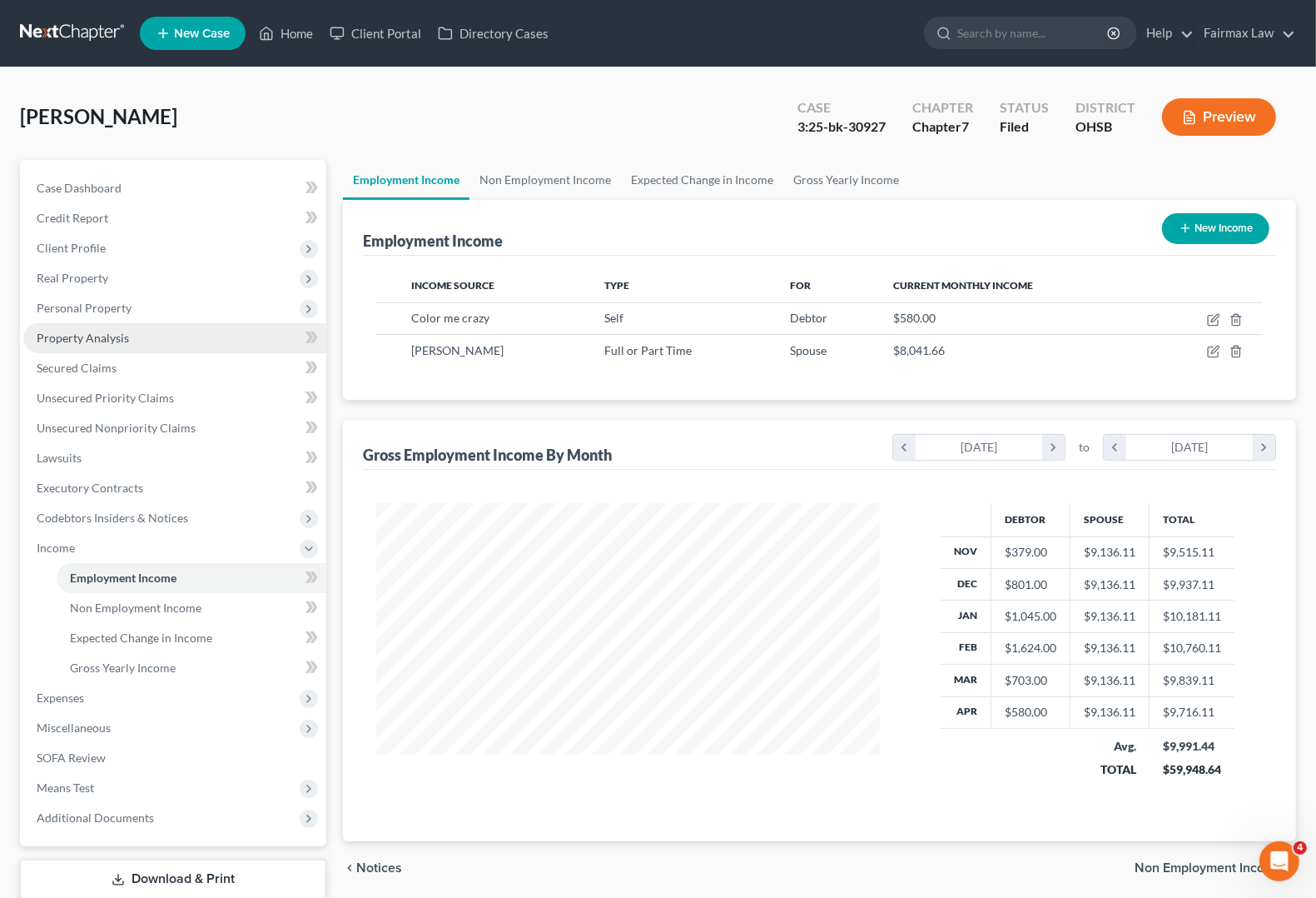
click at [90, 333] on span "Property Analysis" at bounding box center [82, 337] width 92 height 15
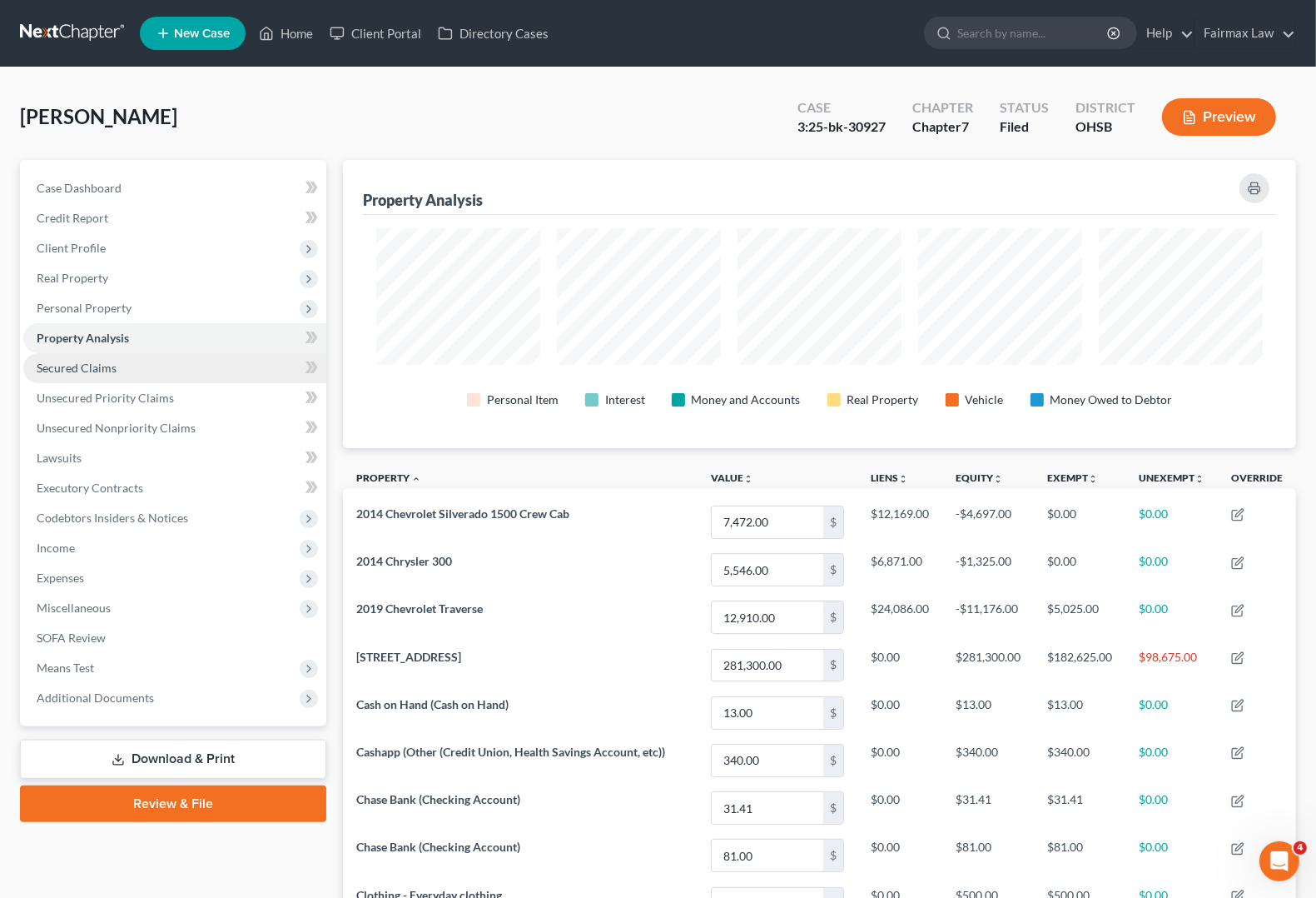
scroll to position [288, 953]
click at [81, 366] on span "Secured Claims" at bounding box center [77, 367] width 80 height 15
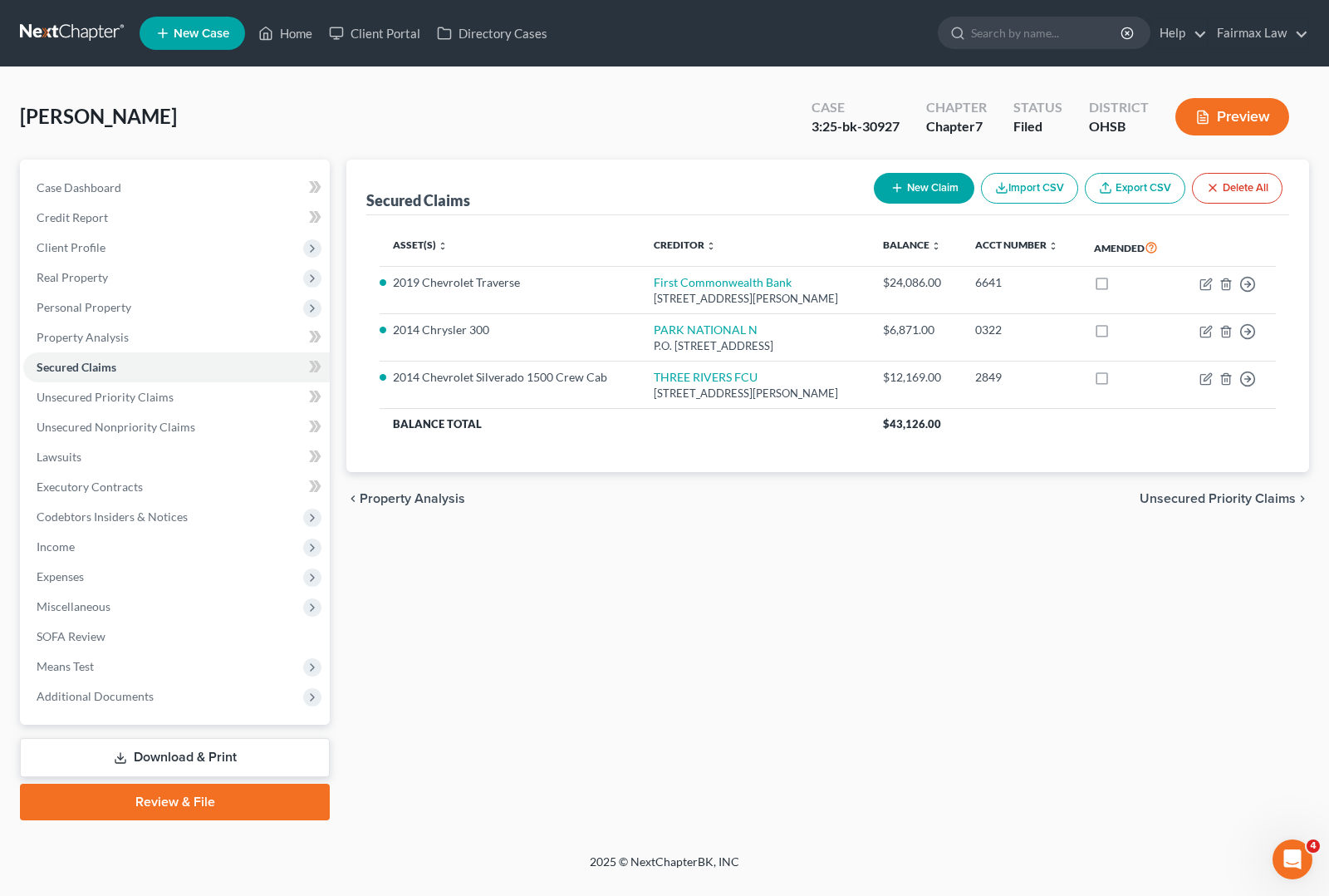
click at [623, 619] on div "Secured Claims New Claim Import CSV Export CSV Delete All Asset(s) expand_more …" at bounding box center [828, 489] width 980 height 660
click at [101, 586] on span "Expenses" at bounding box center [176, 576] width 306 height 30
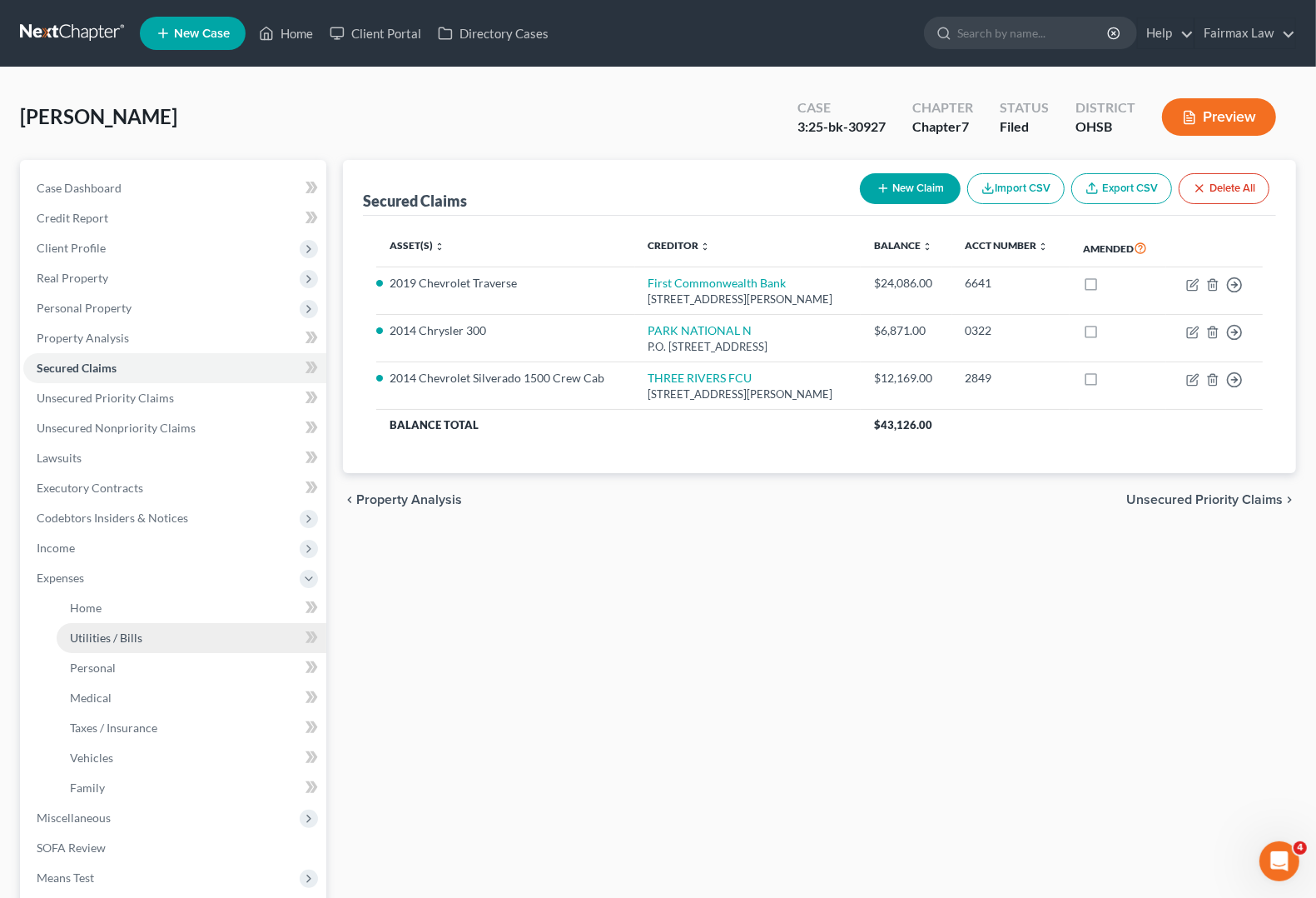
click at [102, 623] on link "Utilities / Bills" at bounding box center [191, 637] width 270 height 30
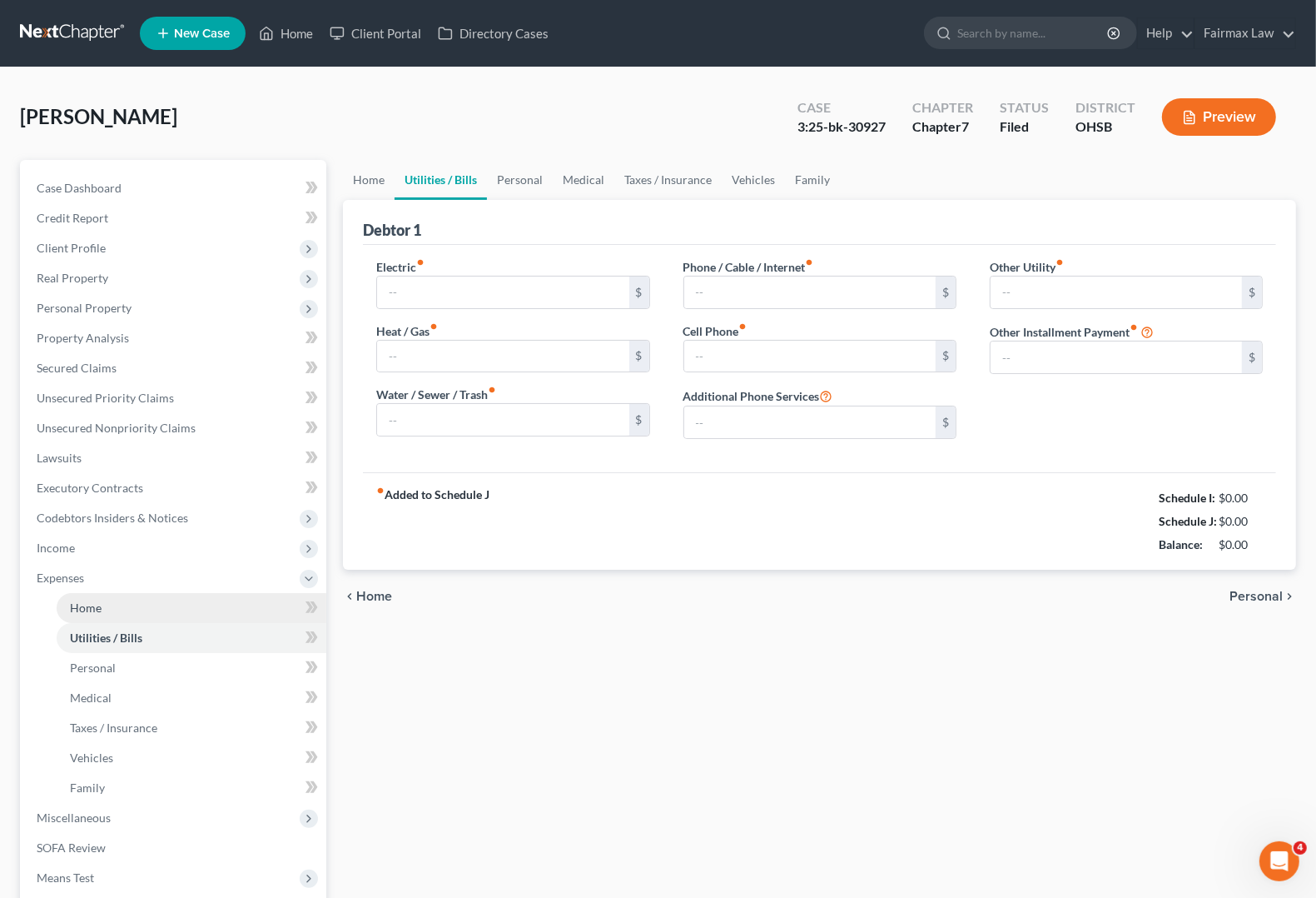
type input "500.00"
type input "200.00"
type input "93.00"
type input "120.00"
type input "340.00"
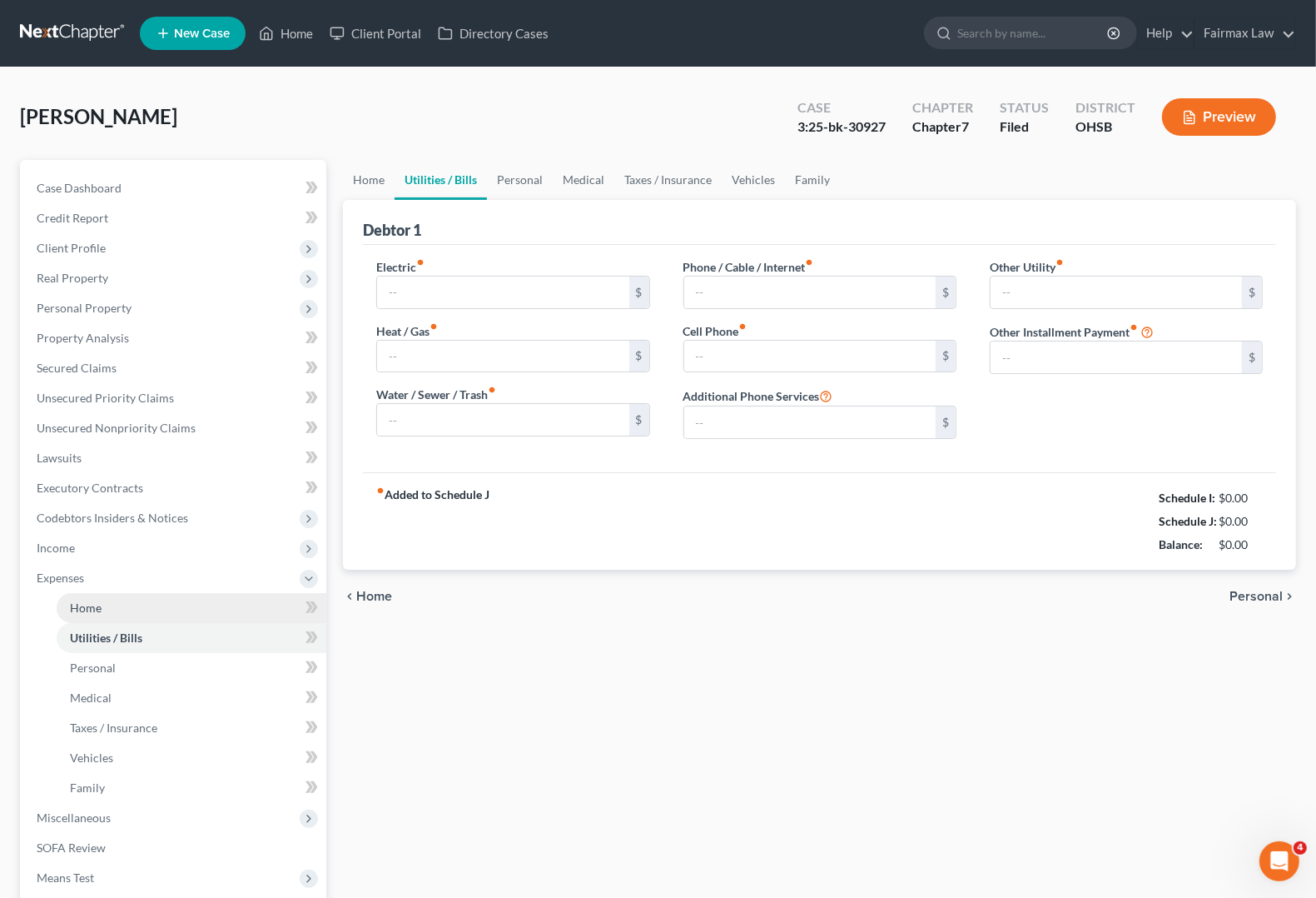
type input "0.00"
click at [75, 608] on span "Home" at bounding box center [85, 607] width 32 height 15
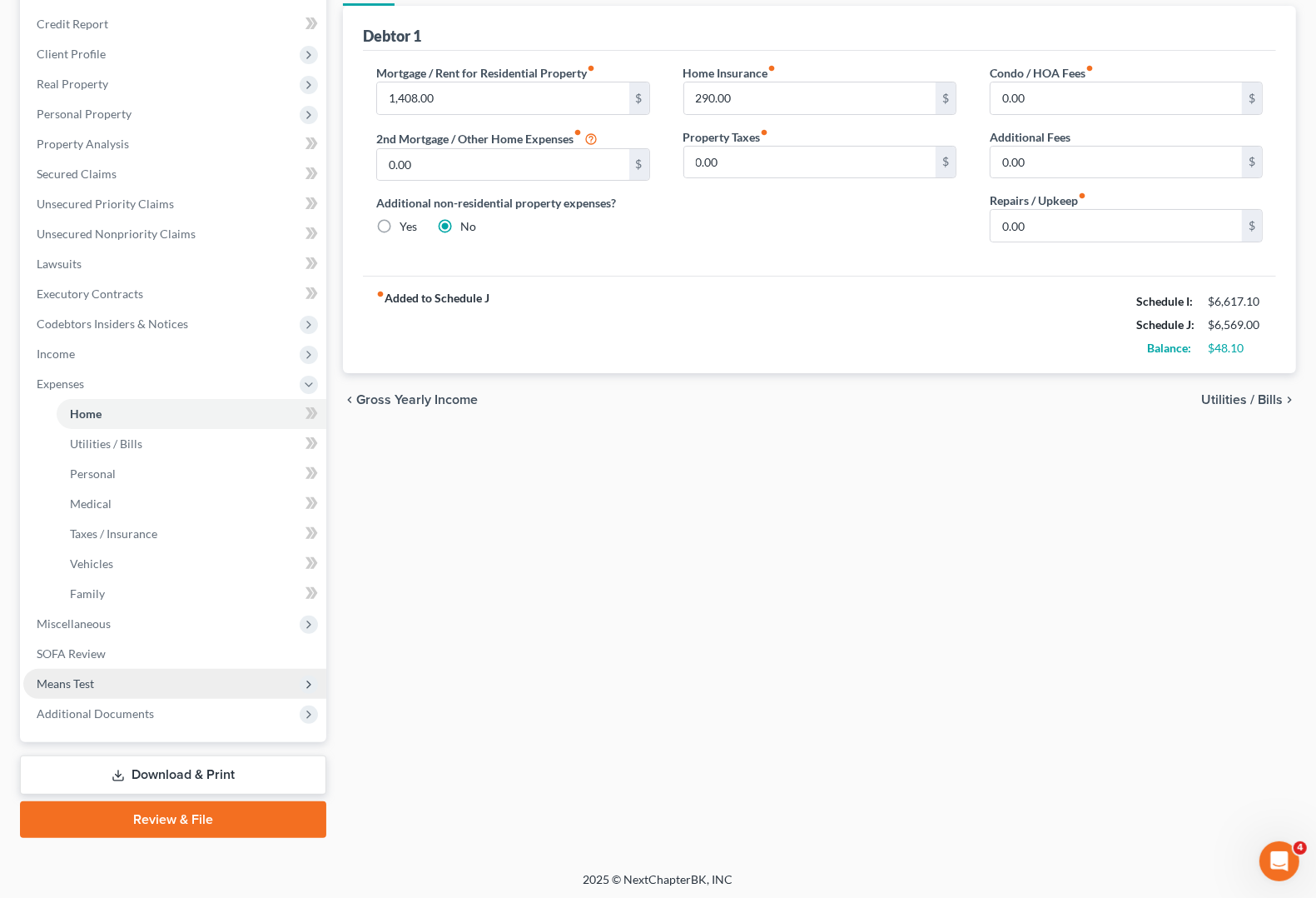
scroll to position [196, 0]
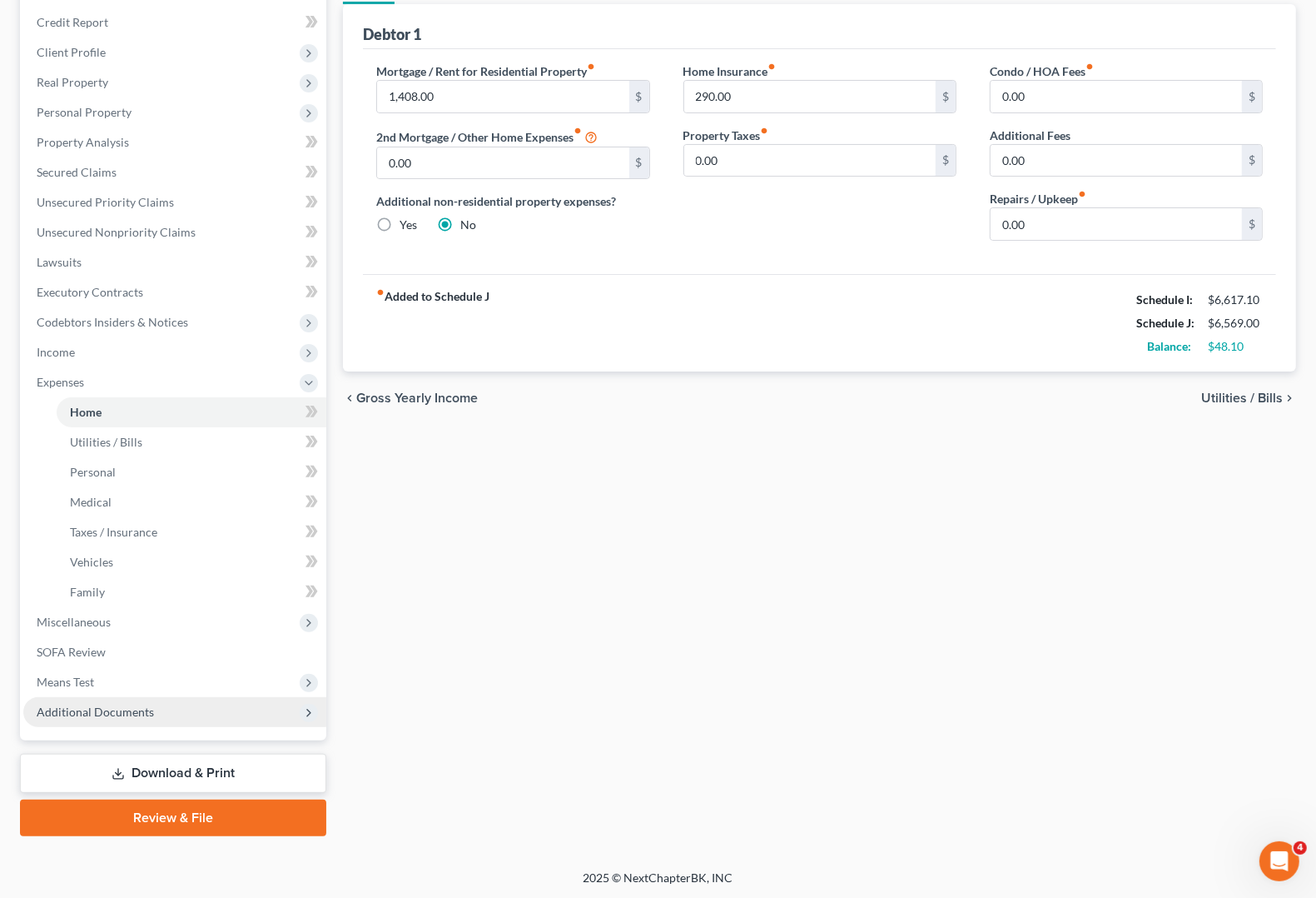
click at [81, 715] on span "Additional Documents" at bounding box center [95, 711] width 117 height 15
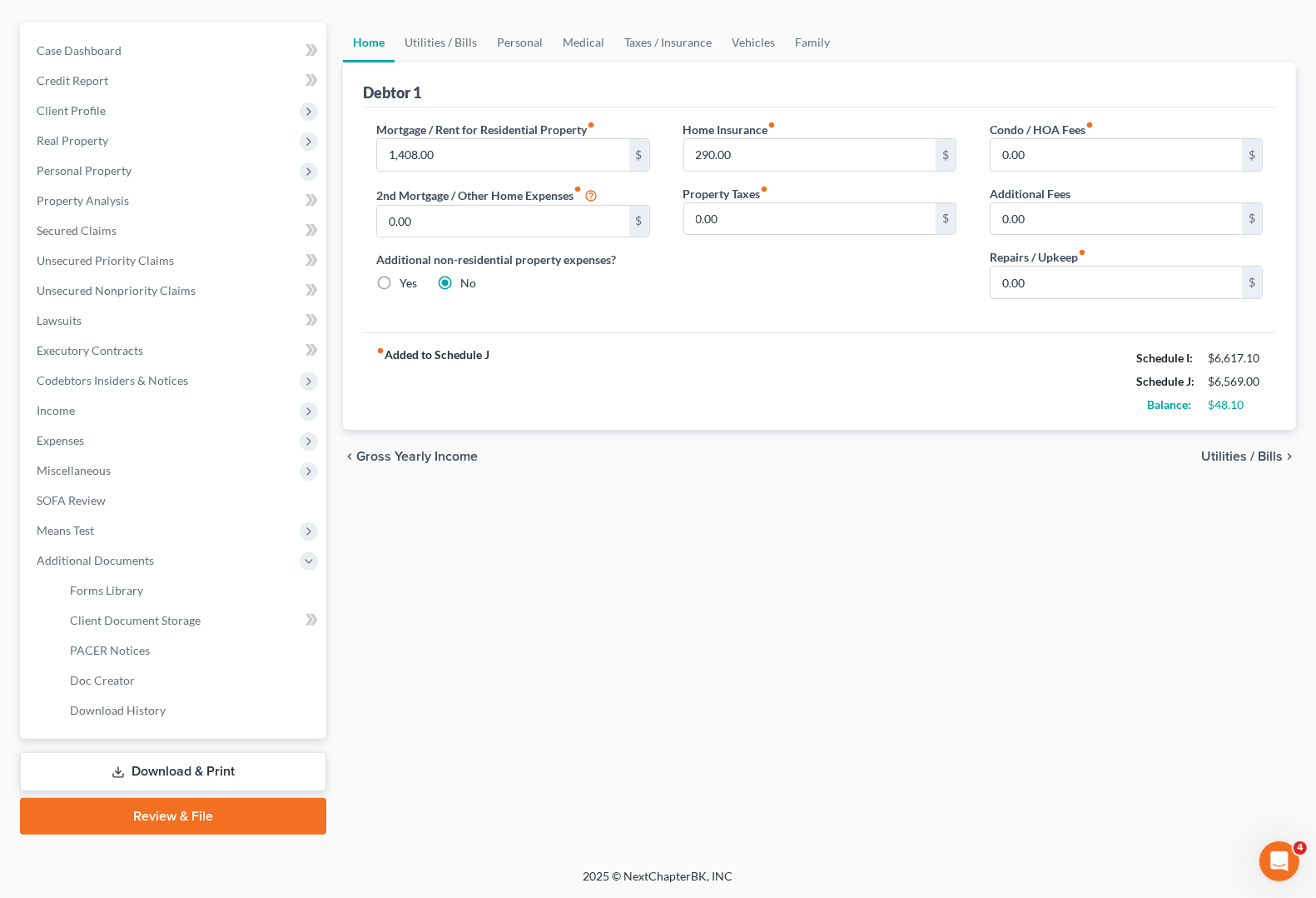
scroll to position [135, 0]
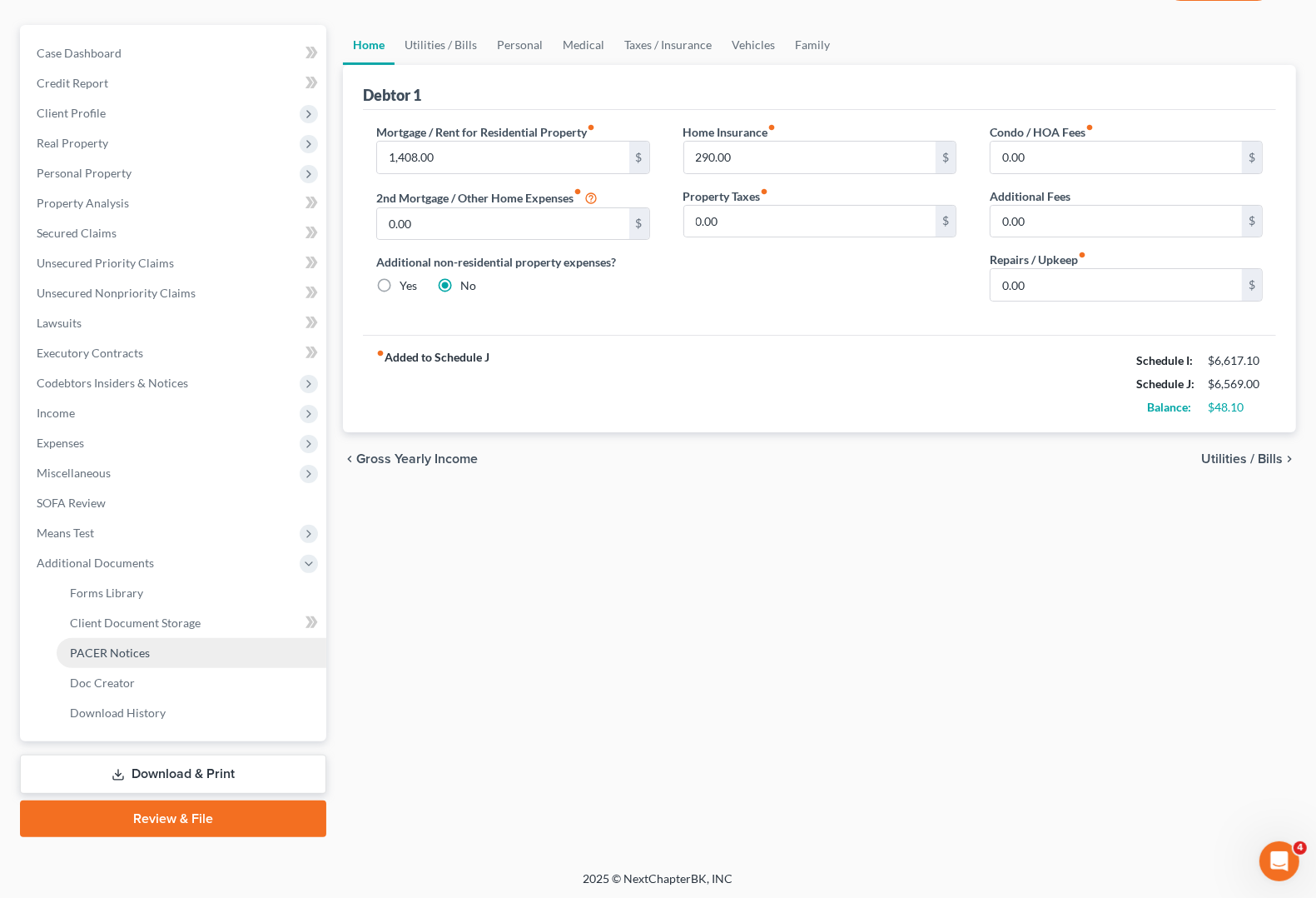
click at [108, 645] on span "PACER Notices" at bounding box center [109, 652] width 80 height 15
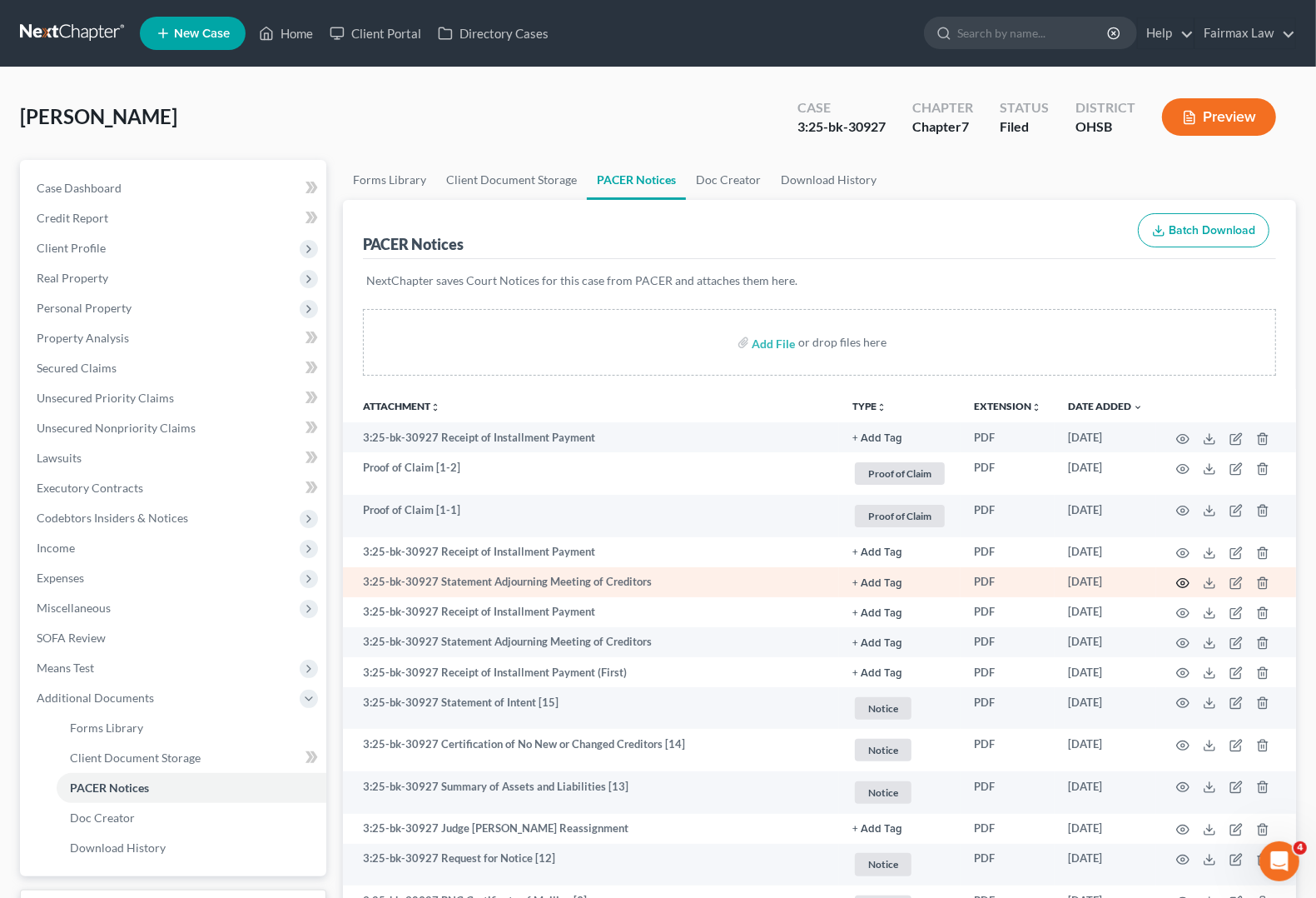
click at [1184, 581] on circle "button" at bounding box center [1182, 582] width 3 height 3
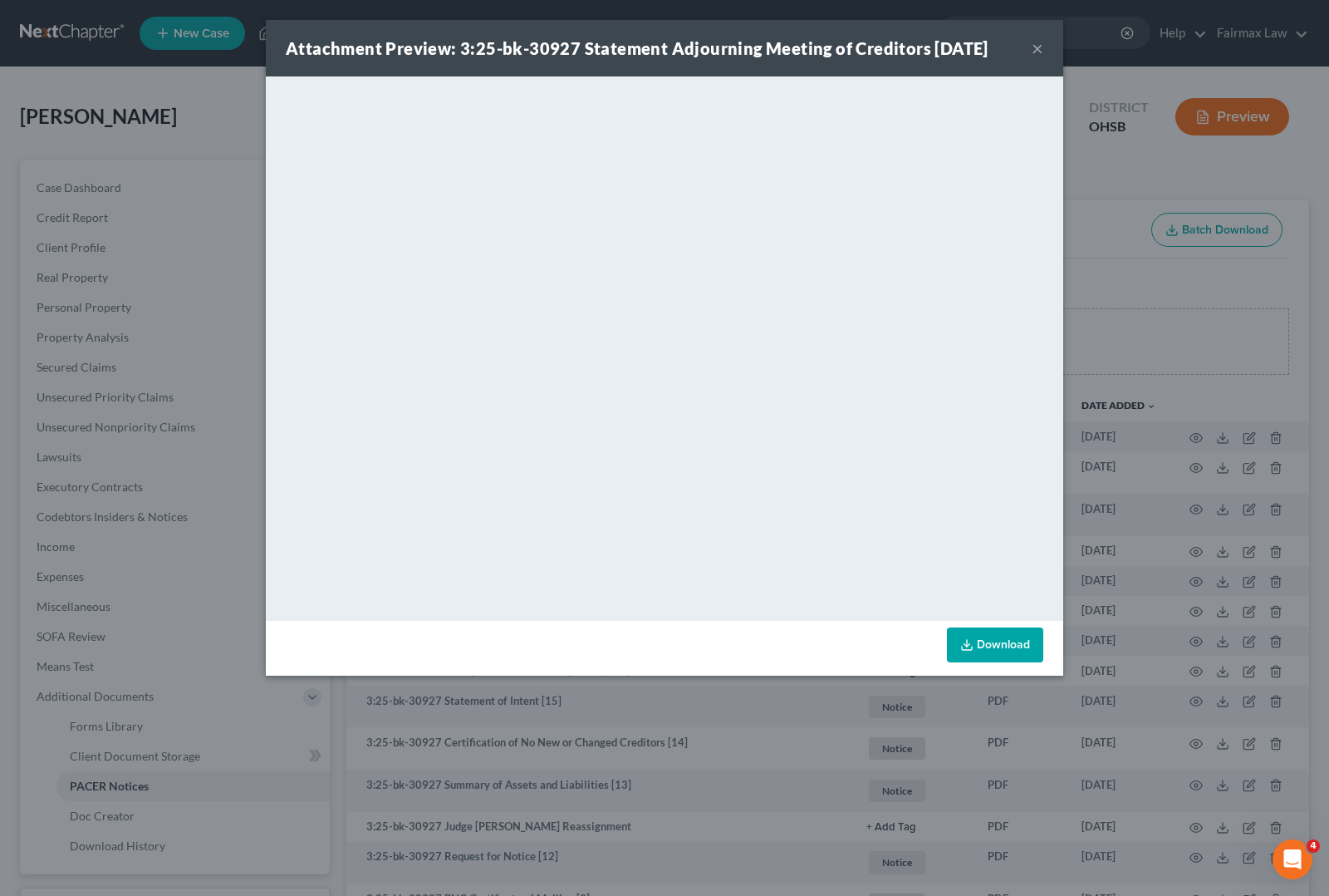
click at [1035, 47] on button "×" at bounding box center [1038, 48] width 12 height 20
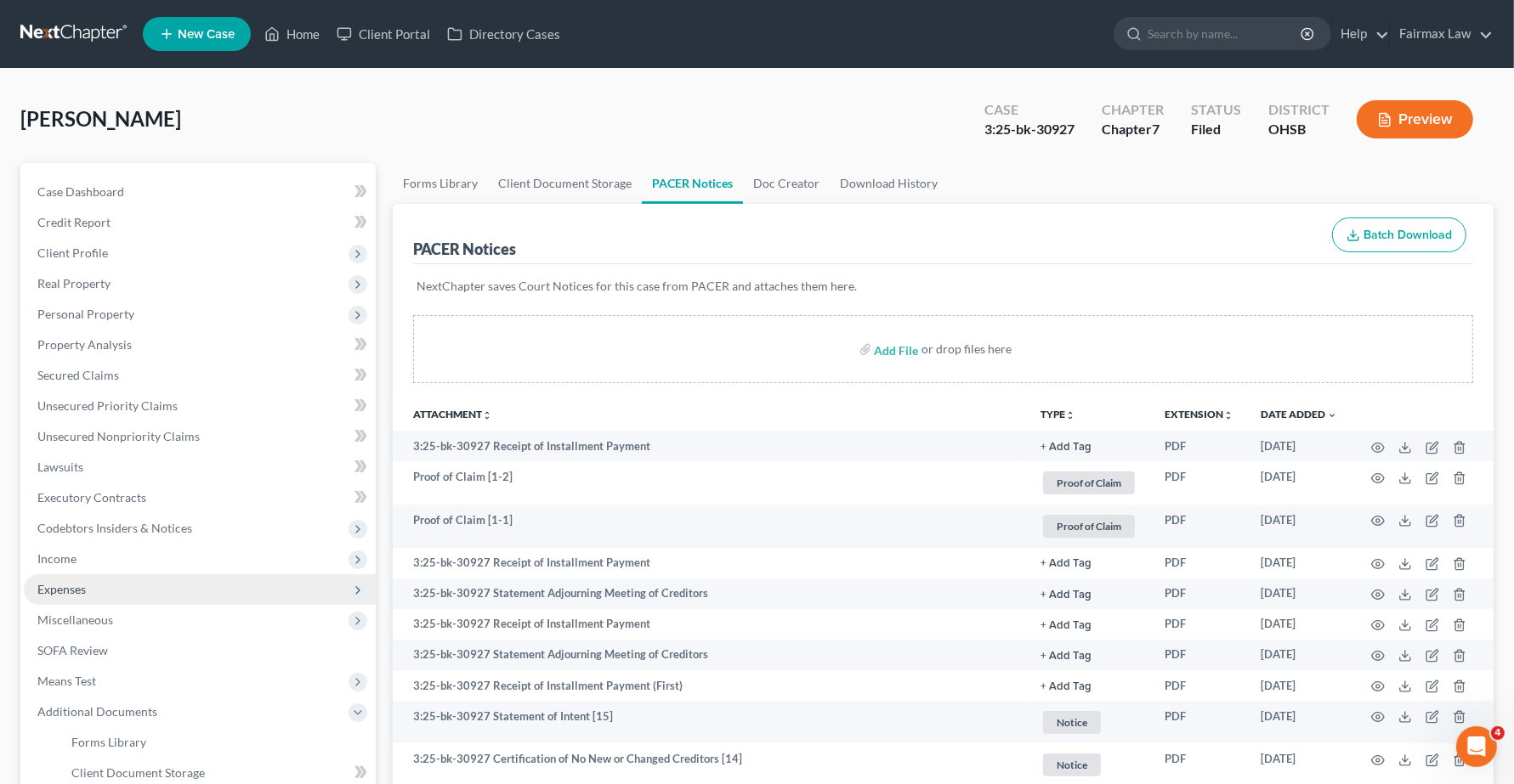
click at [78, 595] on span "Expenses" at bounding box center [200, 589] width 352 height 31
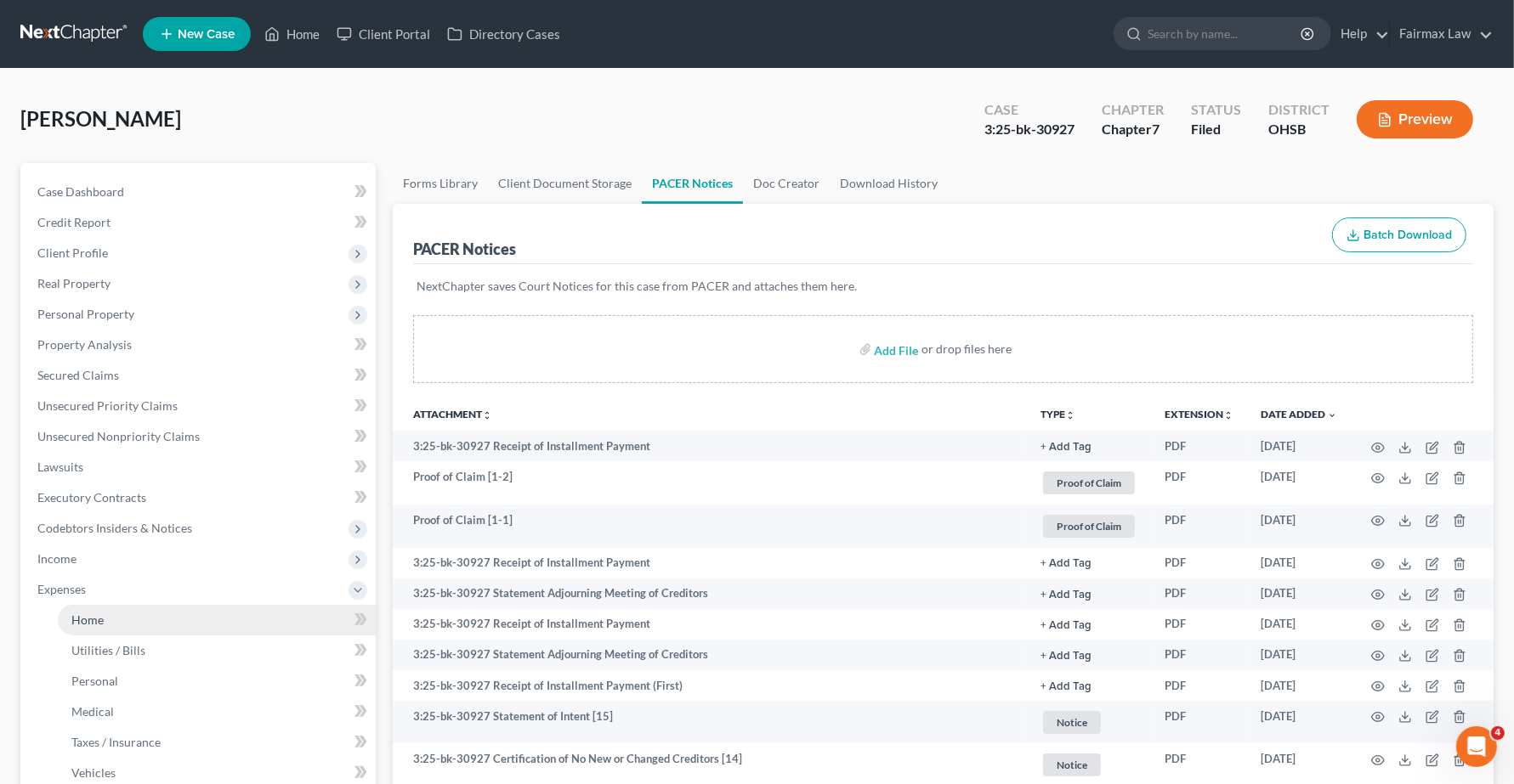
click at [146, 606] on link "Home" at bounding box center [217, 620] width 318 height 31
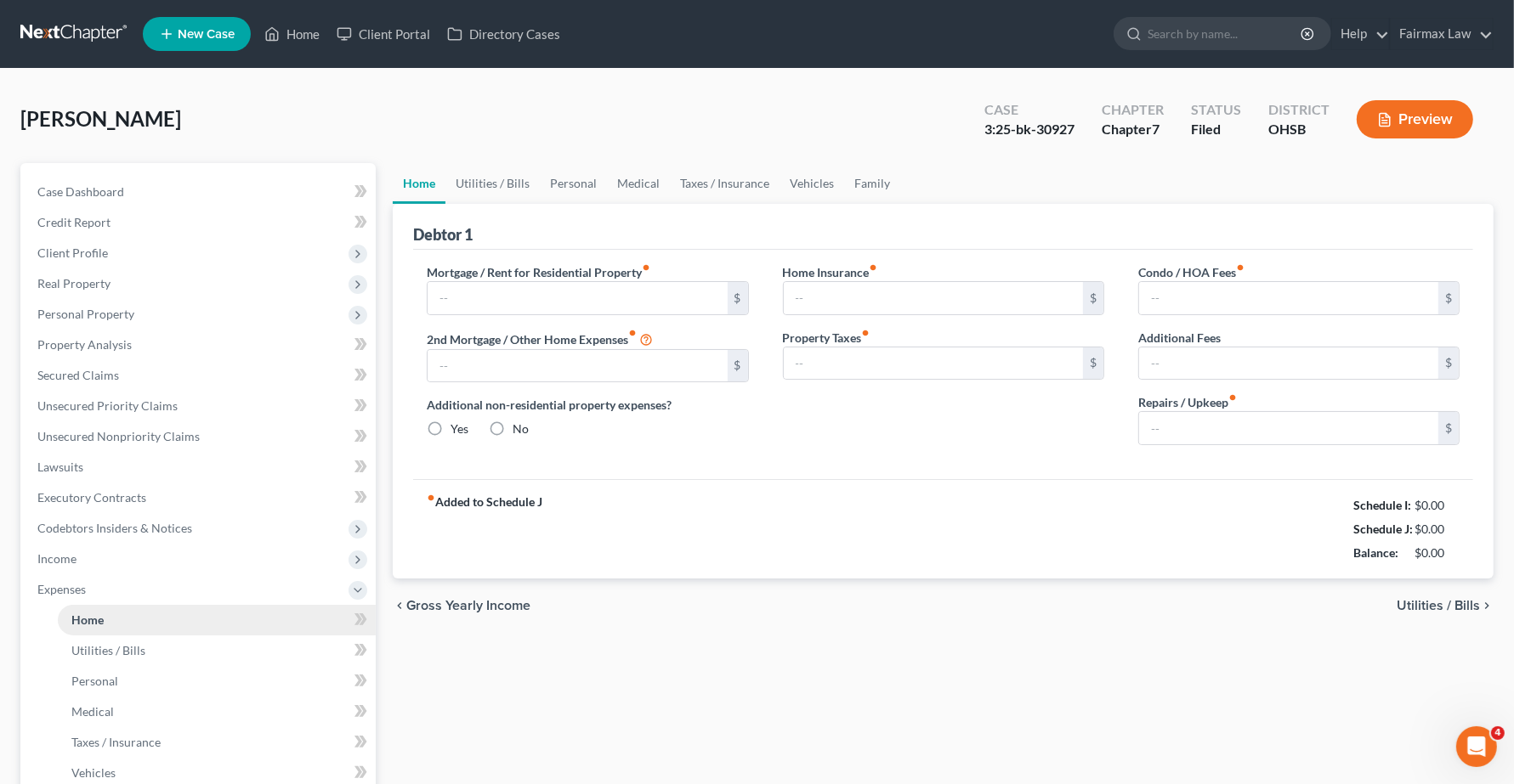
type input "1,408.00"
type input "0.00"
radio input "true"
type input "290.00"
type input "0.00"
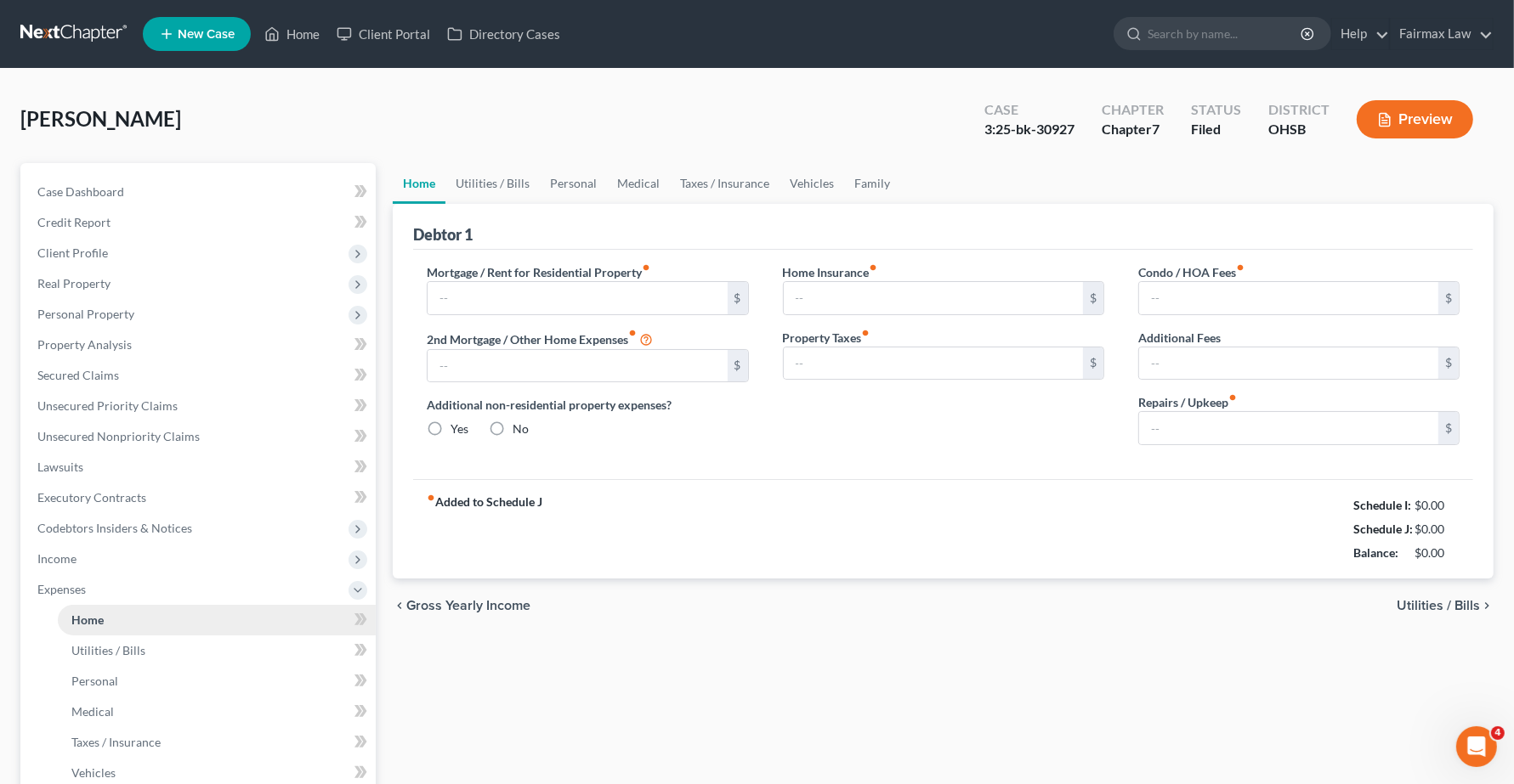
type input "0.00"
click at [1343, 604] on span "Utilities / Bills" at bounding box center [1438, 606] width 83 height 14
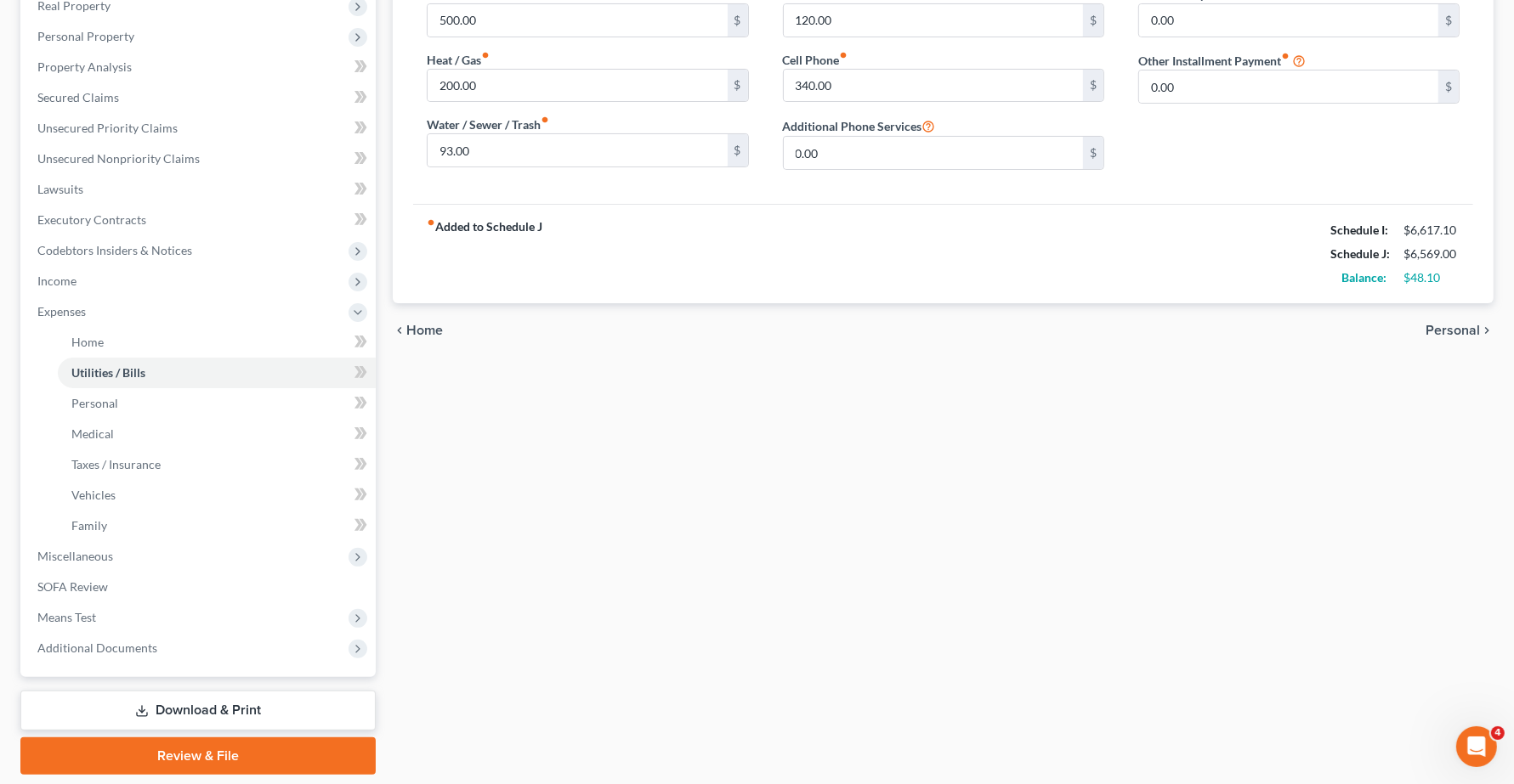
scroll to position [318, 0]
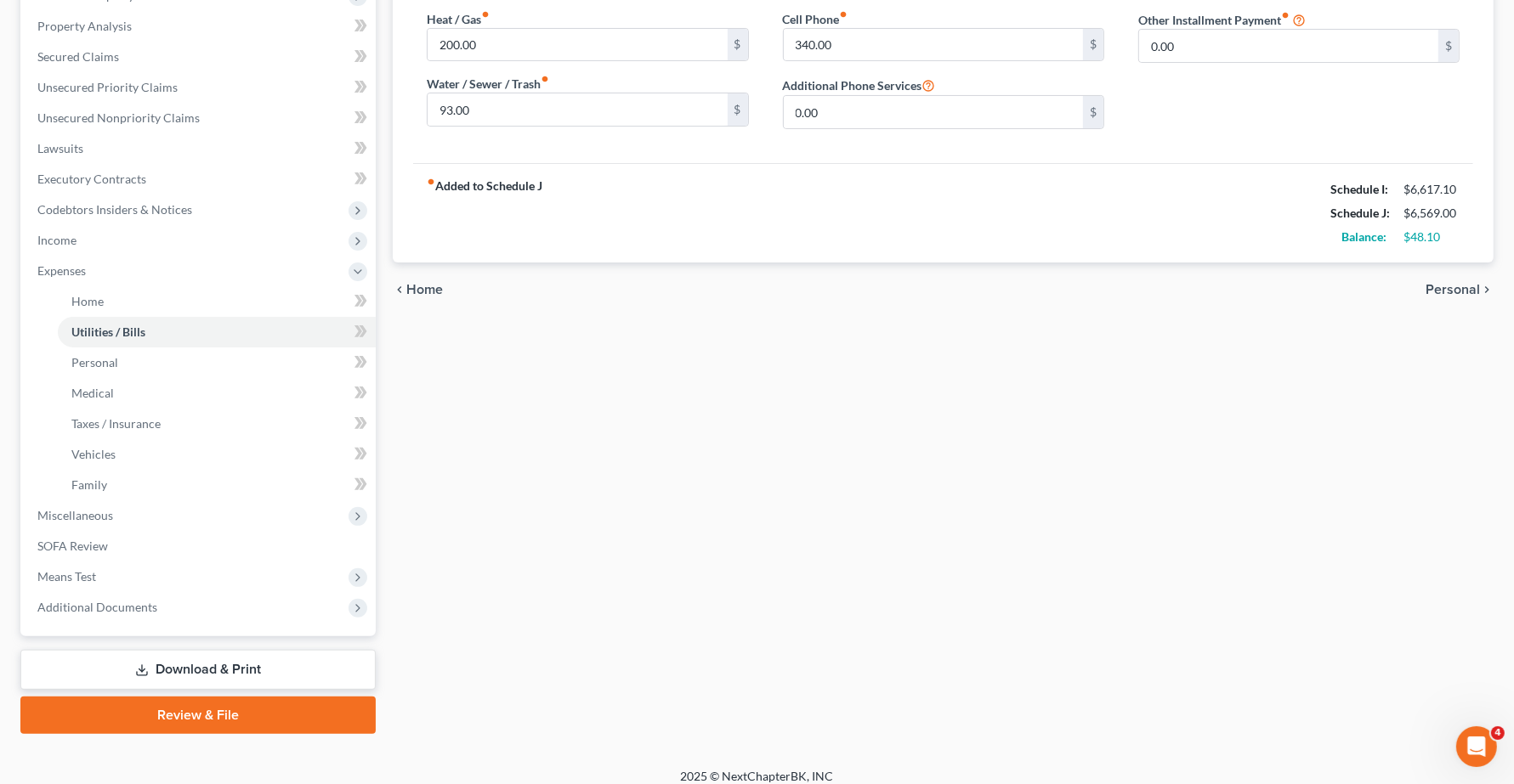
click at [1343, 289] on span "Personal" at bounding box center [1453, 290] width 54 height 14
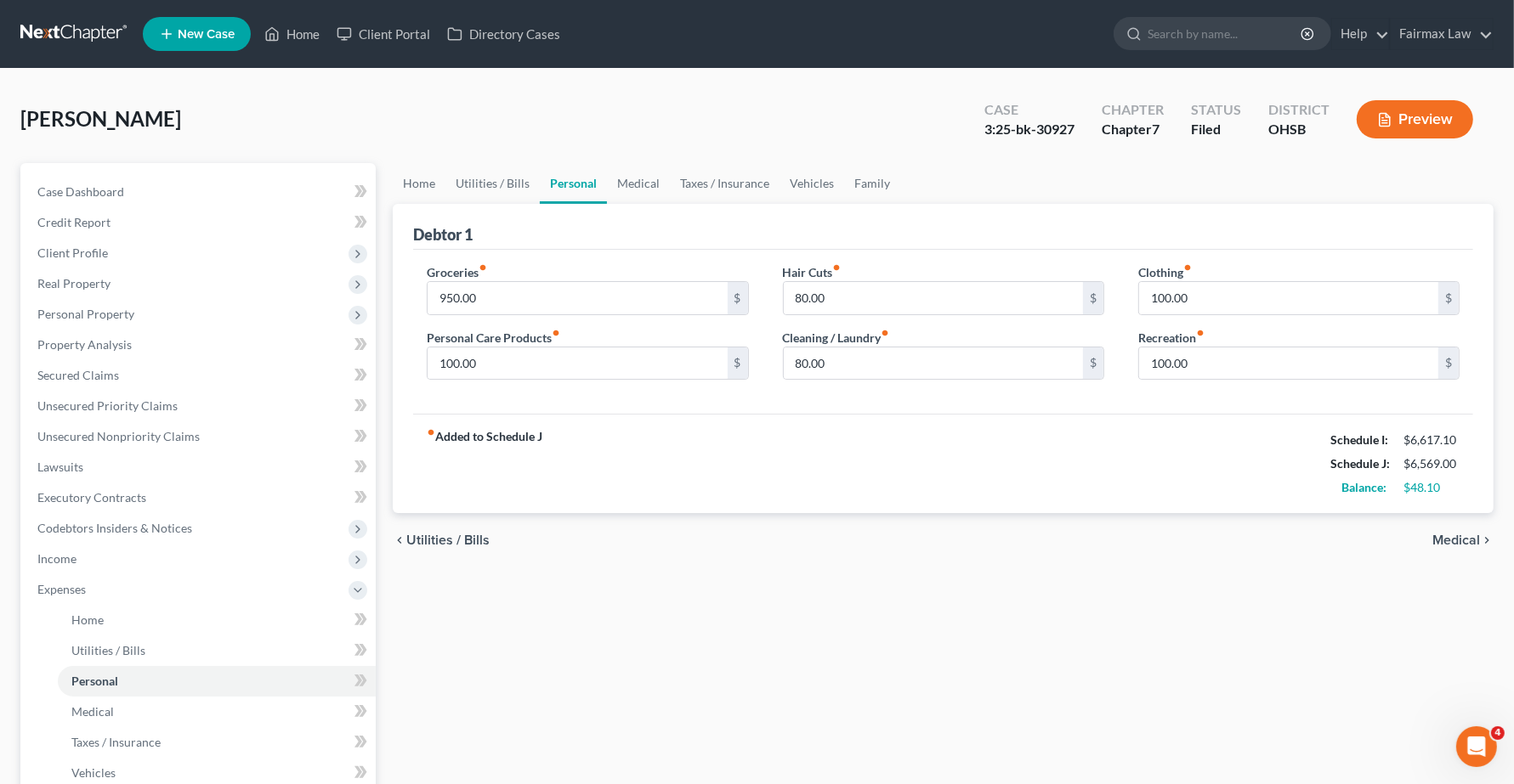
click at [1343, 538] on span "Medical" at bounding box center [1457, 541] width 47 height 14
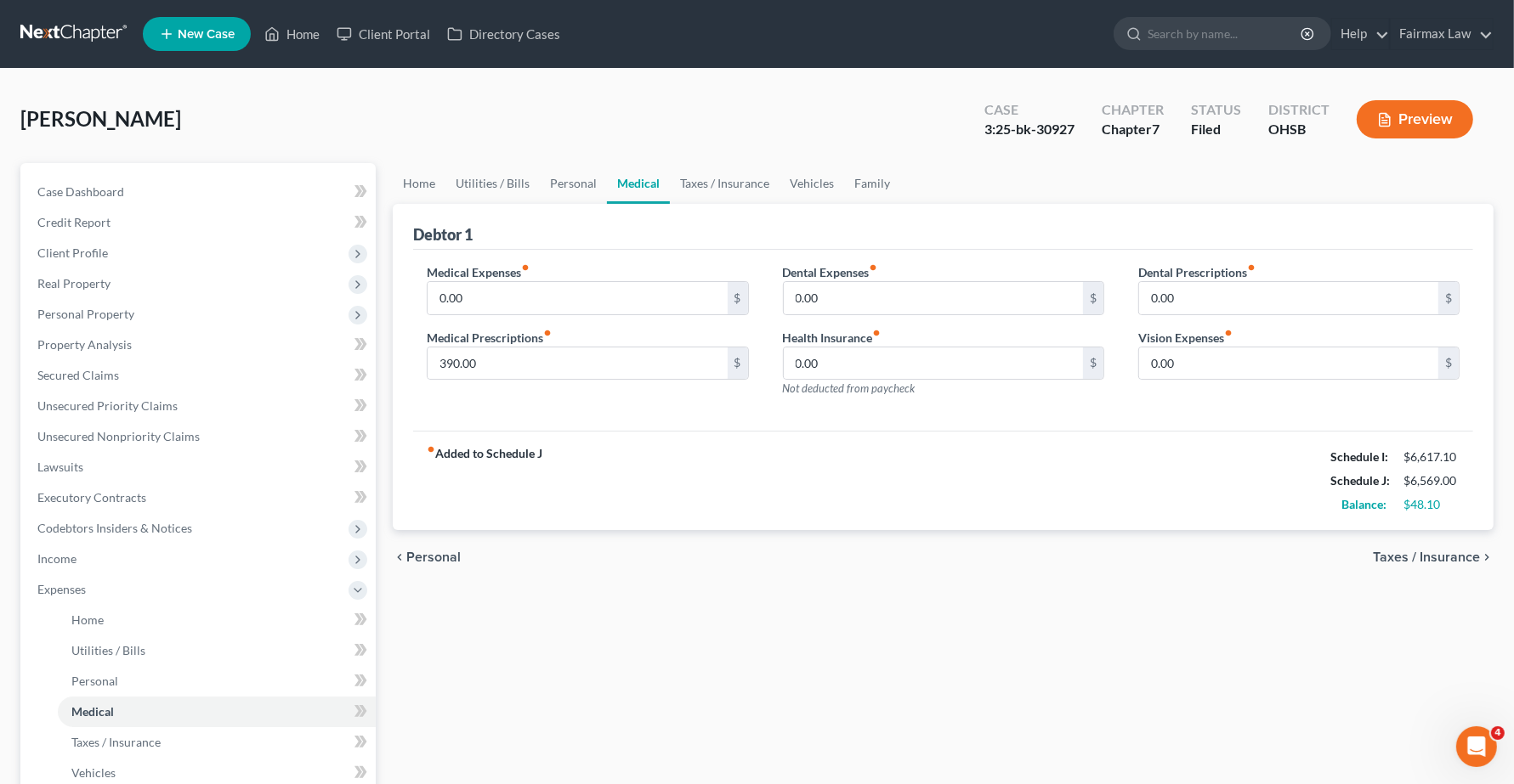
click at [1343, 559] on span "Taxes / Insurance" at bounding box center [1426, 558] width 107 height 14
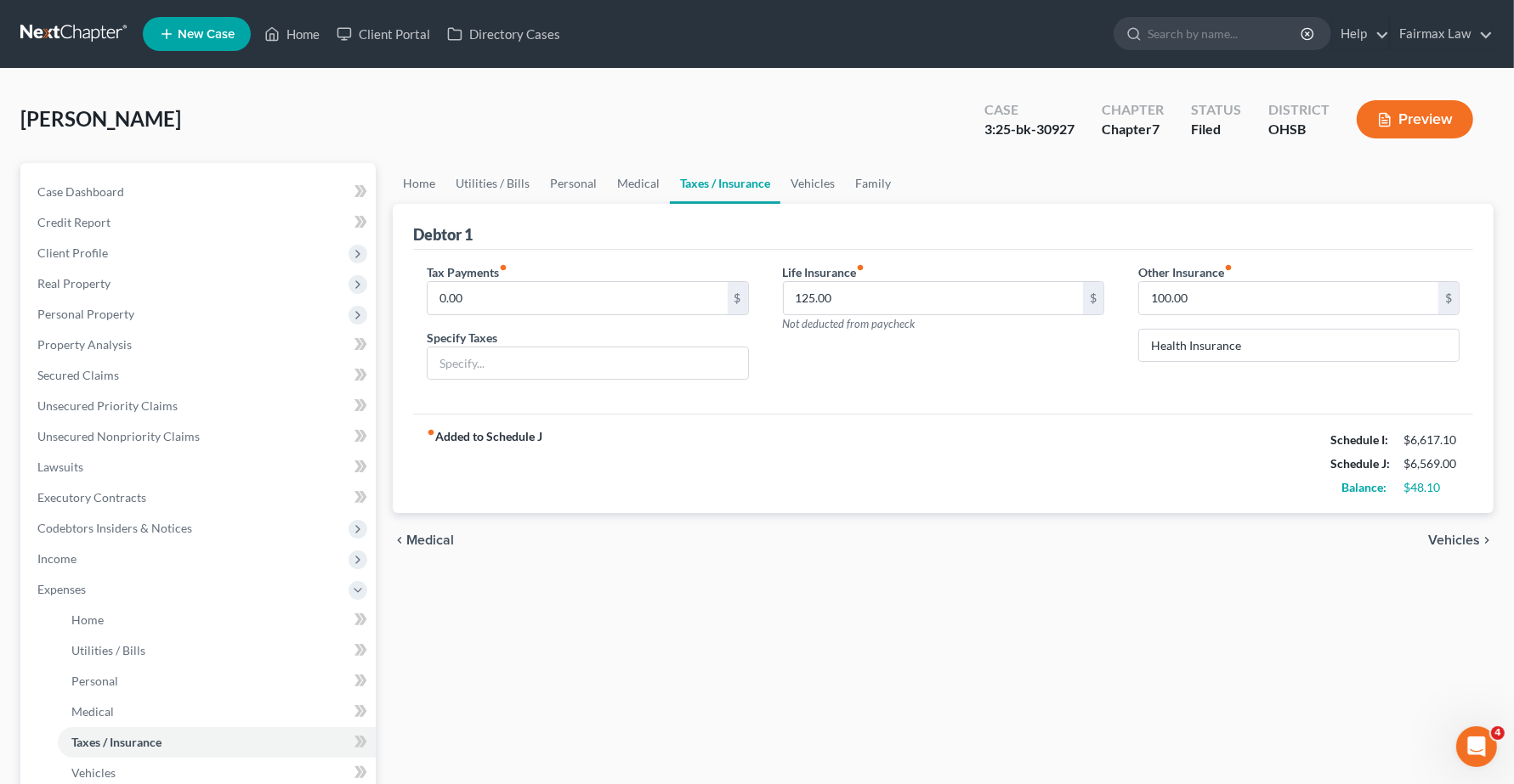
click at [1343, 540] on span "Vehicles" at bounding box center [1454, 541] width 51 height 14
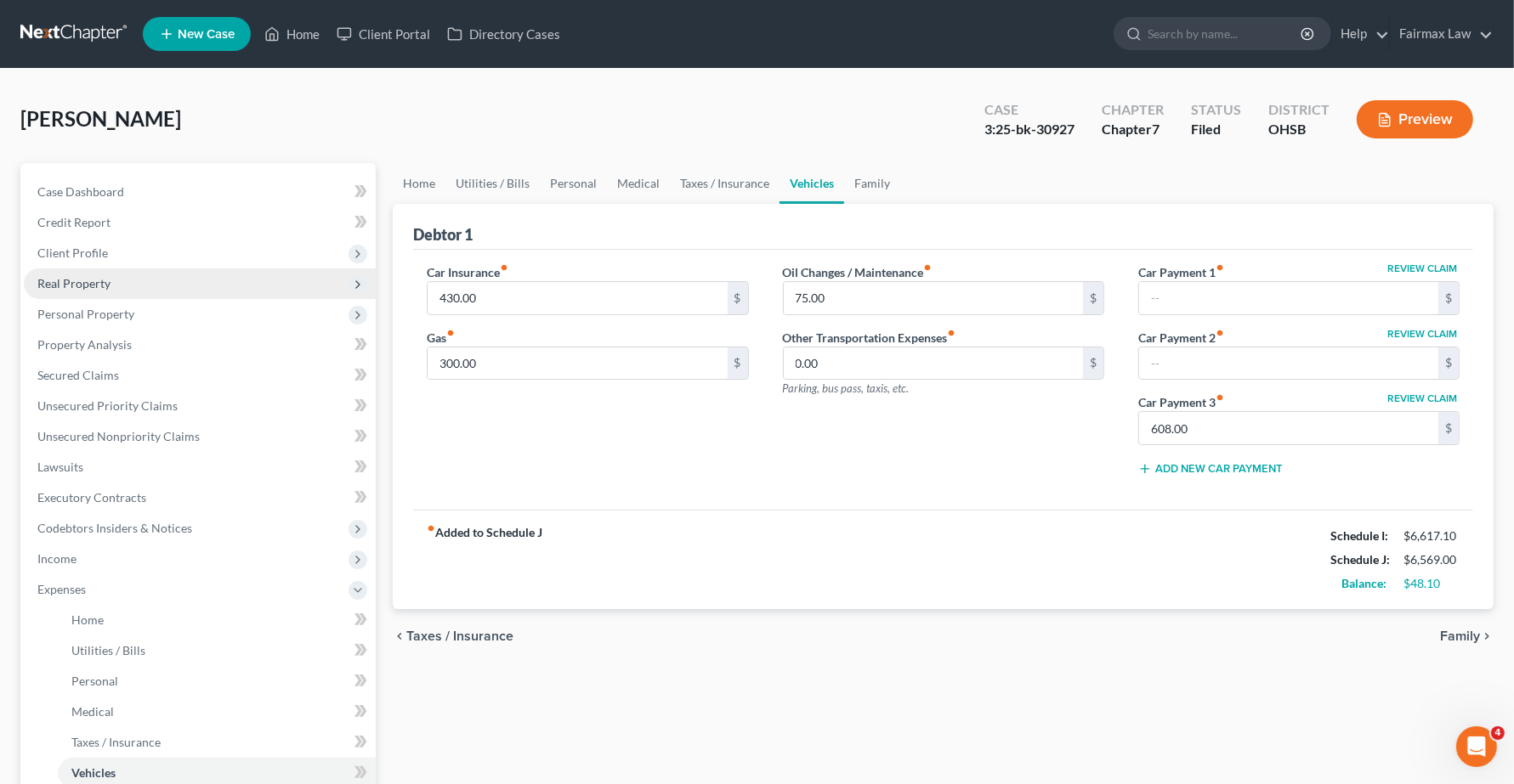
click at [86, 281] on span "Real Property" at bounding box center [74, 283] width 73 height 15
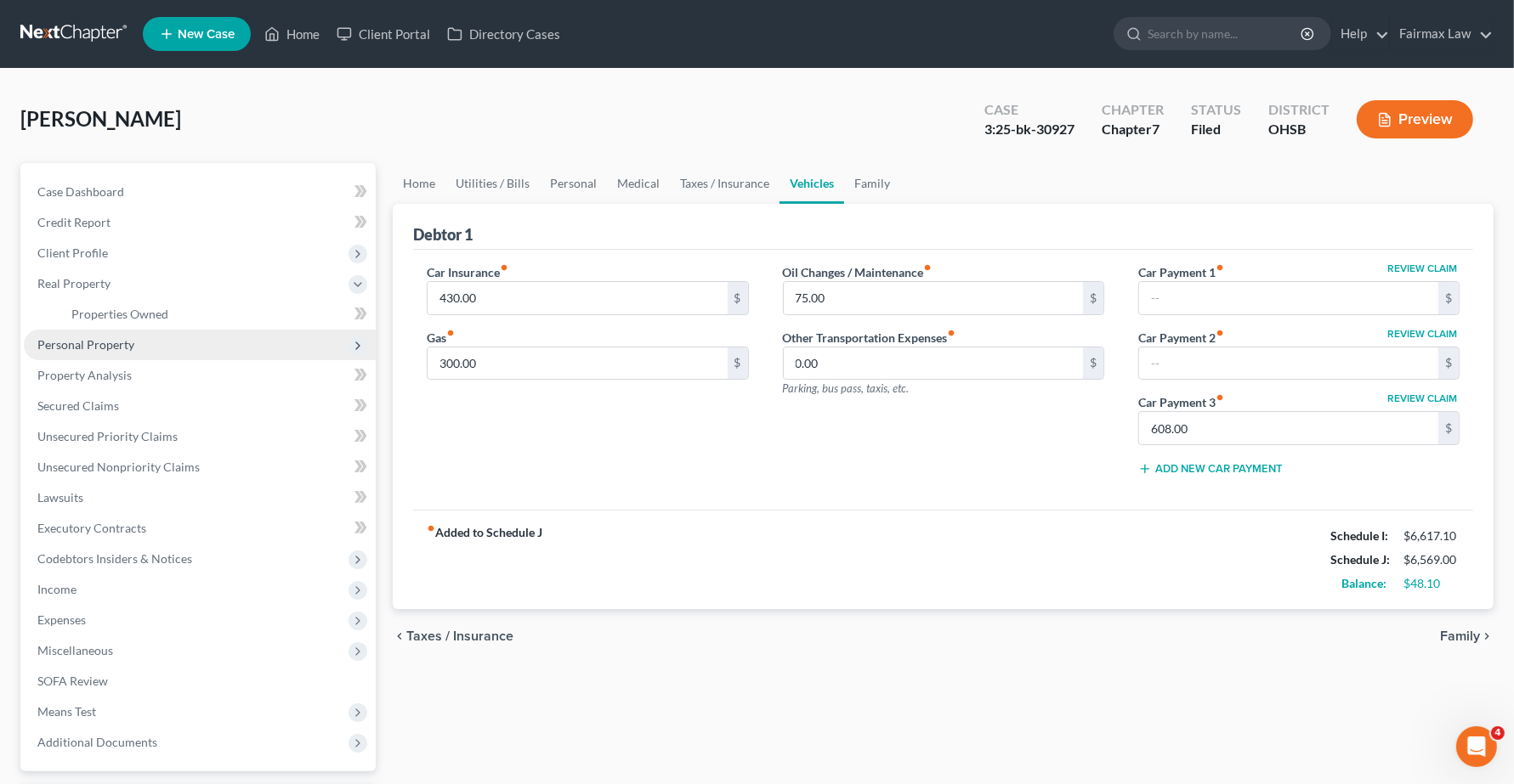
click at [100, 350] on span "Personal Property" at bounding box center [200, 345] width 352 height 31
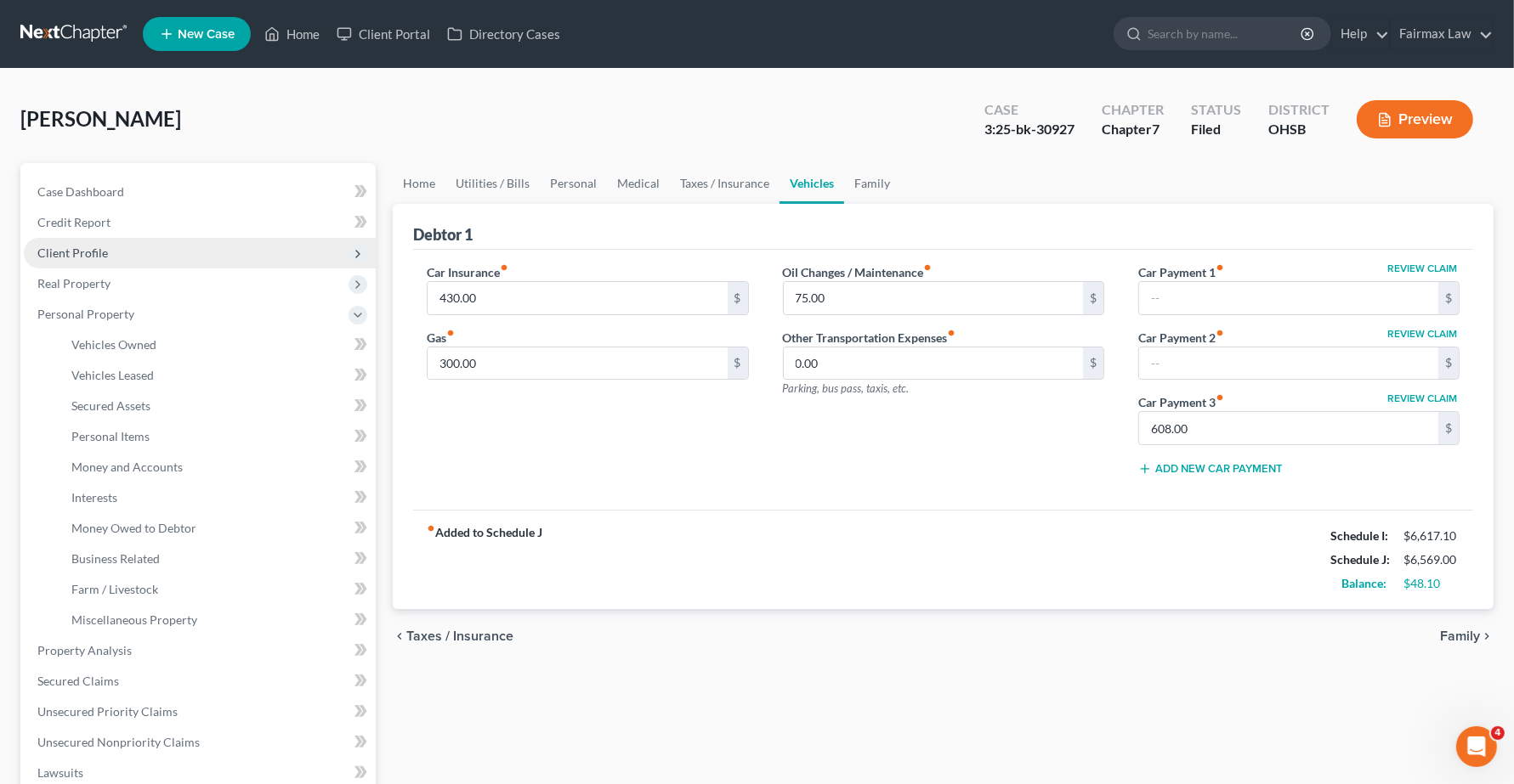
click at [94, 246] on span "Client Profile" at bounding box center [72, 252] width 70 height 15
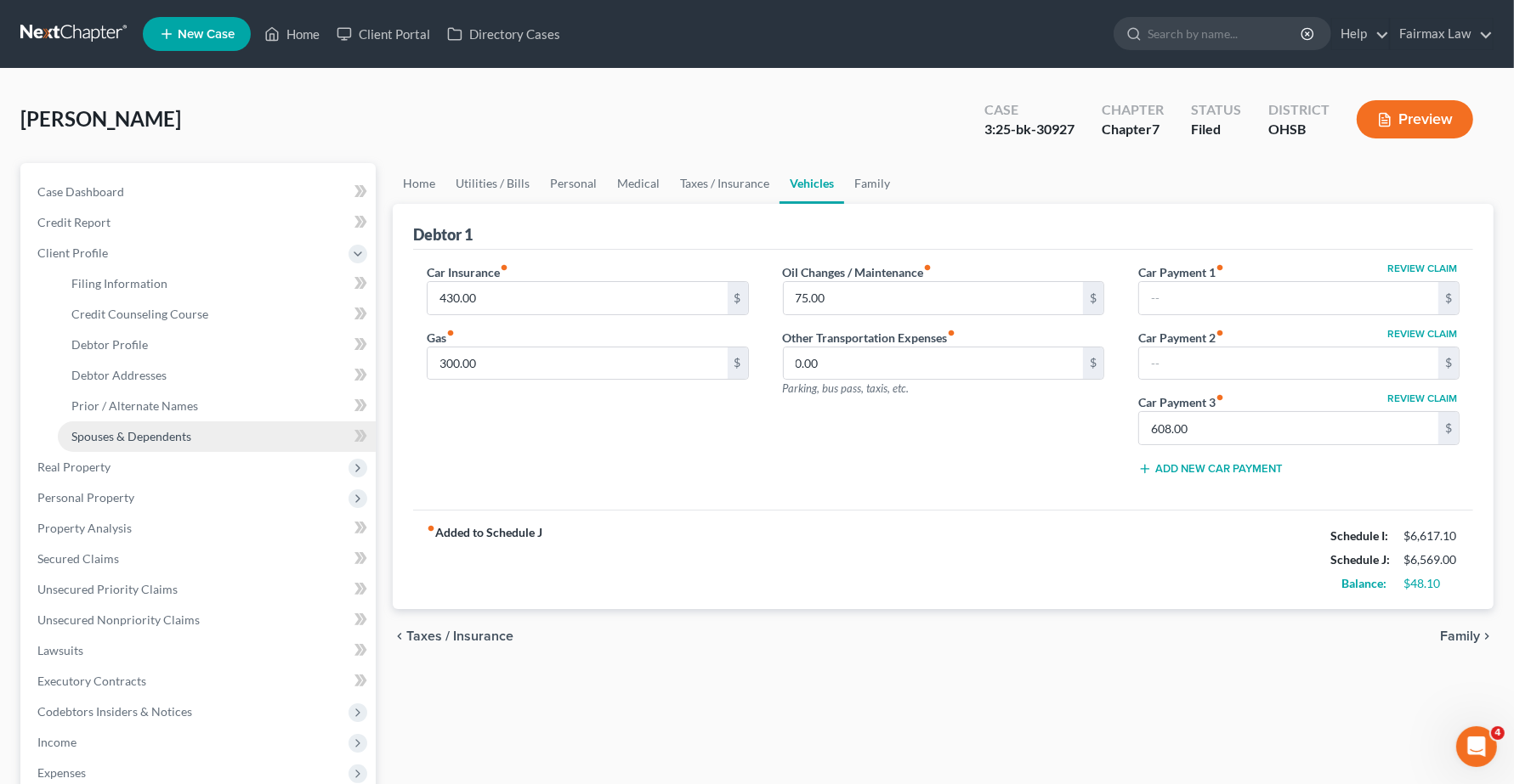
click at [106, 434] on span "Spouses & Dependents" at bounding box center [131, 436] width 120 height 15
